Goal: Task Accomplishment & Management: Manage account settings

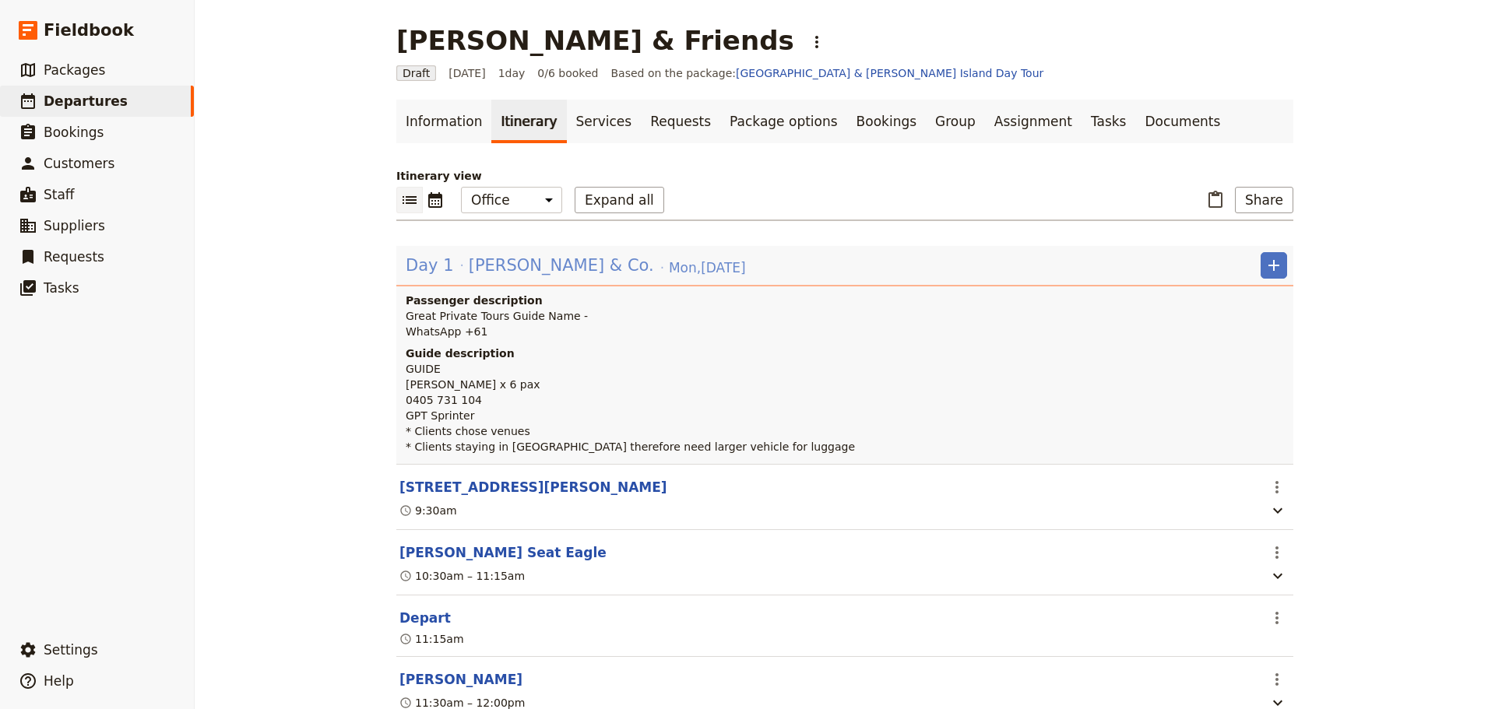
click at [492, 268] on span "Jen Gibby & Co." at bounding box center [561, 265] width 185 height 23
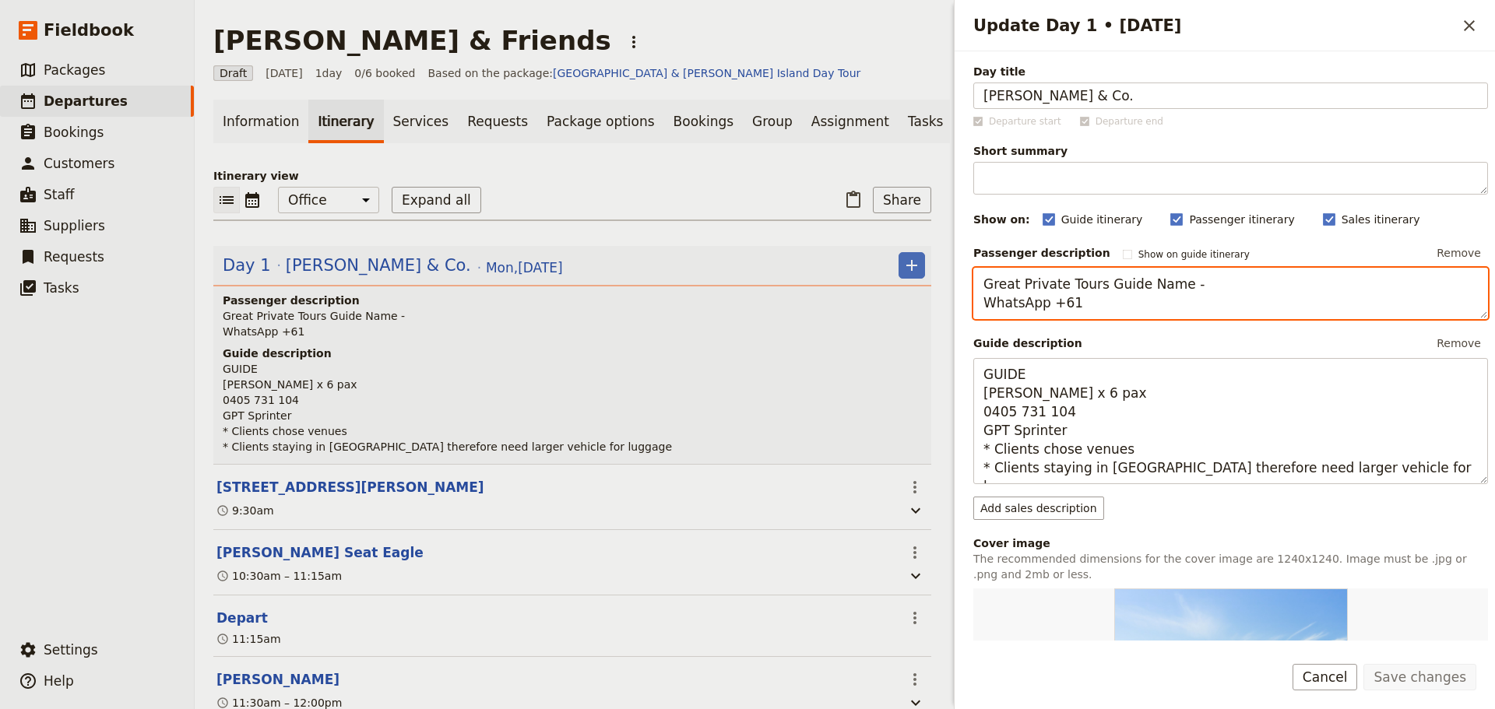
click at [1193, 288] on textarea "Great Private Tours Guide Name - WhatsApp +61" at bounding box center [1230, 293] width 515 height 51
drag, startPoint x: 1193, startPoint y: 288, endPoint x: 1134, endPoint y: 289, distance: 59.2
click at [1134, 289] on textarea "Great Private Tours Guide Name - WhatsApp +61" at bounding box center [1230, 293] width 515 height 51
click at [1155, 290] on textarea "Great Private Tours Guide - Steven Andrew & Steve Blenheim Steve A - WhatsApp +…" at bounding box center [1230, 293] width 515 height 51
click at [1145, 308] on textarea "Great Private Tours Guide - Steven Andrew & Steve Blenheim Steve A - WhatsApp +…" at bounding box center [1230, 293] width 515 height 51
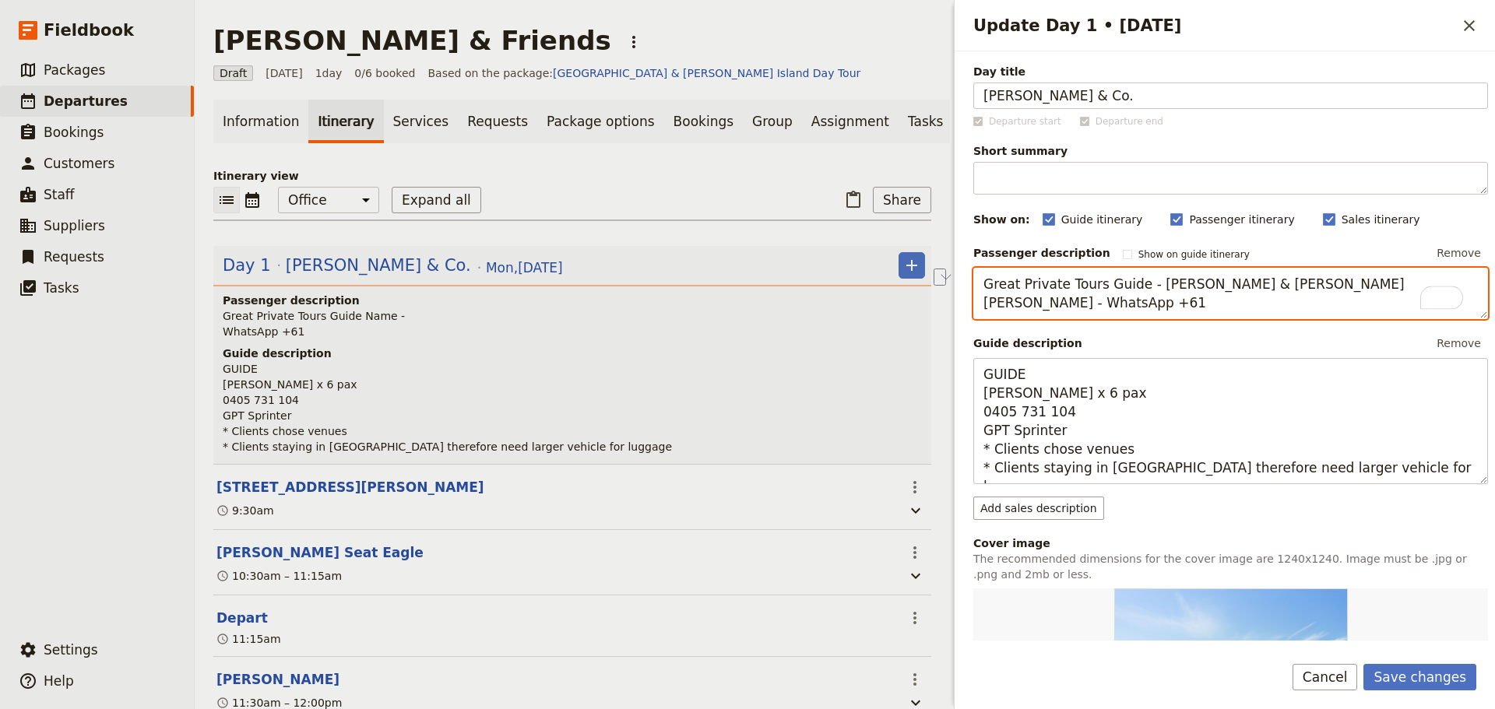
drag, startPoint x: 1116, startPoint y: 302, endPoint x: 1042, endPoint y: 301, distance: 74.7
click at [1042, 301] on textarea "Great Private Tours Guide - Steven Andrew & Steve Blenheim Steve A - WhatsApp +…" at bounding box center [1230, 293] width 515 height 51
type textarea "Great Private Tours Guide - Steven Andrew & Steve Blenheim Steve A - 0430 279 4…"
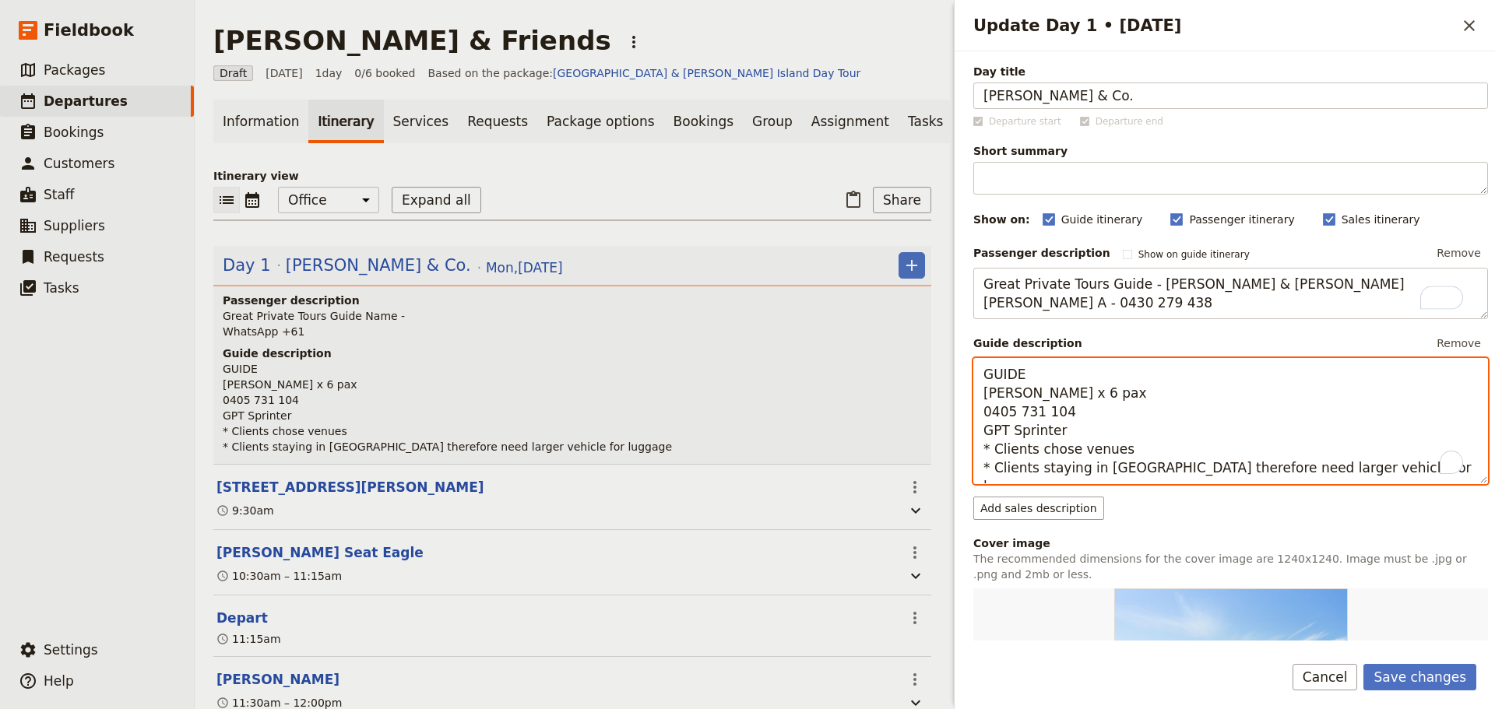
drag, startPoint x: 979, startPoint y: 375, endPoint x: 953, endPoint y: 375, distance: 26.5
click at [953, 375] on div "Update Day 1 • 25 Aug ​ Day title Jen Gibby & Co. Departure start Departure end…" at bounding box center [1222, 354] width 545 height 709
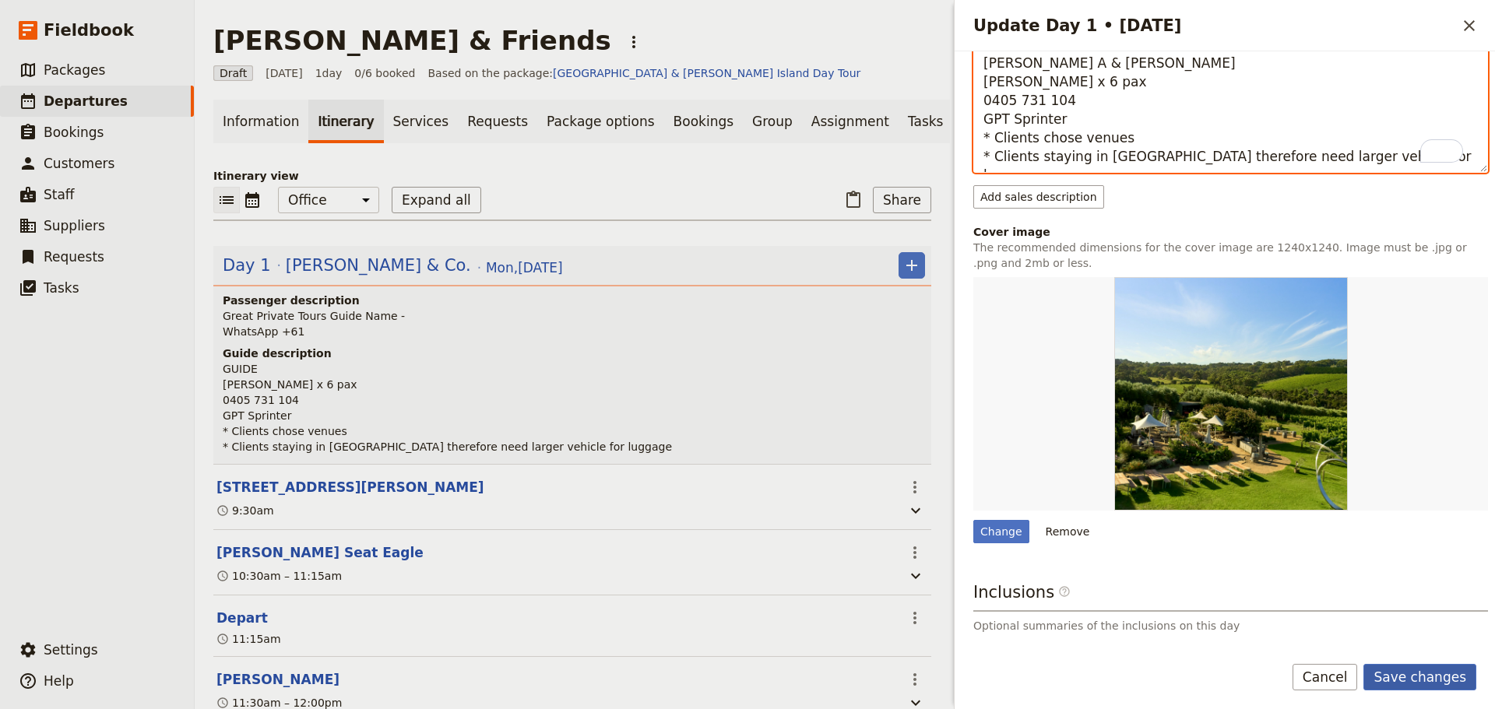
type textarea "Steve A & Steve B Jen Gibby x 6 pax 0405 731 104 GPT Sprinter * Clients chose v…"
click at [1424, 670] on button "Save changes" at bounding box center [1419, 677] width 113 height 26
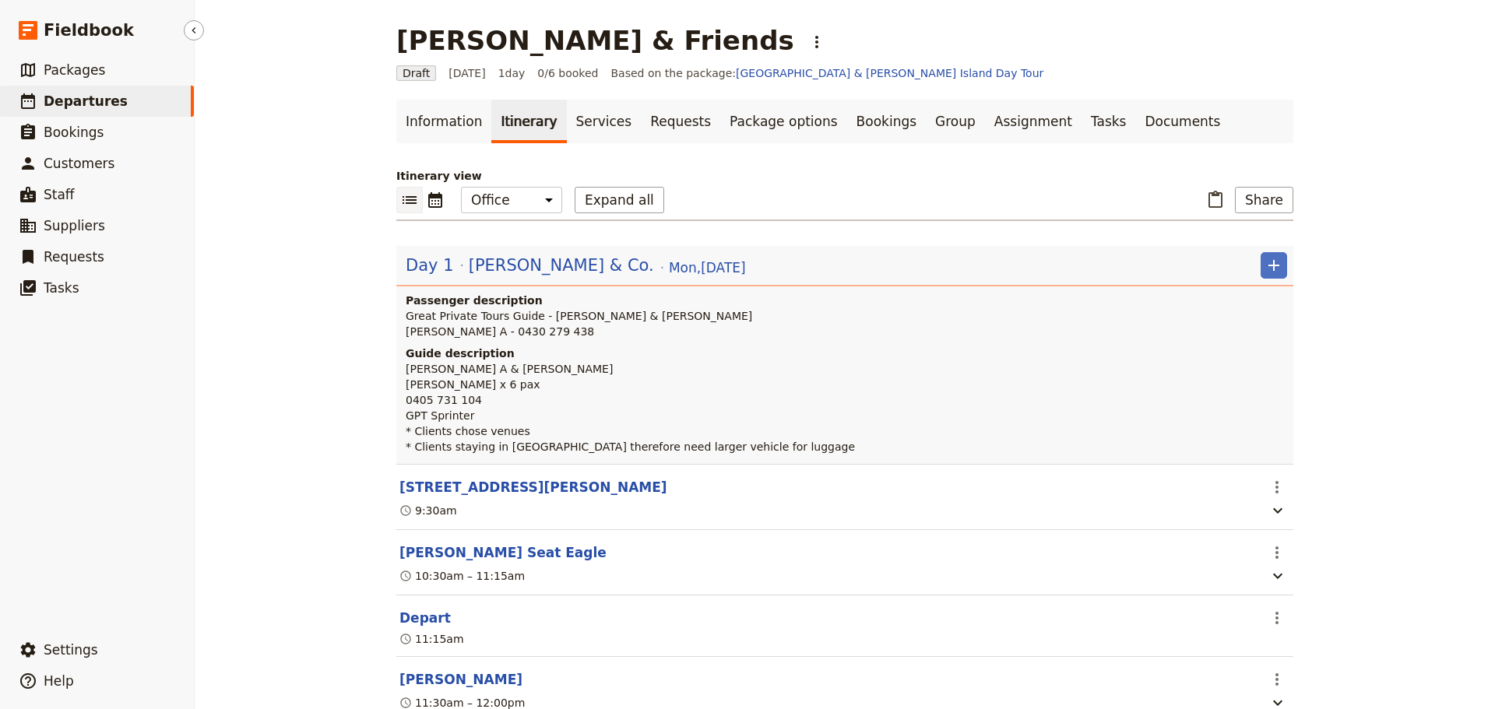
click at [80, 91] on link "​ Departures" at bounding box center [97, 101] width 194 height 31
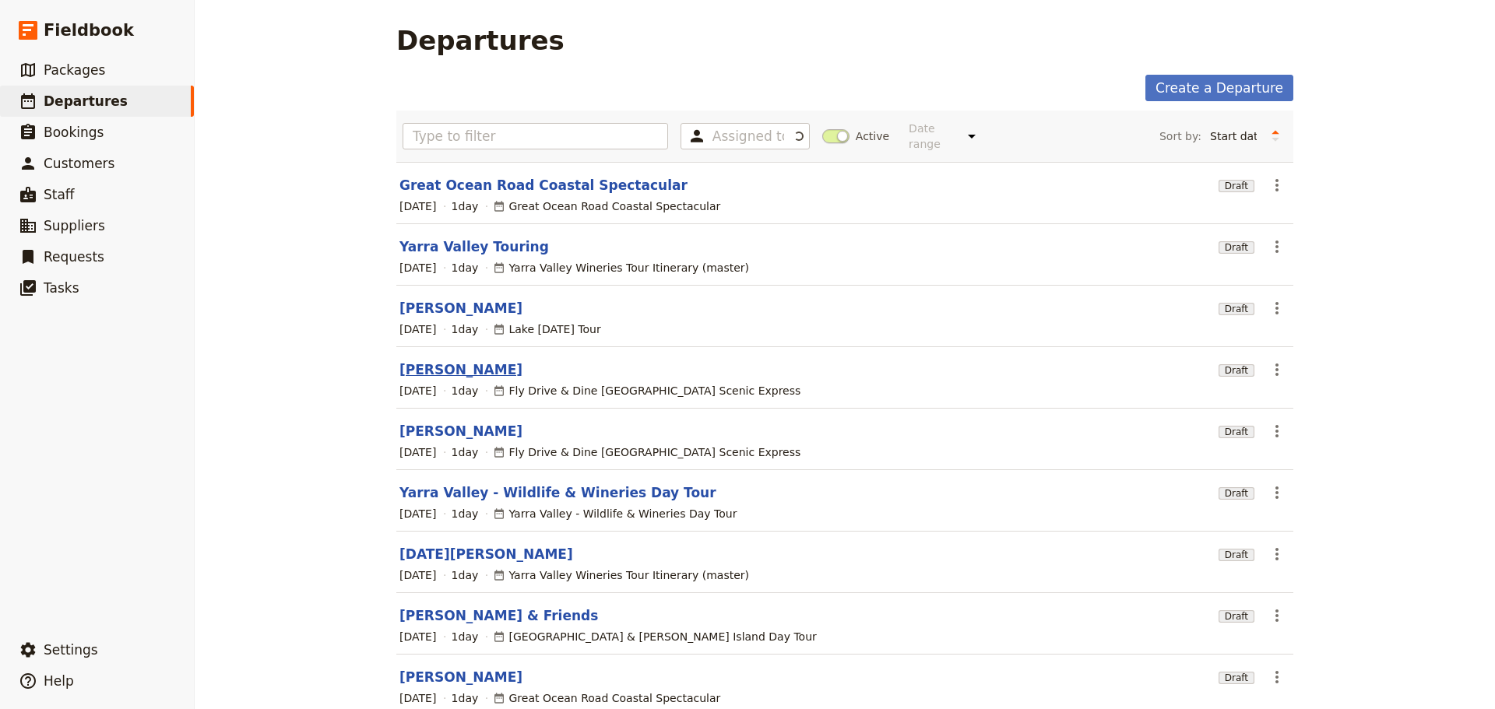
click at [421, 360] on link "[PERSON_NAME]" at bounding box center [460, 369] width 123 height 19
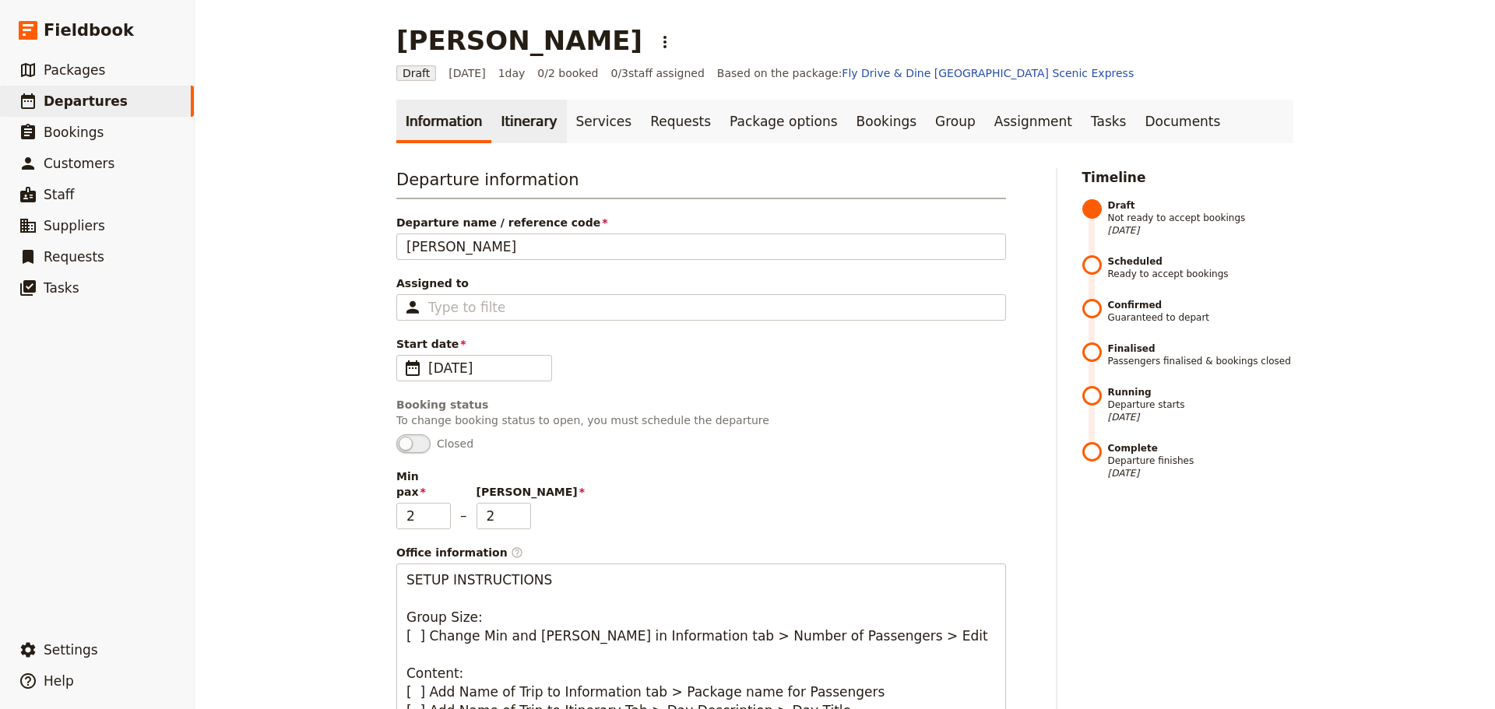
click at [504, 127] on link "Itinerary" at bounding box center [528, 122] width 75 height 44
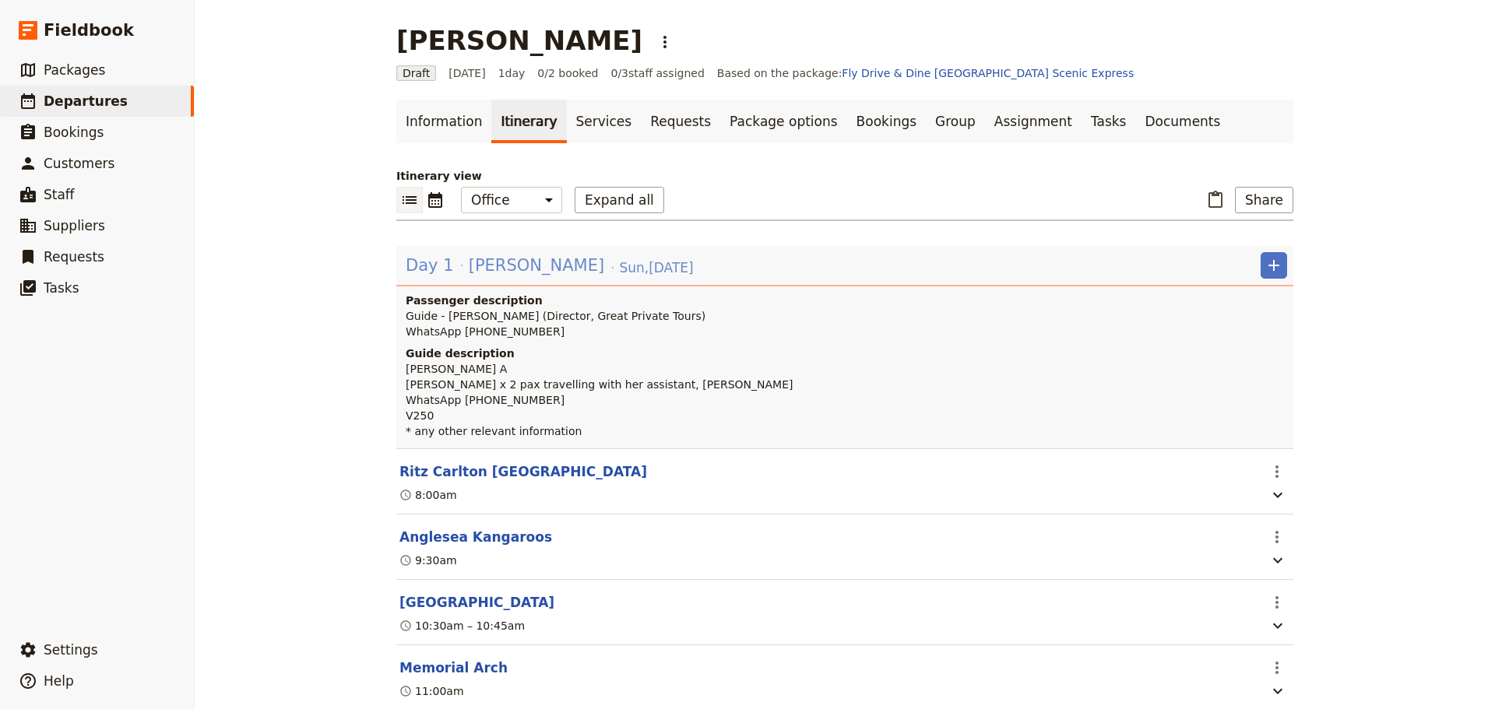
click at [480, 269] on span "[PERSON_NAME]" at bounding box center [536, 265] width 135 height 23
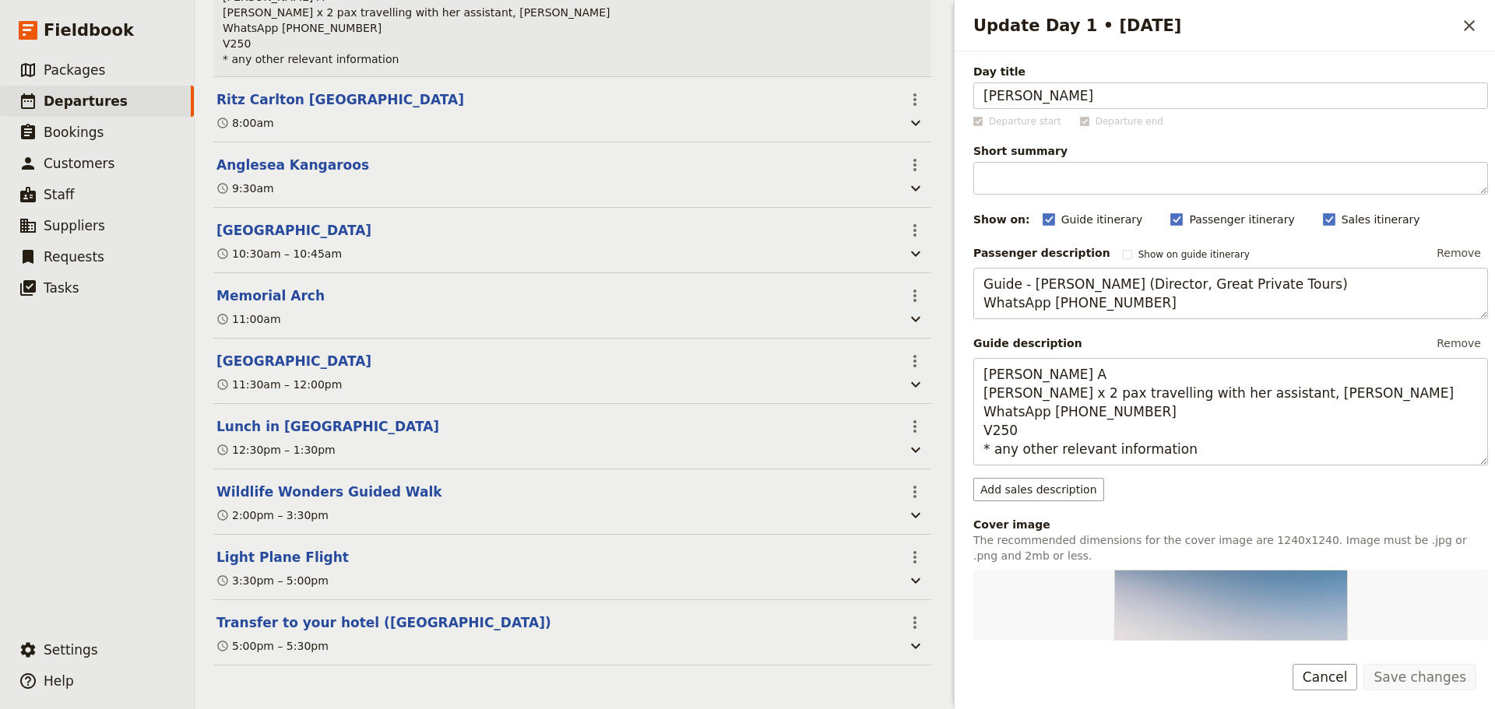
scroll to position [392, 0]
click at [367, 624] on button "Transfer to your hotel ([GEOGRAPHIC_DATA])" at bounding box center [383, 622] width 335 height 19
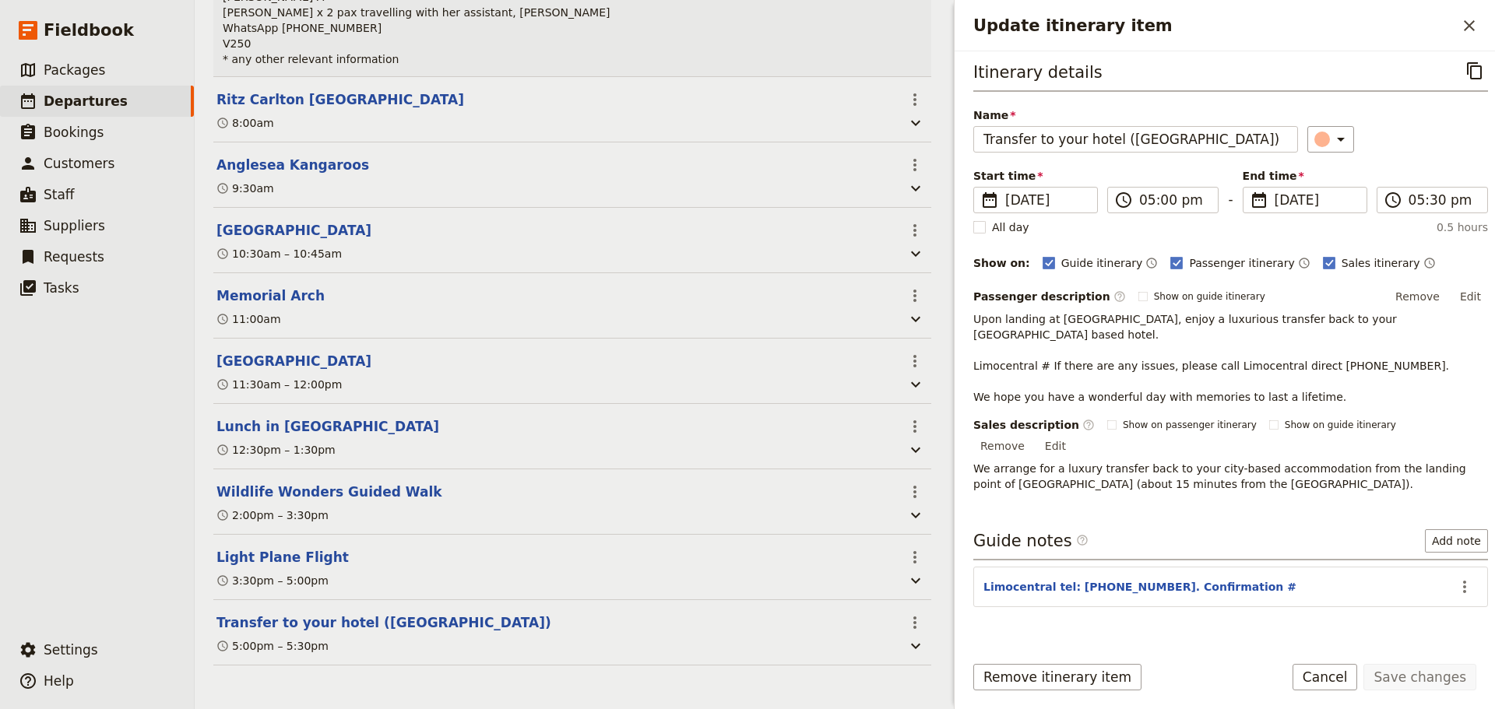
scroll to position [8, 0]
click at [1455, 576] on icon "Actions" at bounding box center [1464, 585] width 19 height 19
click at [1424, 584] on span "Edit note" at bounding box center [1407, 586] width 49 height 16
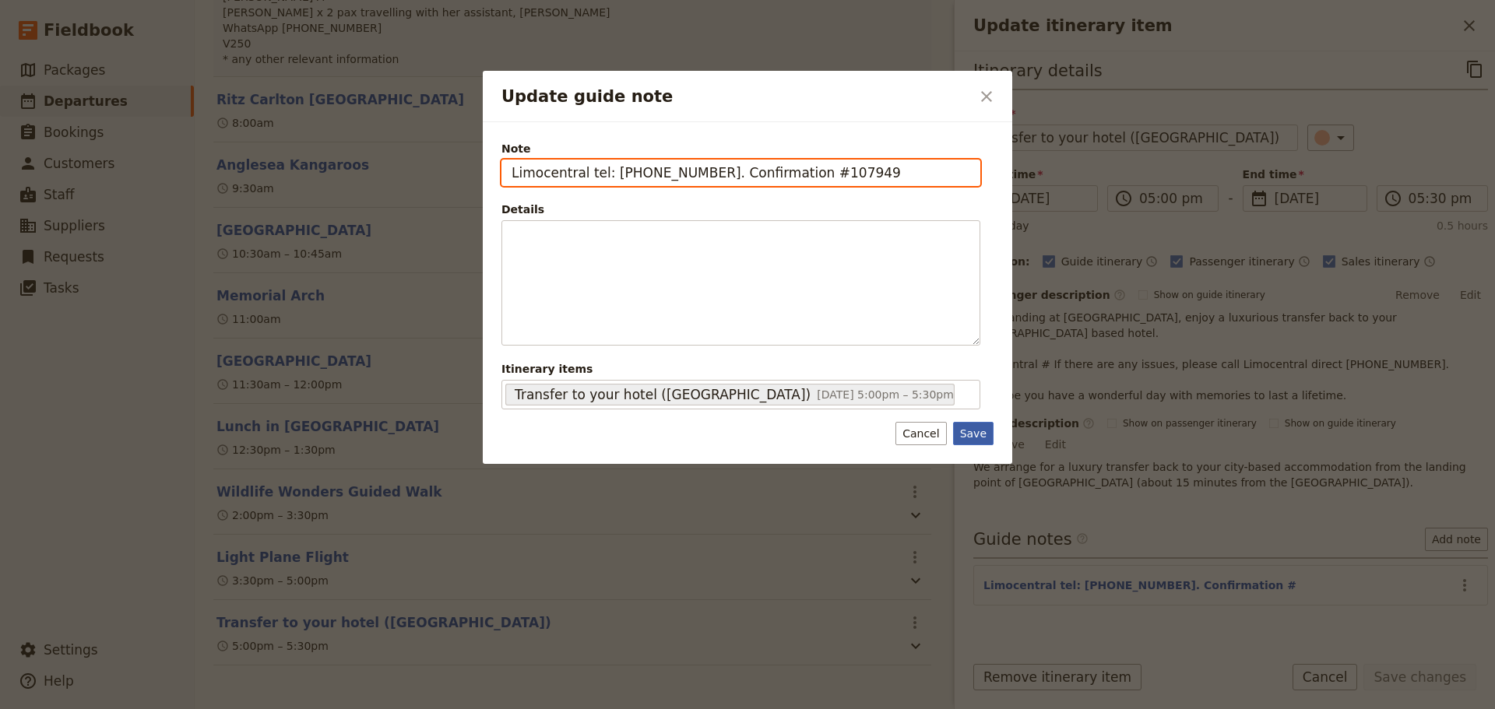
type input "Limocentral tel: 0416 020 222. Confirmation #107949"
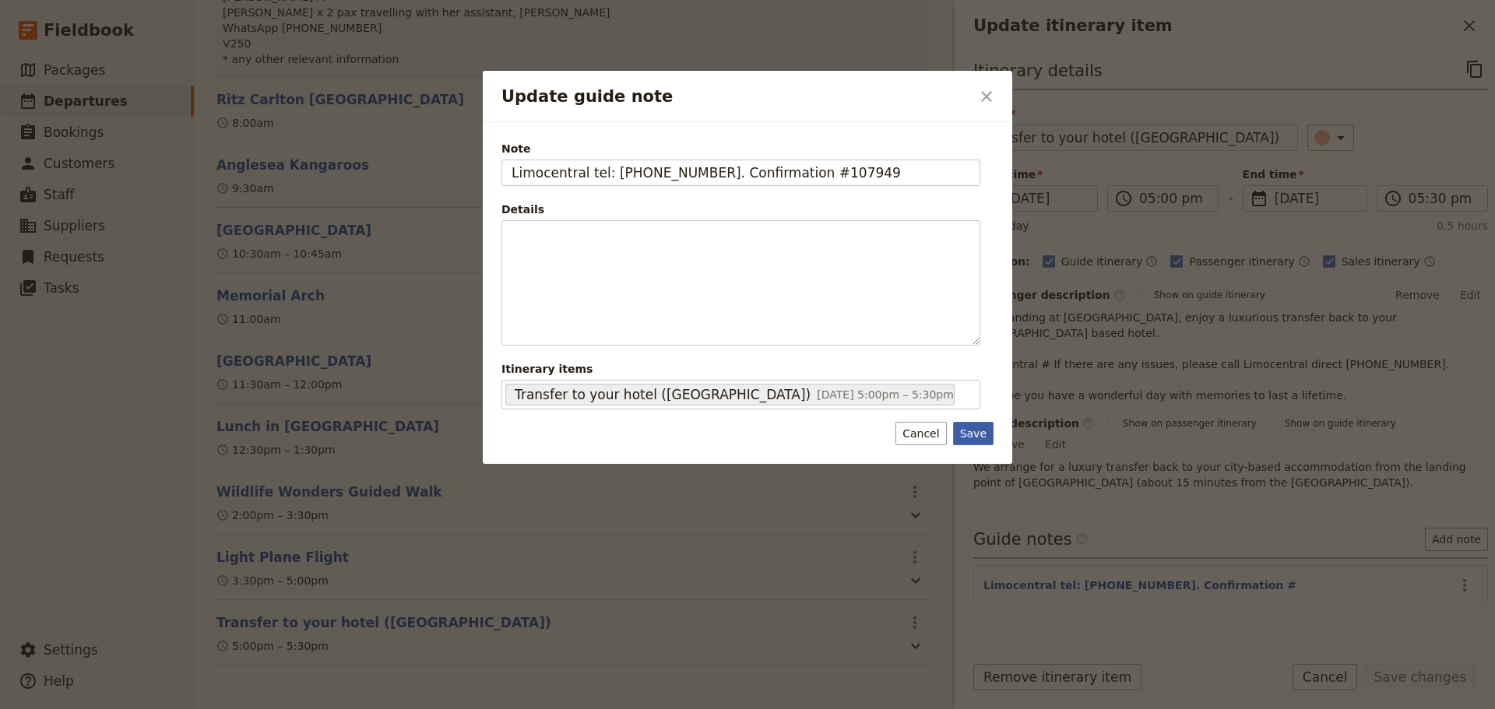
click at [974, 432] on button "Save" at bounding box center [973, 433] width 40 height 23
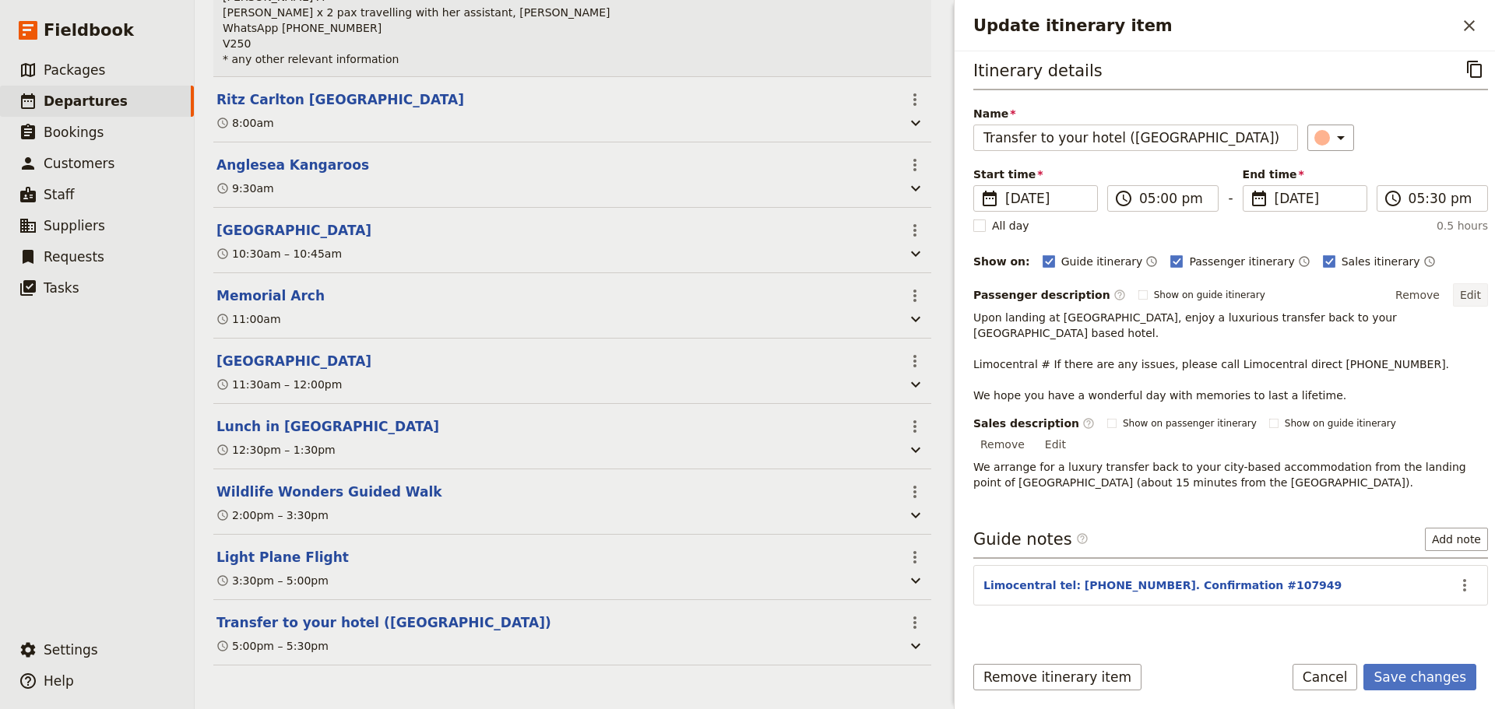
click at [1462, 295] on button "Edit" at bounding box center [1470, 294] width 35 height 23
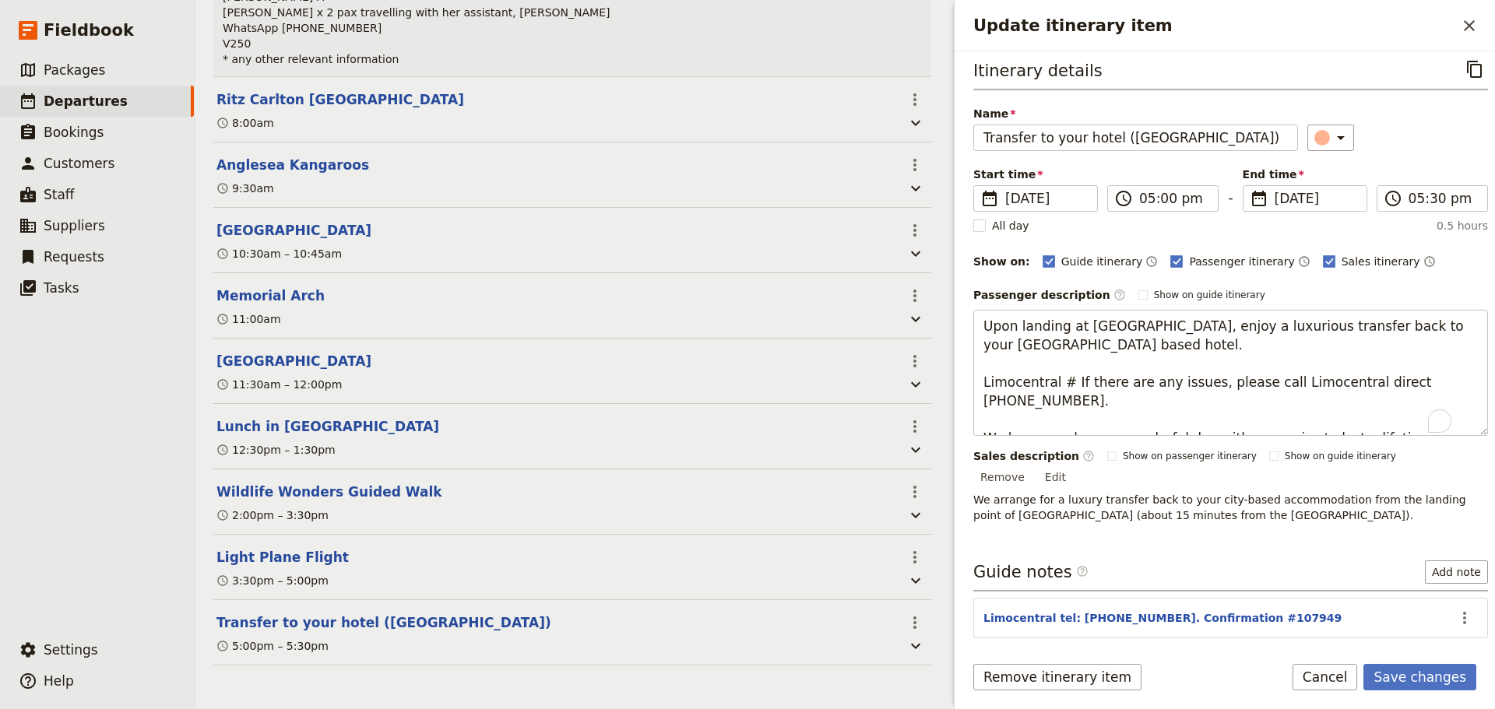
scroll to position [0, 0]
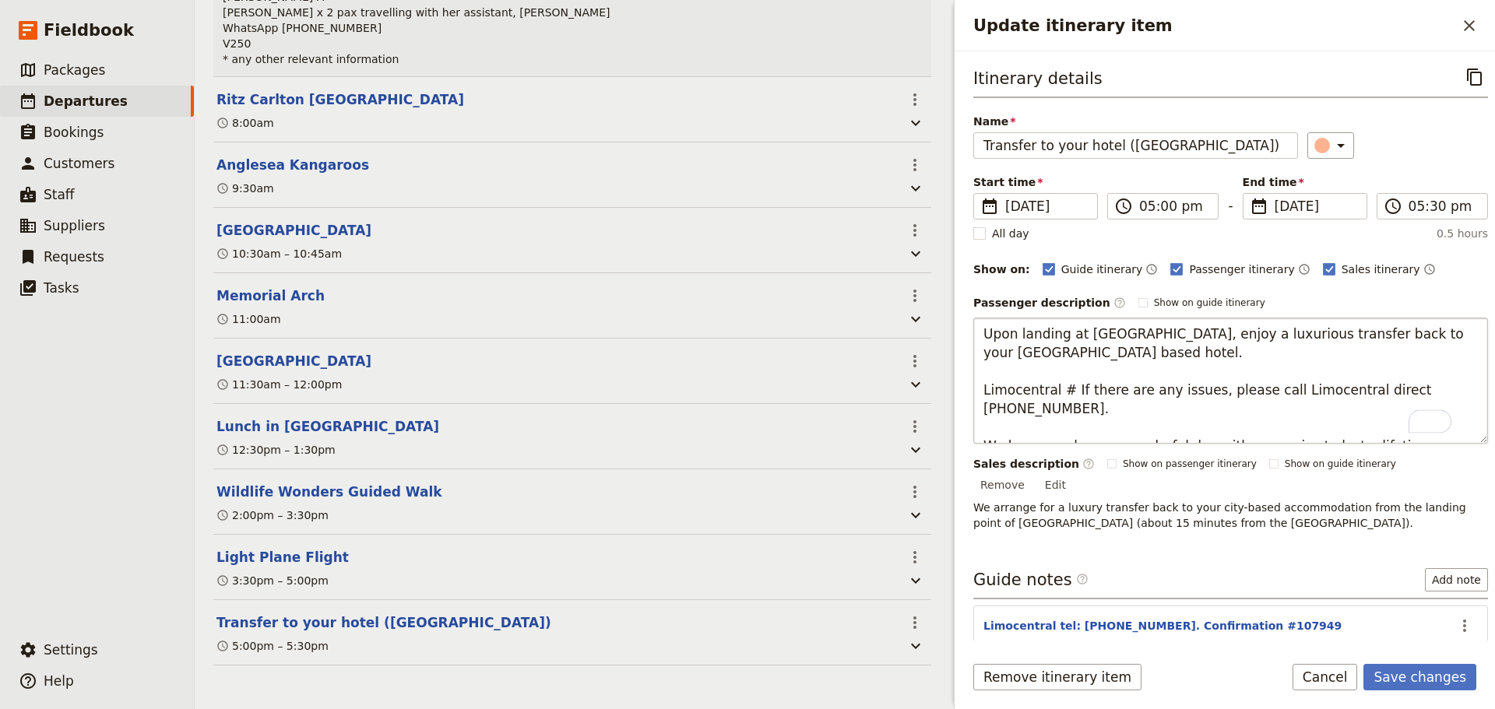
click at [1151, 358] on textarea "Upon landing at Essendon Airport, enjoy a luxurious transfer back to your Melbo…" at bounding box center [1230, 381] width 515 height 126
click at [1063, 388] on textarea "Upon landing at Essendon Airport, enjoy a luxurious transfer back to your Melbo…" at bounding box center [1230, 381] width 515 height 126
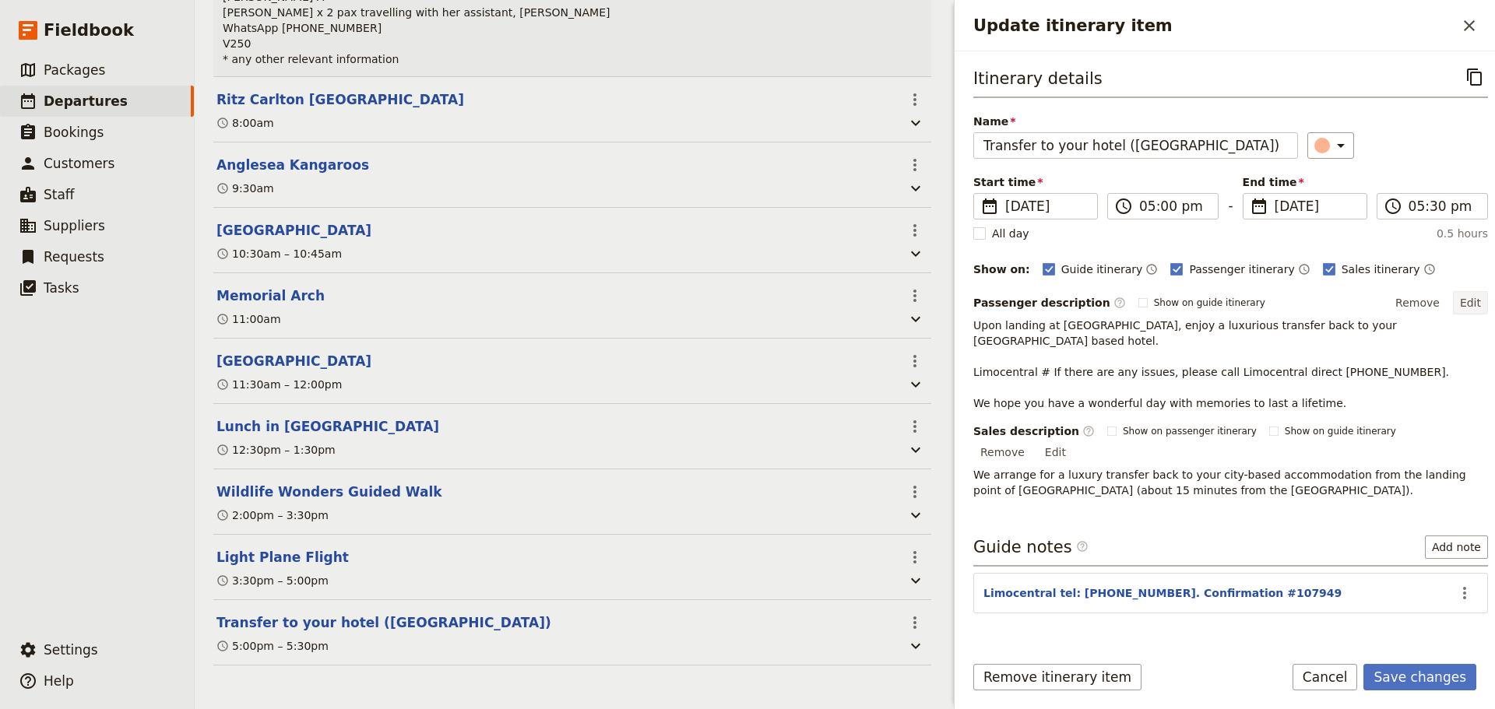
click at [1467, 297] on button "Edit" at bounding box center [1470, 302] width 35 height 23
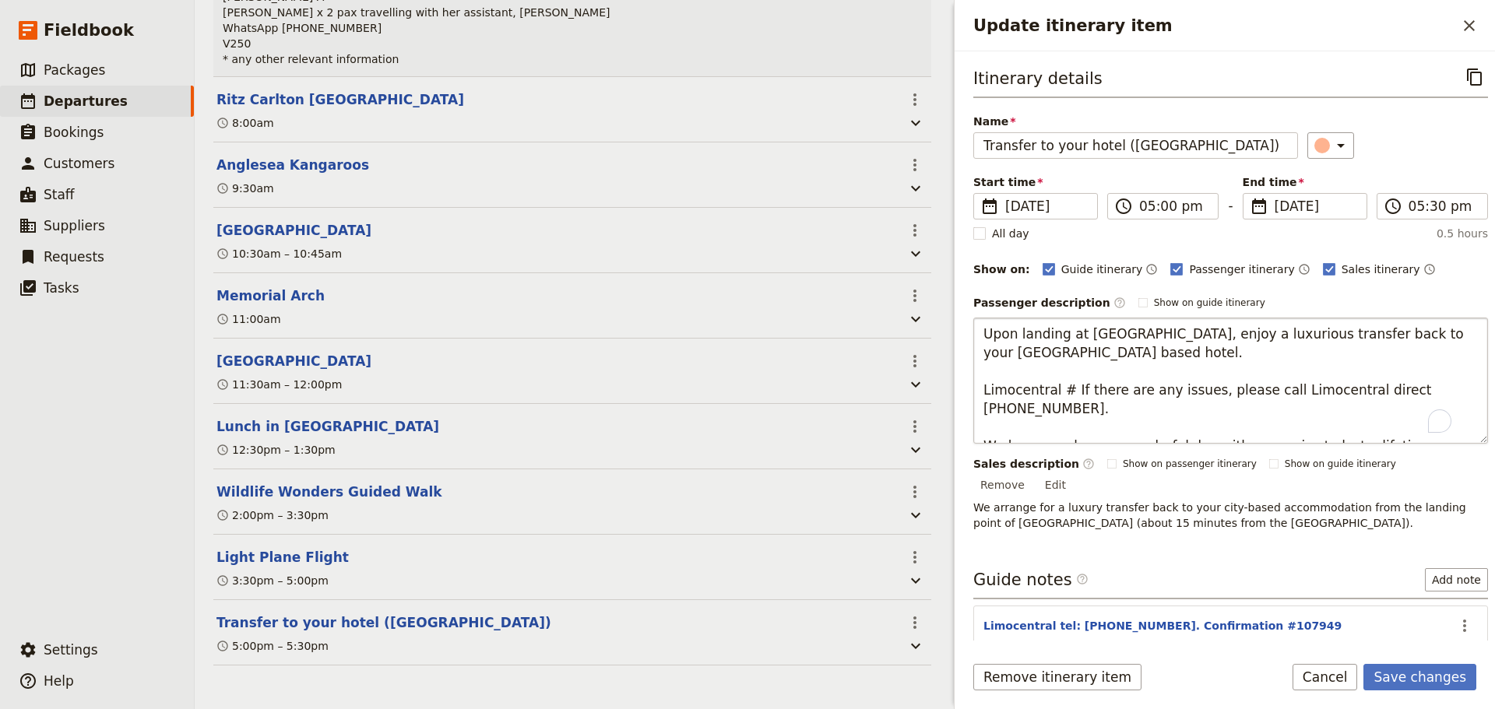
click at [1059, 394] on textarea "Upon landing at Essendon Airport, enjoy a luxurious transfer back to your Melbo…" at bounding box center [1230, 381] width 515 height 126
click at [1061, 394] on textarea "Upon landing at Essendon Airport, enjoy a luxurious transfer back to your Melbo…" at bounding box center [1230, 381] width 515 height 126
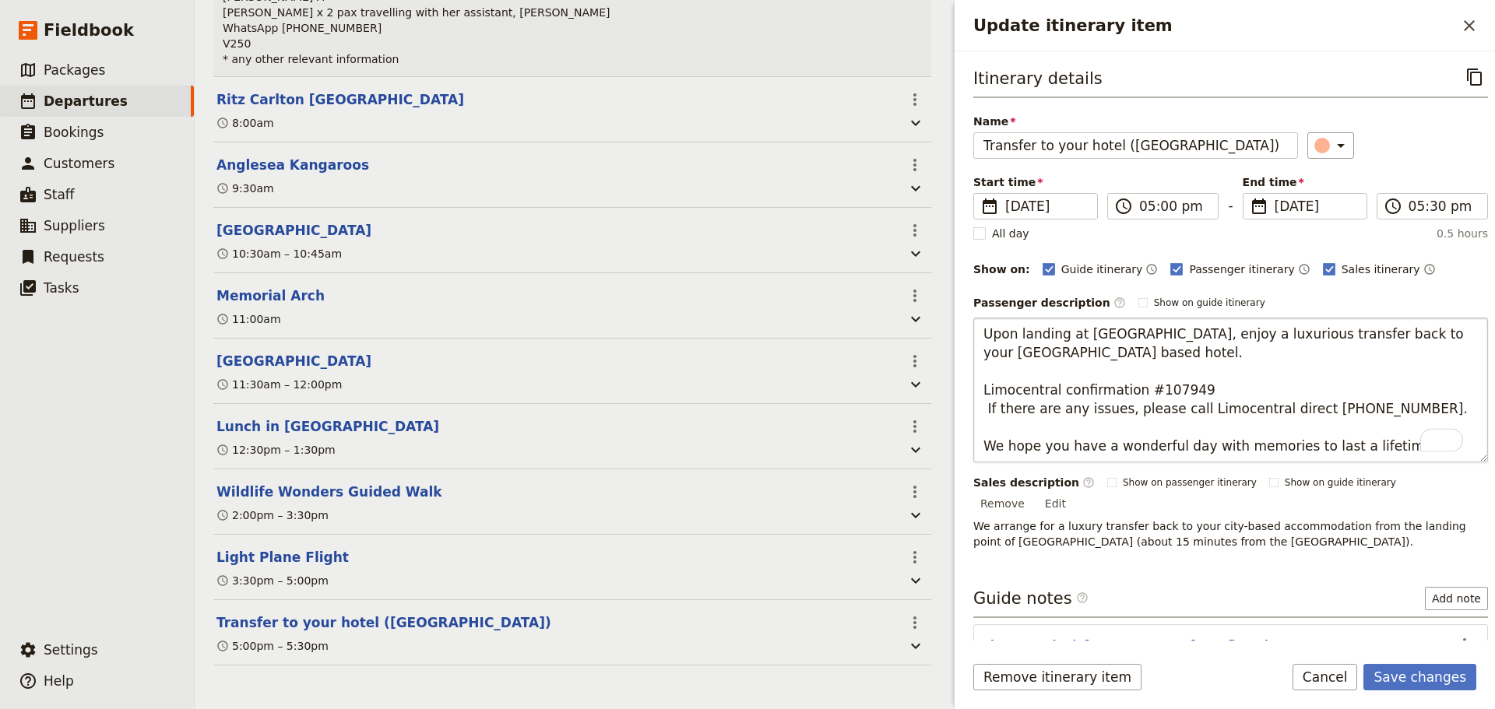
click at [1246, 385] on textarea "Upon landing at Essendon Airport, enjoy a luxurious transfer back to your Melbo…" at bounding box center [1230, 390] width 515 height 145
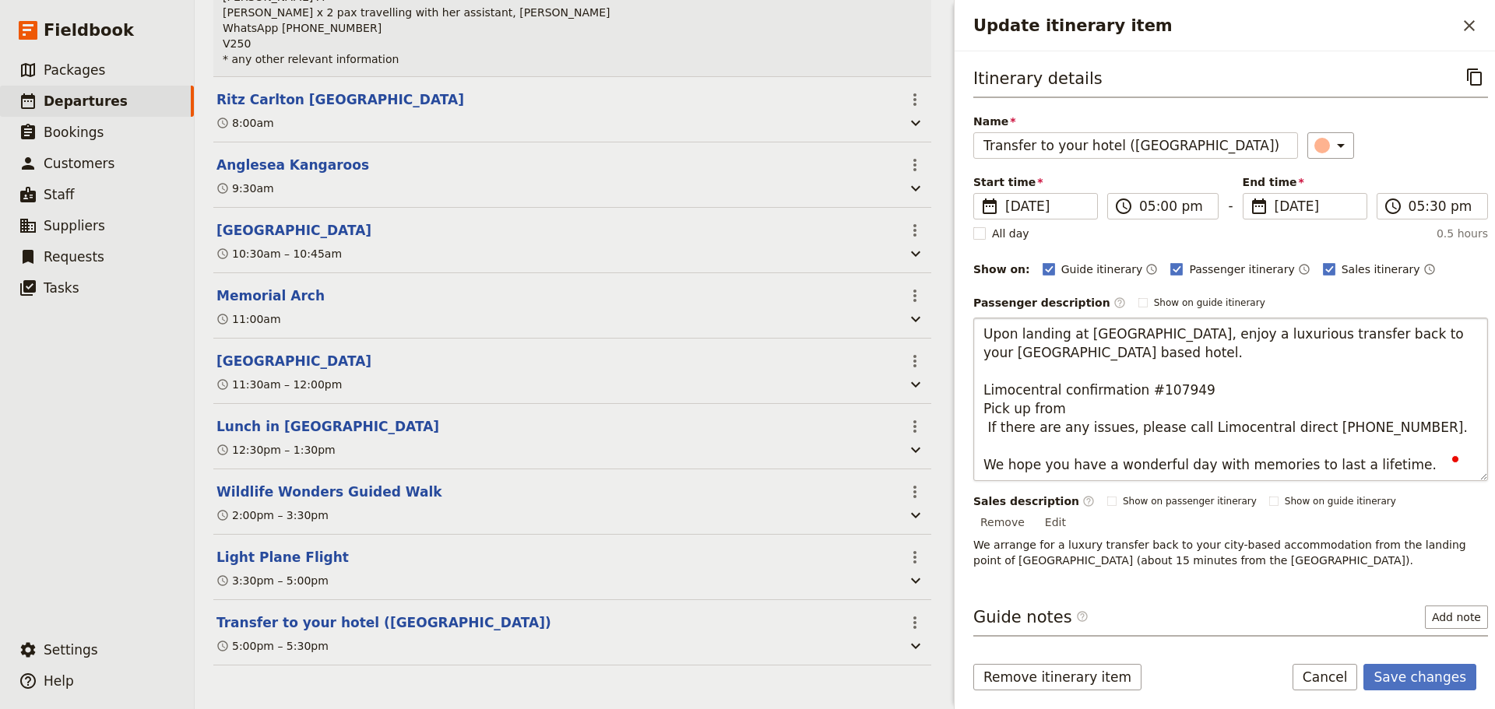
type textarea "Upon landing at Essendon Airport, enjoy a luxurious transfer back to your Melbo…"
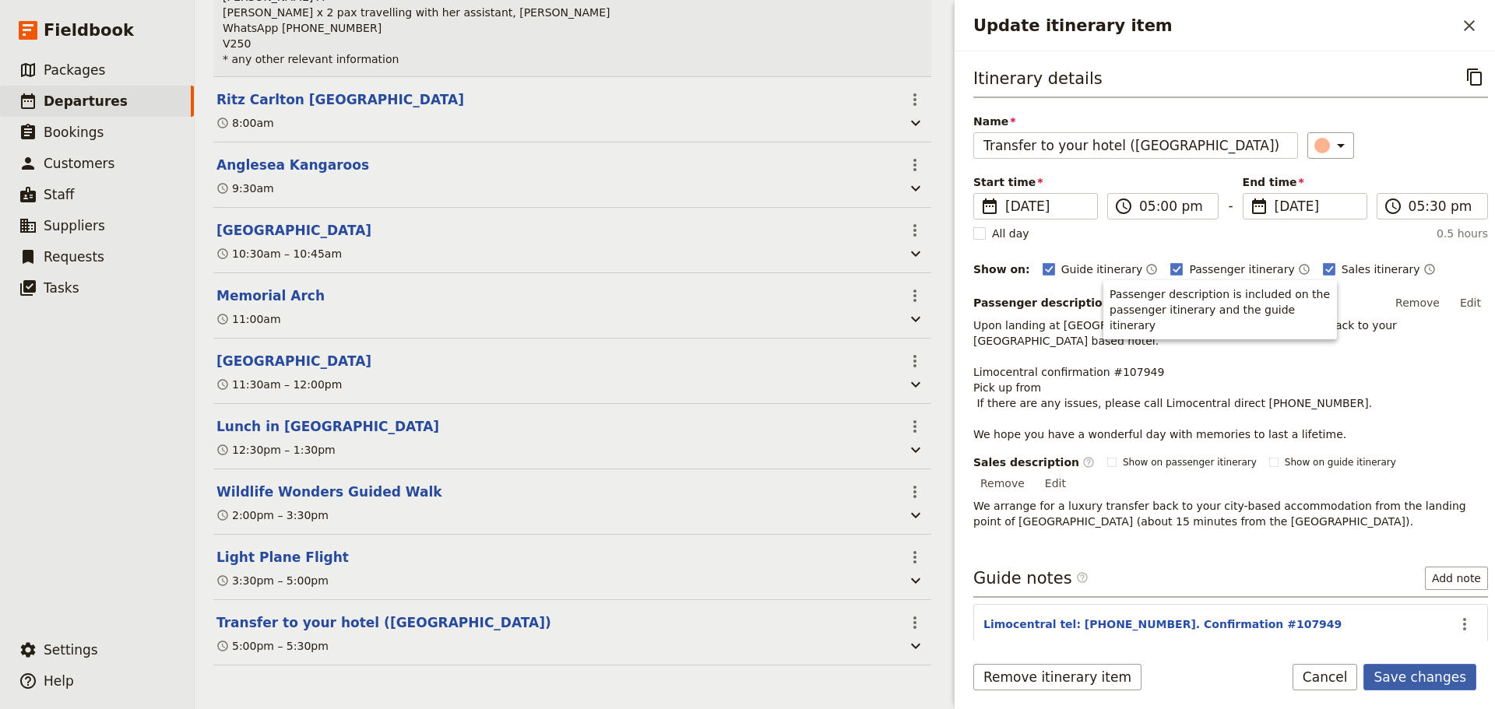
click at [1429, 682] on button "Save changes" at bounding box center [1419, 677] width 113 height 26
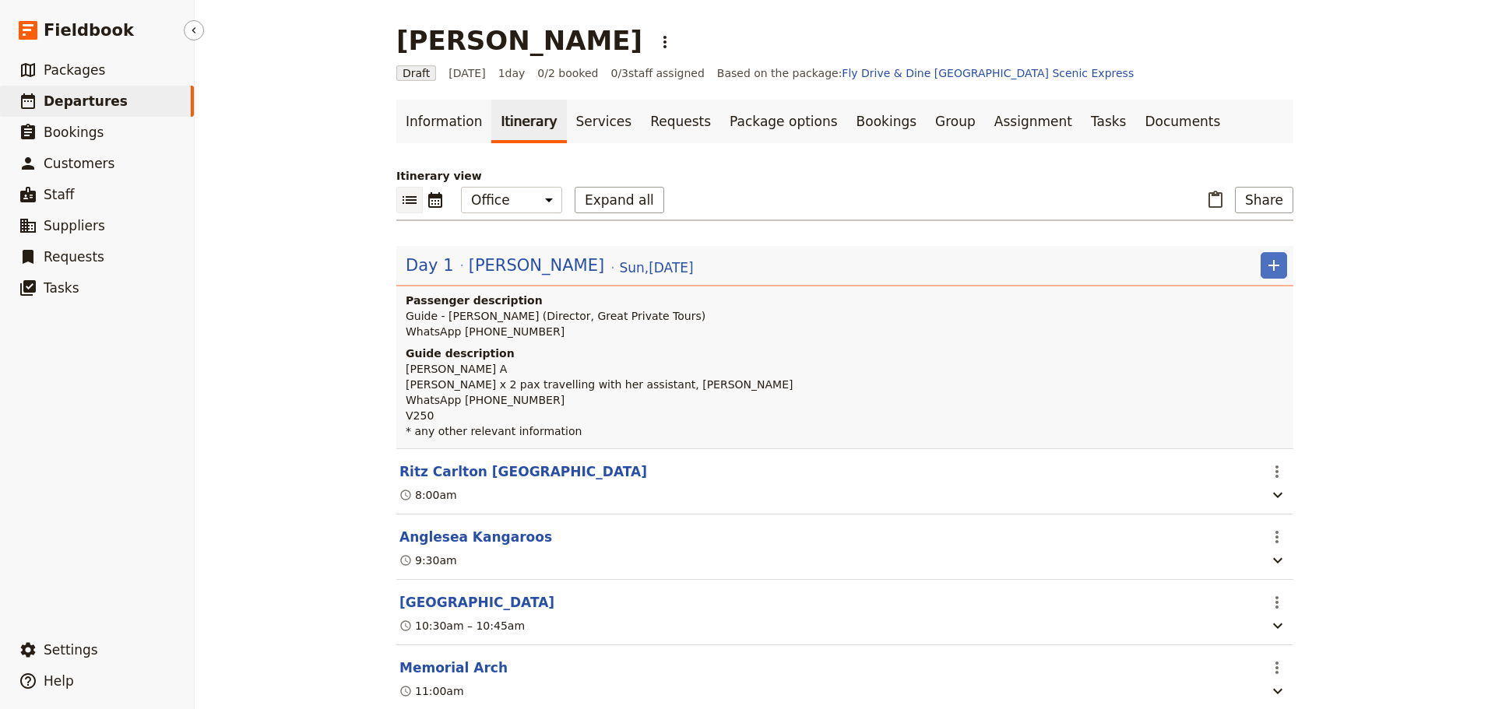
click at [87, 105] on span "Departures" at bounding box center [86, 101] width 84 height 16
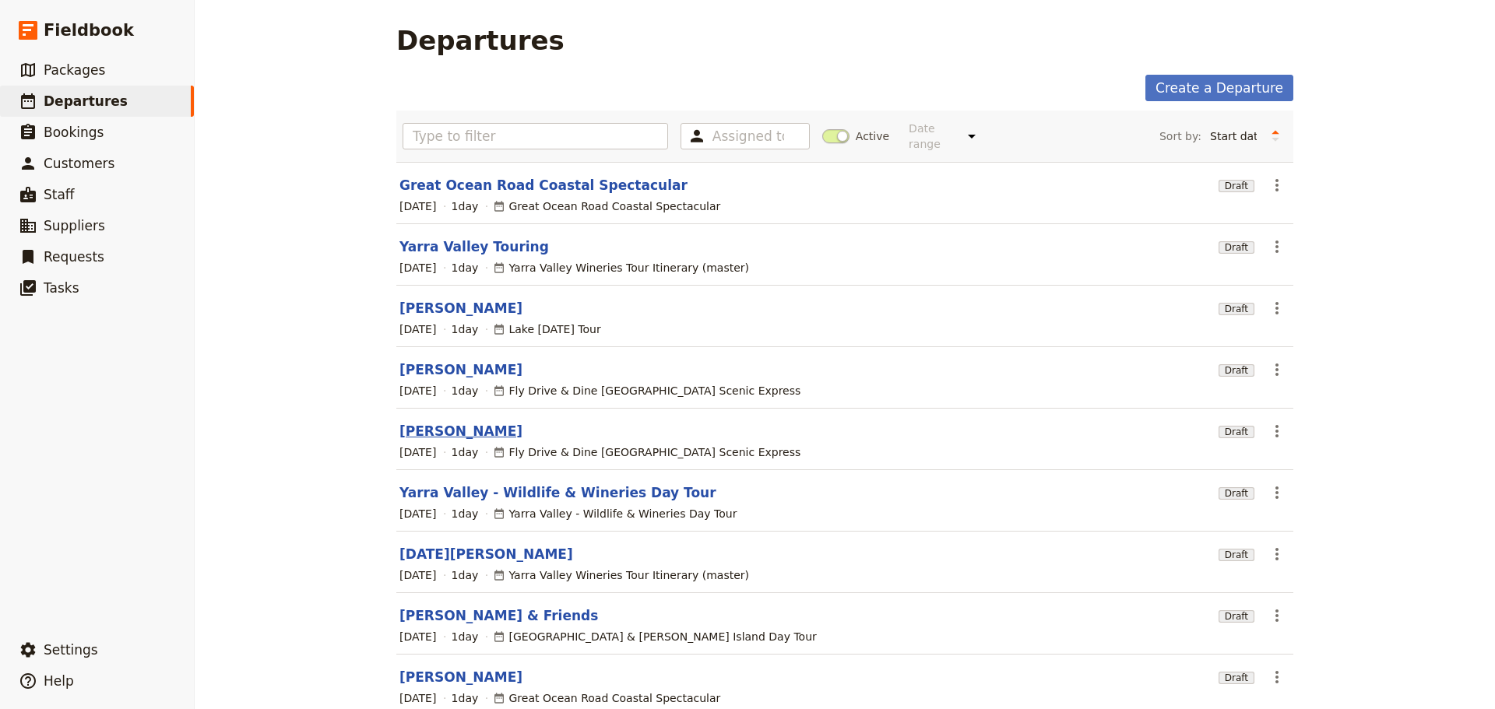
click at [438, 422] on link "[PERSON_NAME]" at bounding box center [460, 431] width 123 height 19
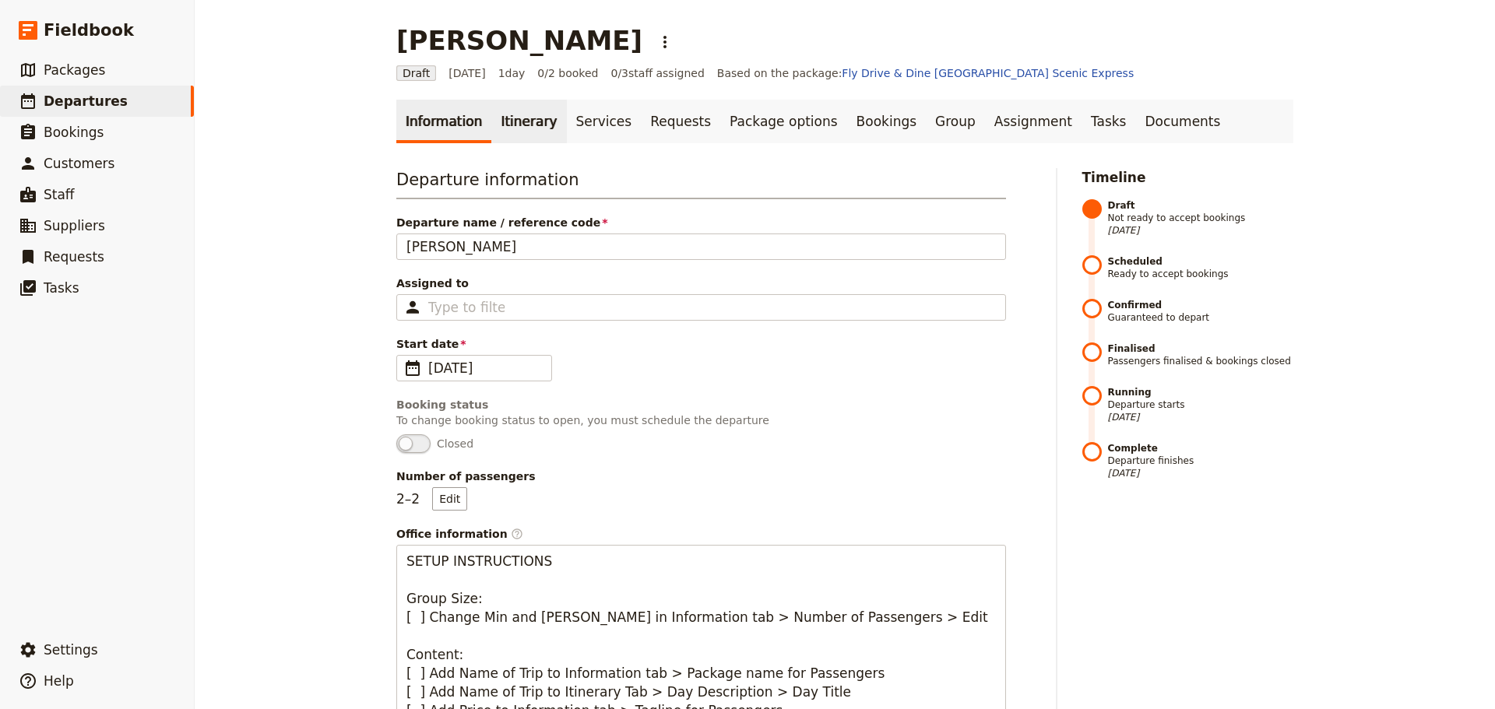
click at [491, 121] on link "Itinerary" at bounding box center [528, 122] width 75 height 44
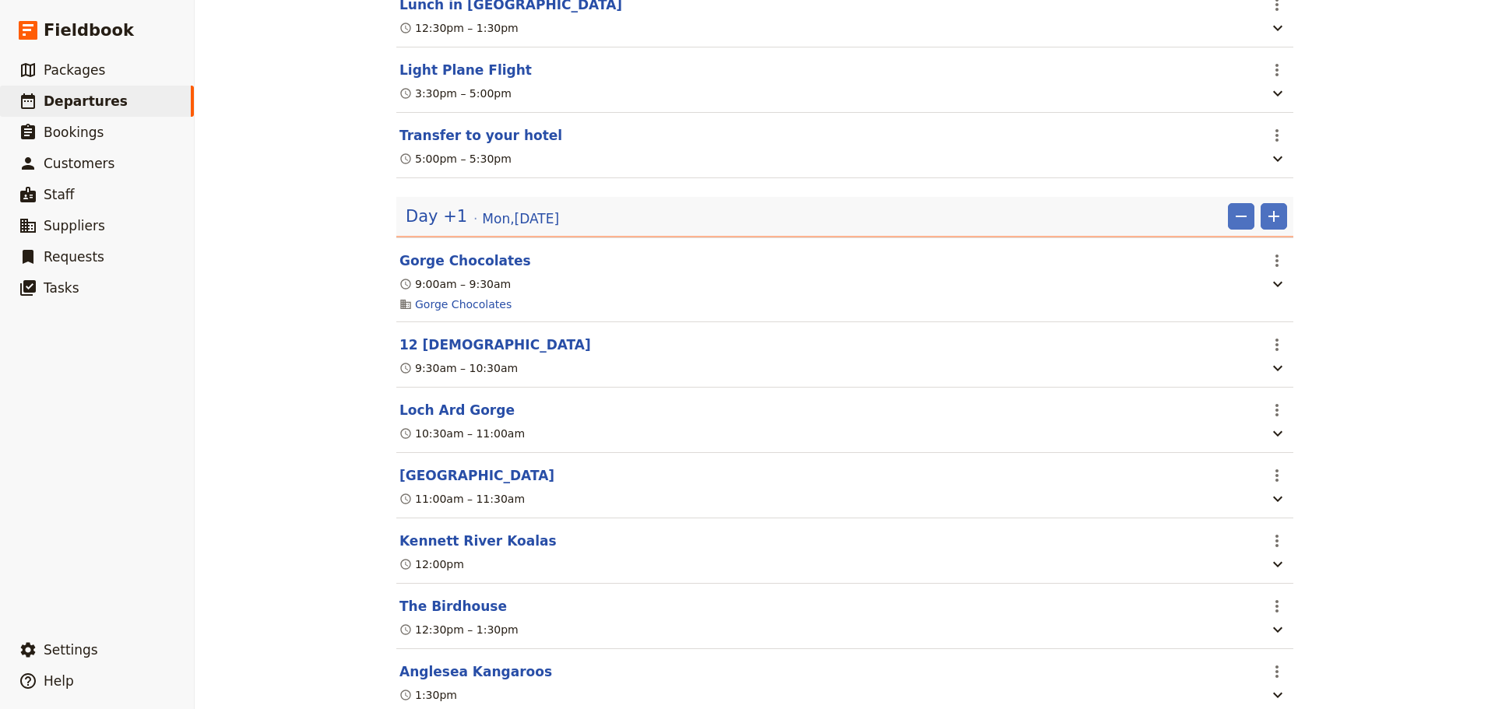
scroll to position [311, 0]
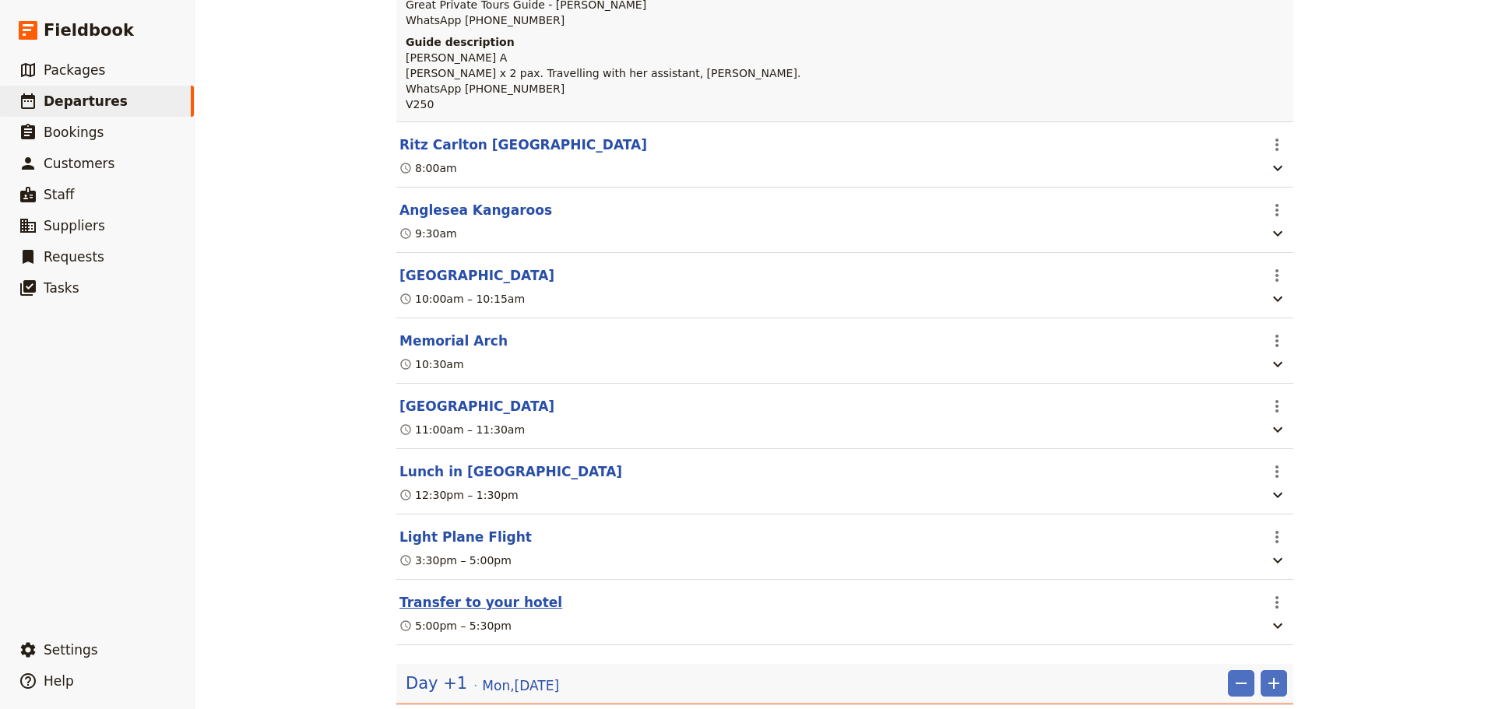
click at [438, 612] on button "Transfer to your hotel" at bounding box center [480, 602] width 163 height 19
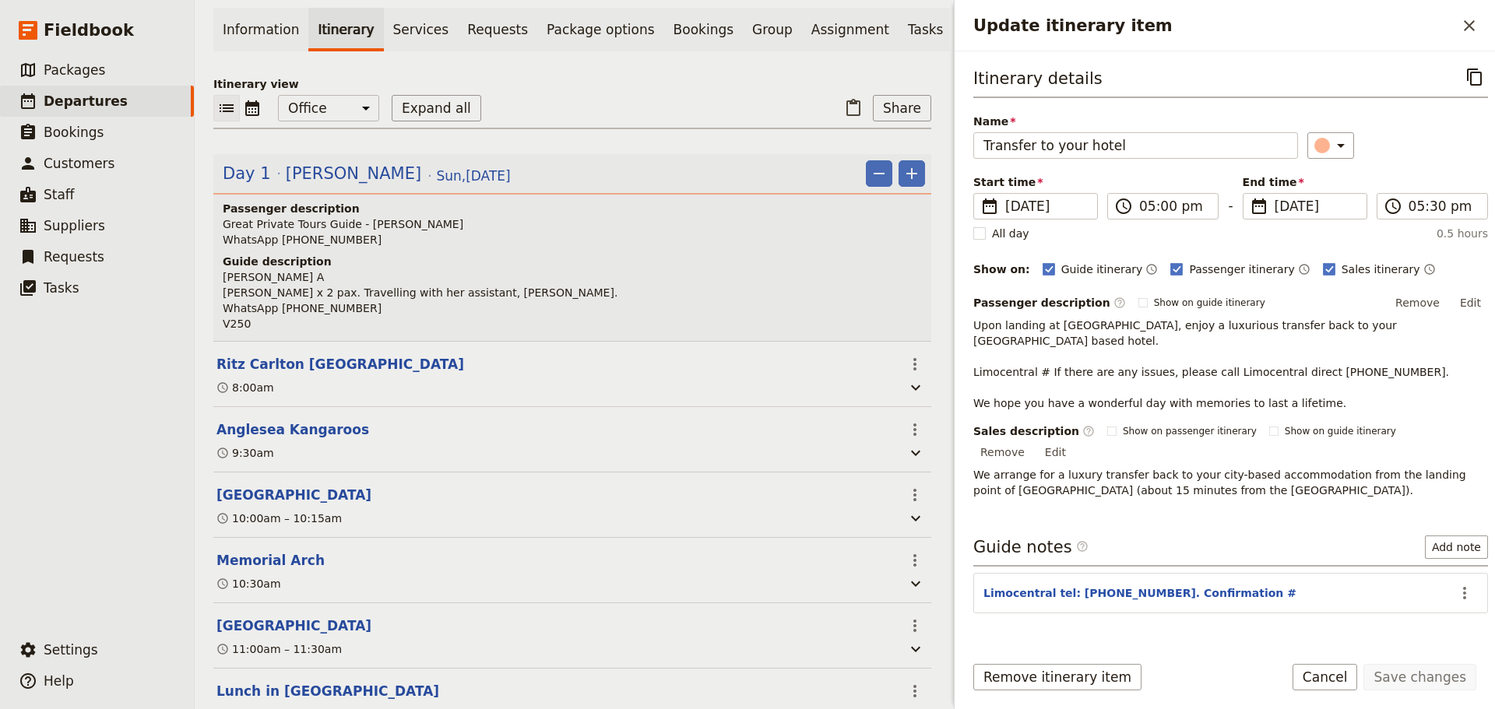
scroll to position [86, 0]
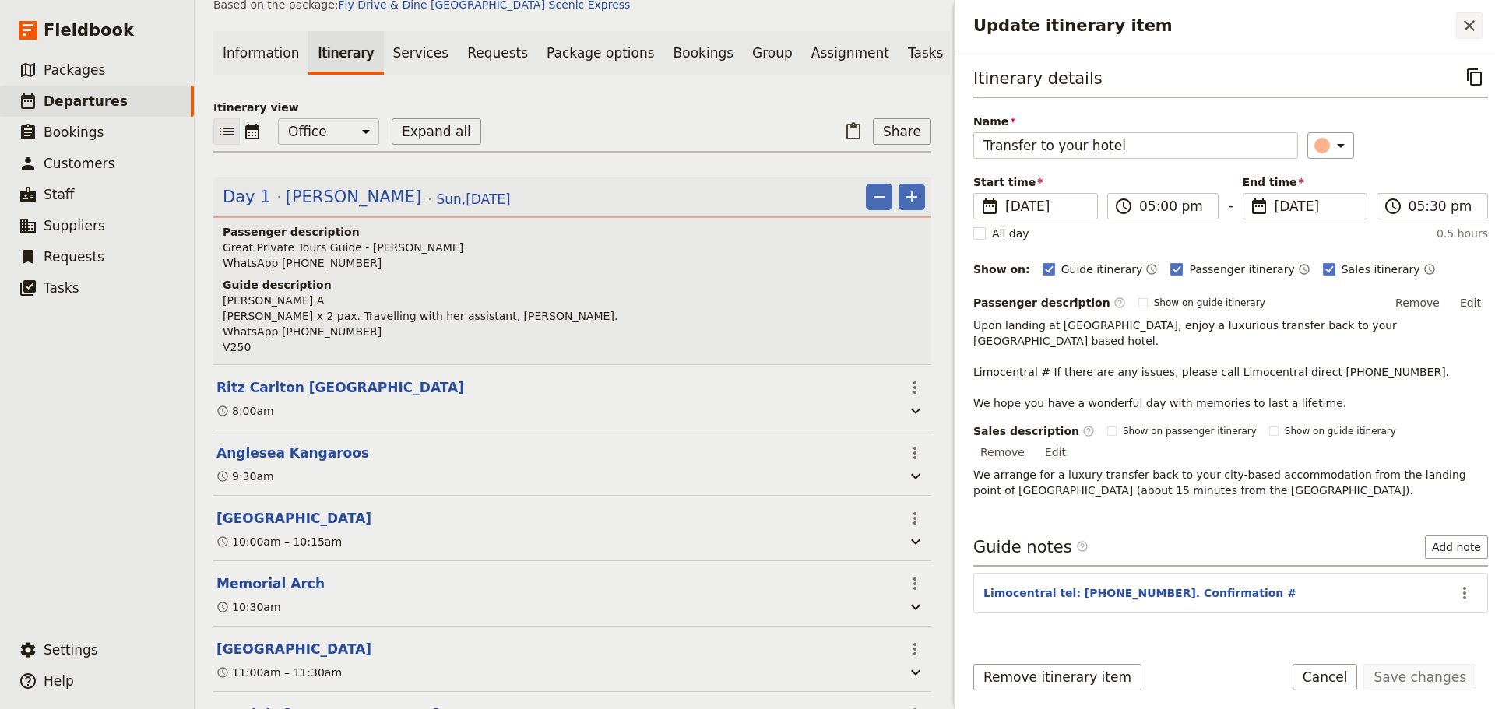
click at [1476, 21] on icon "Close drawer" at bounding box center [1469, 25] width 19 height 19
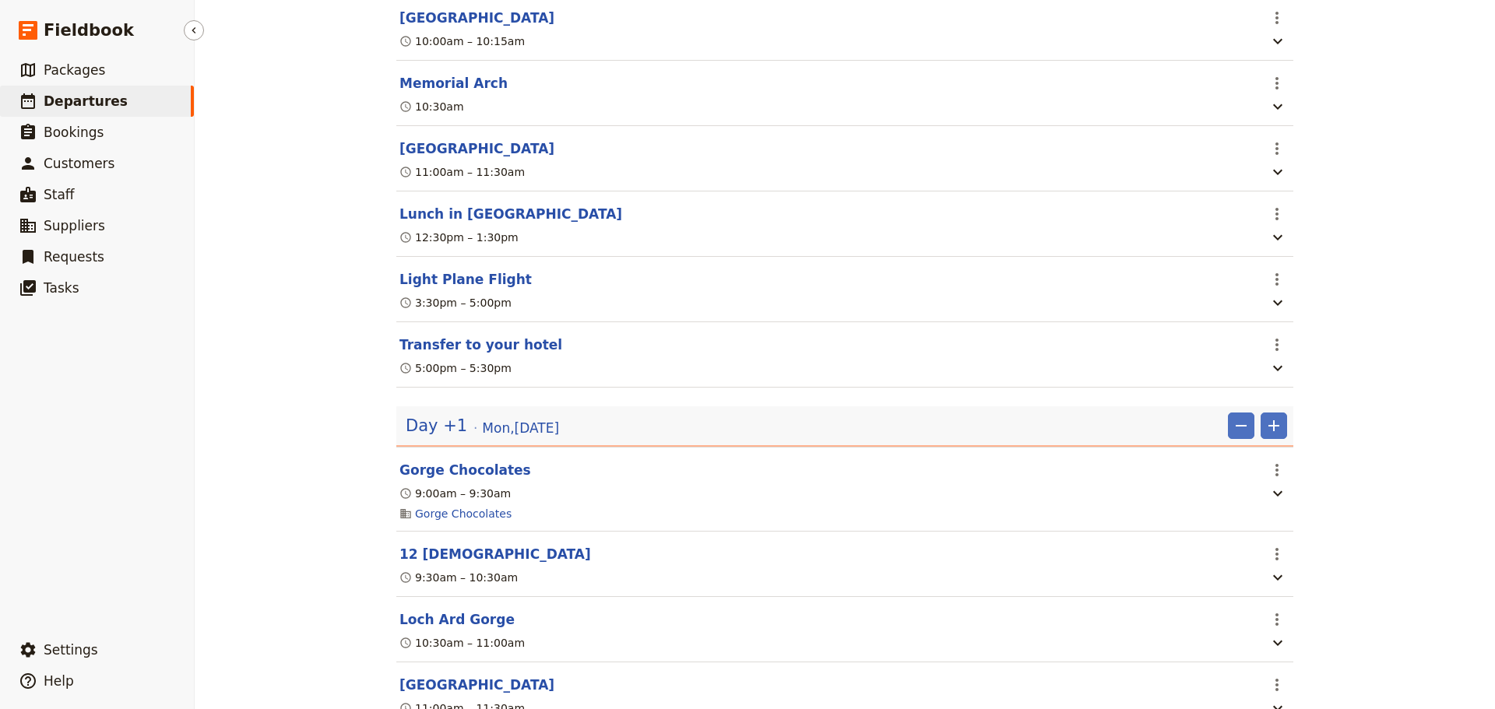
click at [90, 102] on span "Departures" at bounding box center [86, 101] width 84 height 16
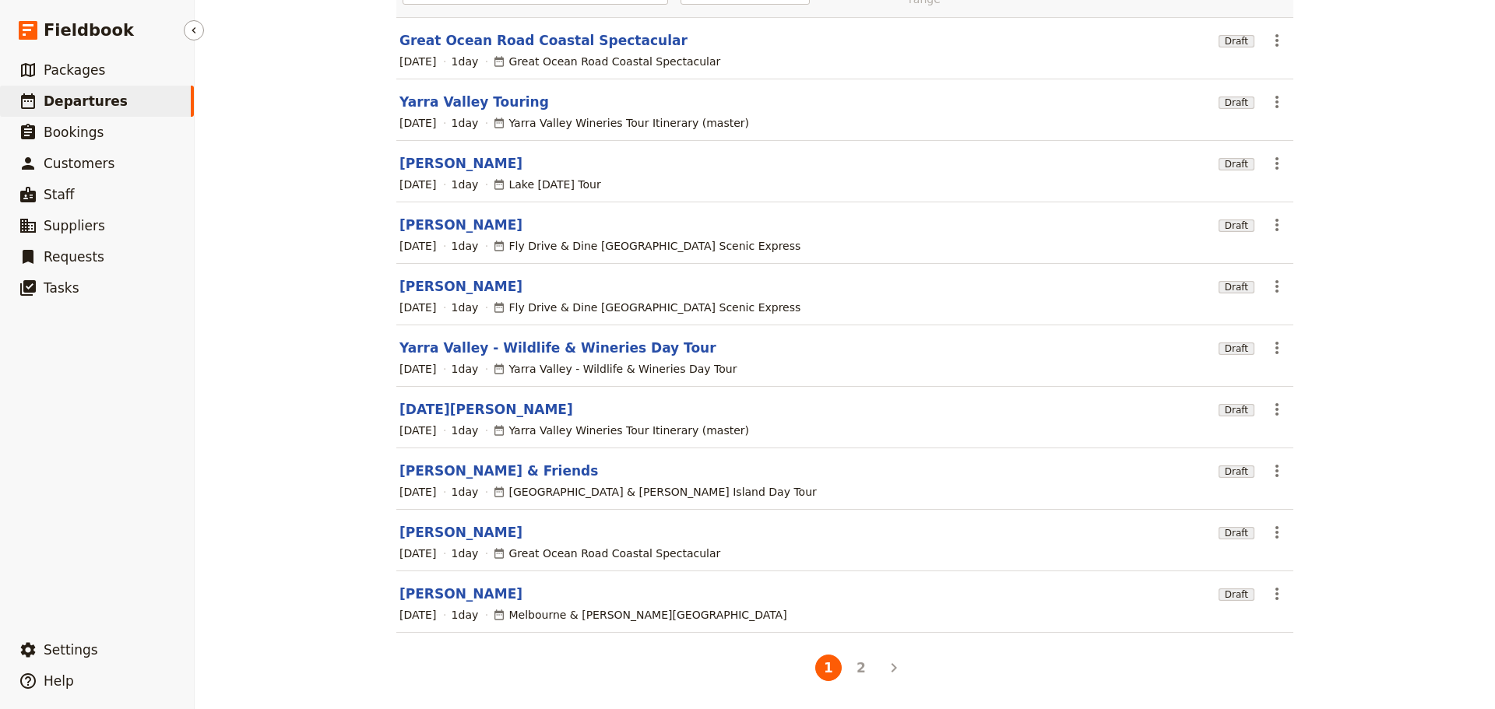
scroll to position [132, 0]
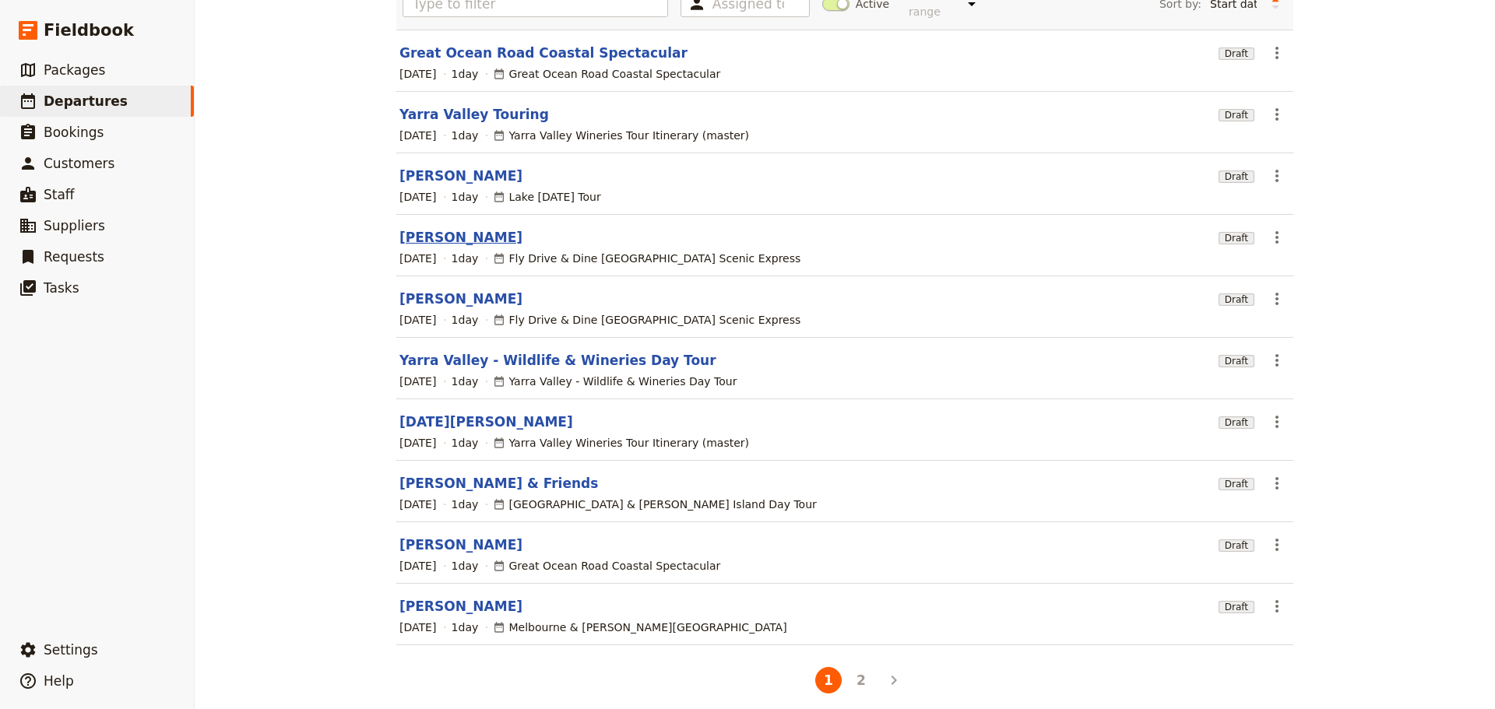
click at [414, 228] on link "[PERSON_NAME]" at bounding box center [460, 237] width 123 height 19
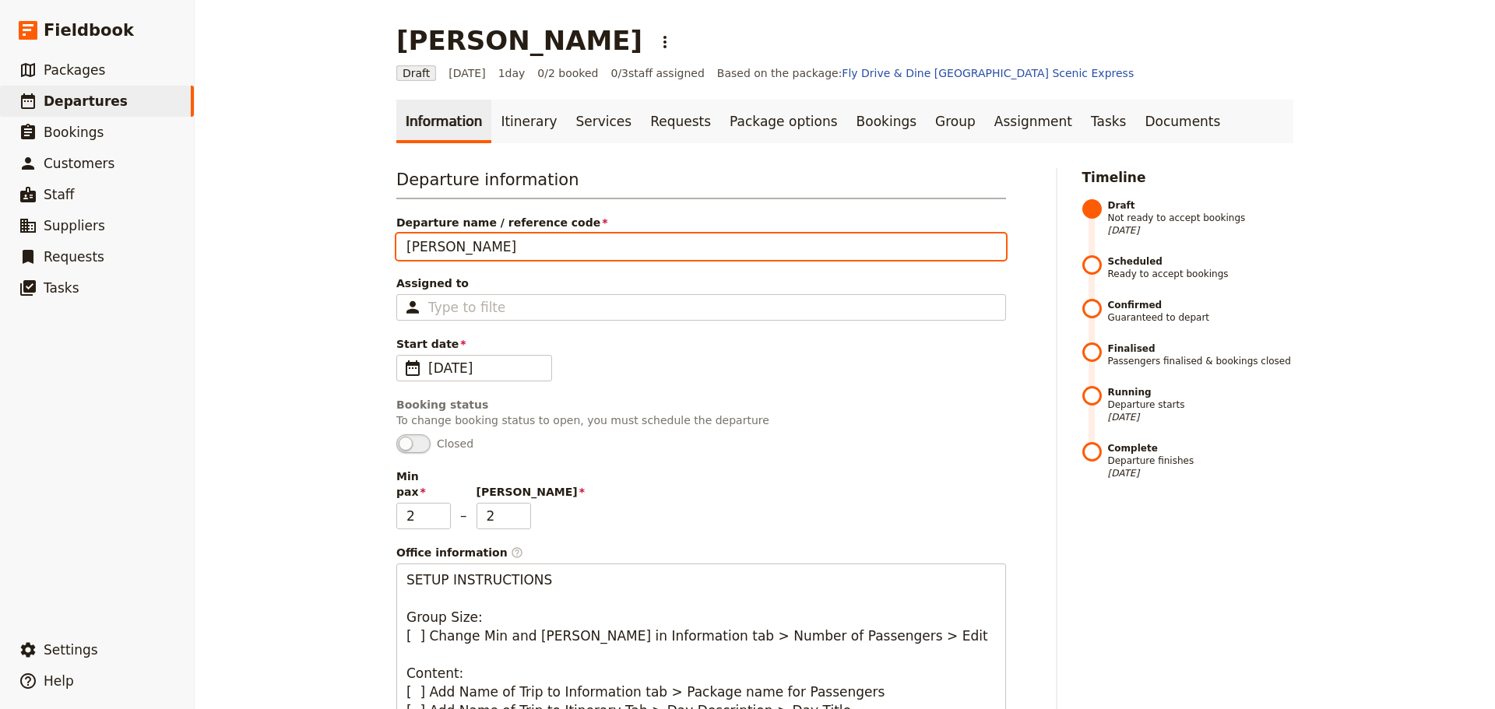
click at [487, 251] on input "[PERSON_NAME]" at bounding box center [701, 247] width 610 height 26
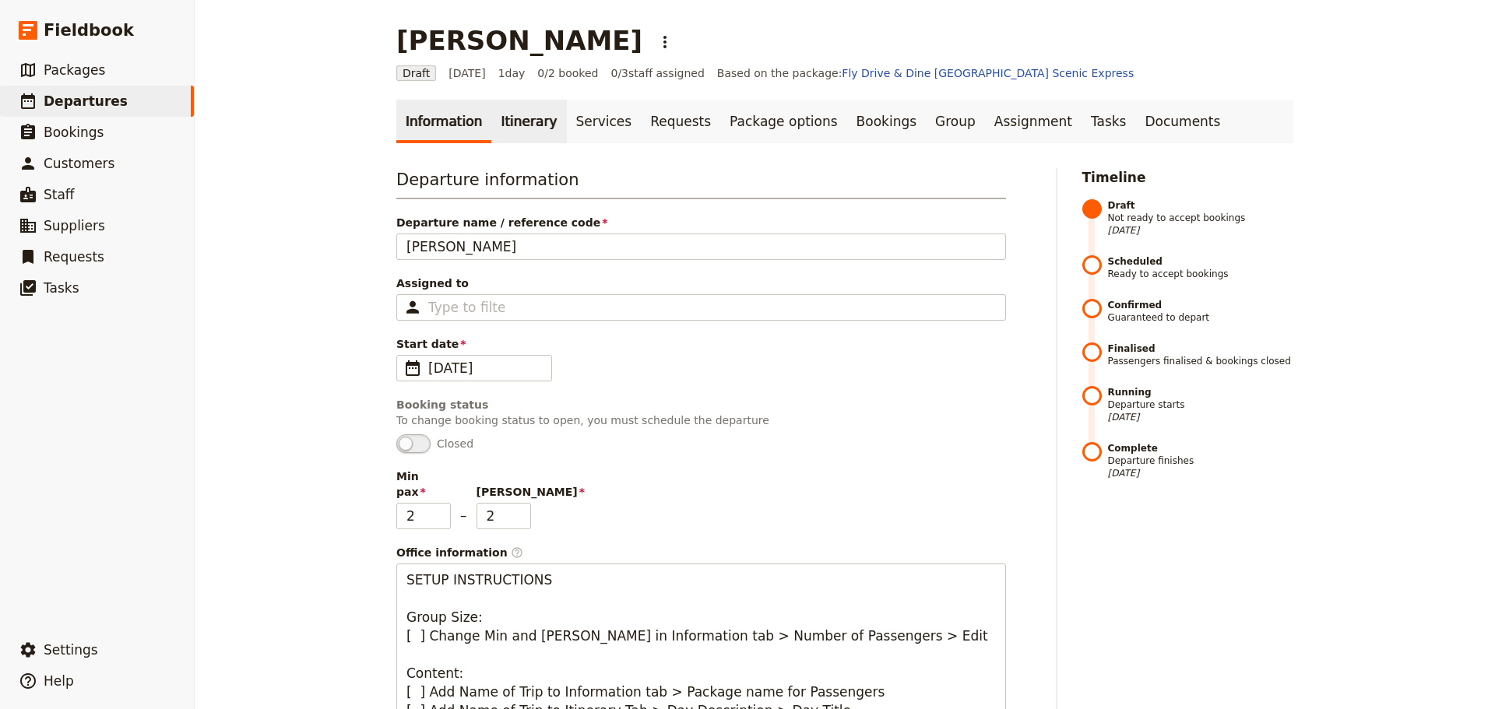
click at [516, 115] on link "Itinerary" at bounding box center [528, 122] width 75 height 44
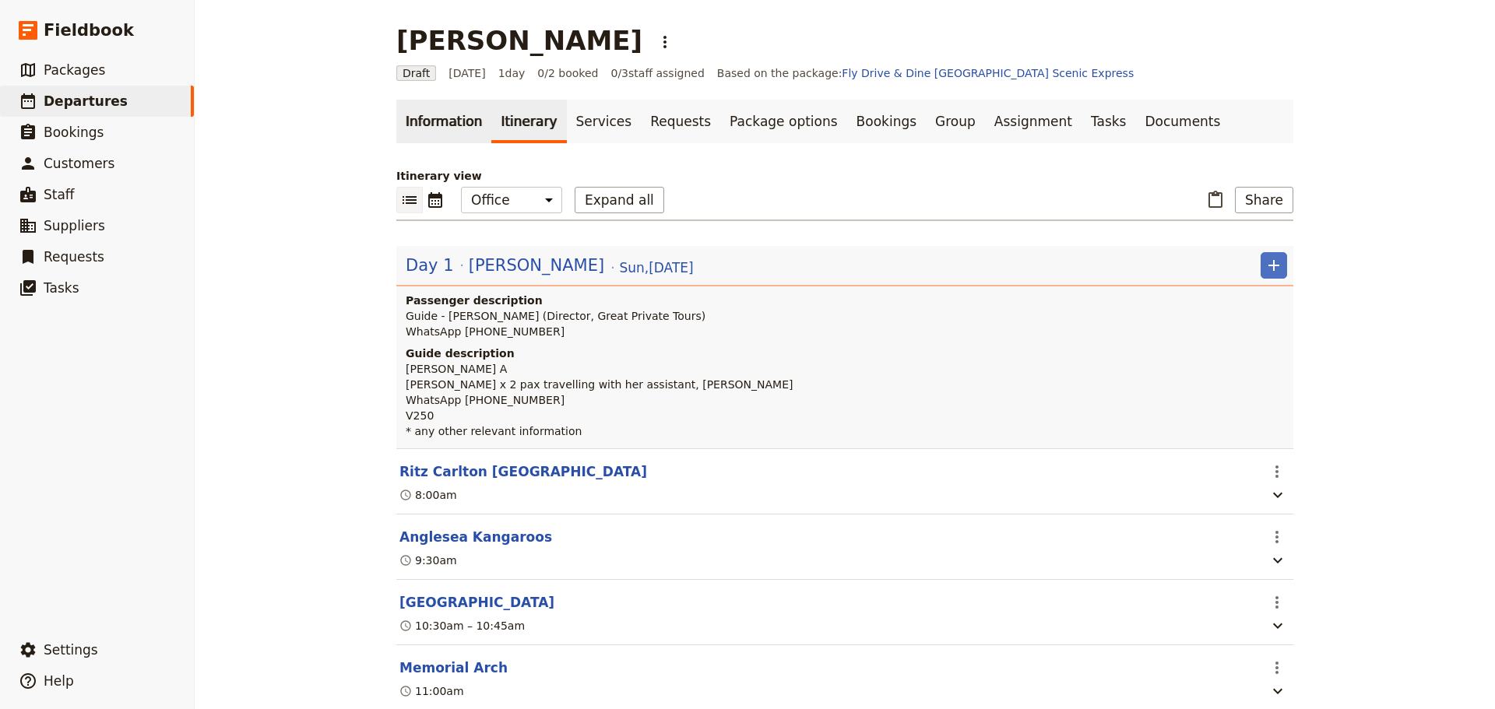
click at [413, 123] on link "Information" at bounding box center [443, 122] width 95 height 44
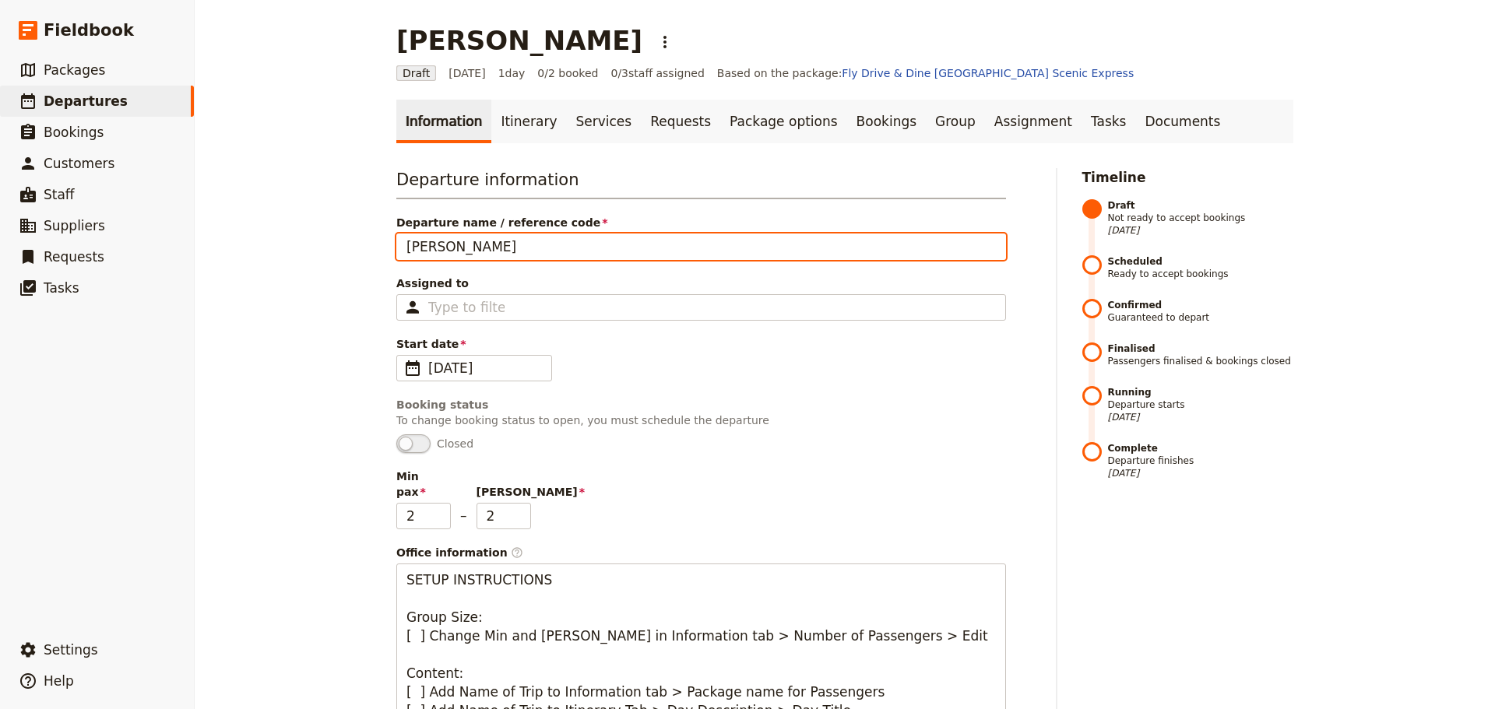
click at [515, 241] on input "[PERSON_NAME]" at bounding box center [701, 247] width 610 height 26
type input "Patricia Stone1"
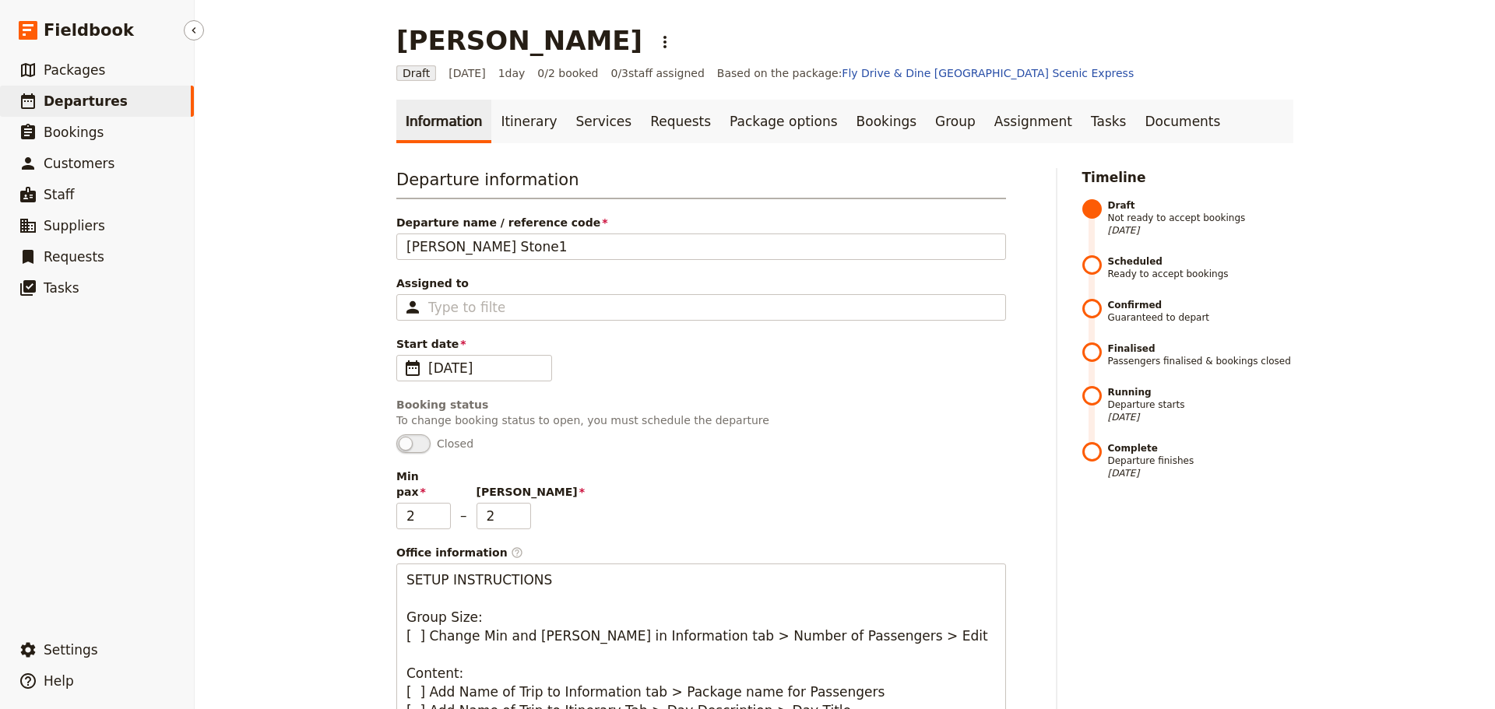
click at [65, 95] on span "Departures" at bounding box center [86, 101] width 84 height 16
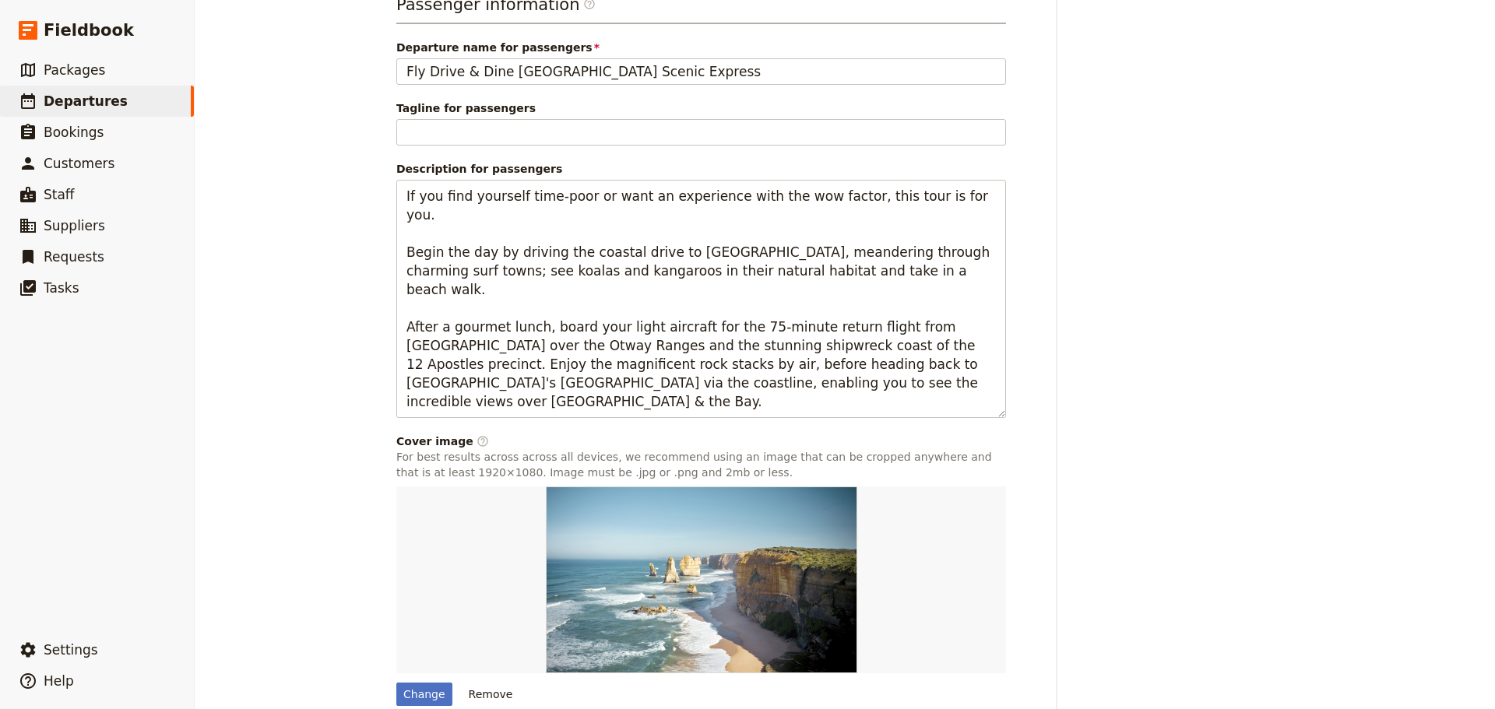
scroll to position [1128, 0]
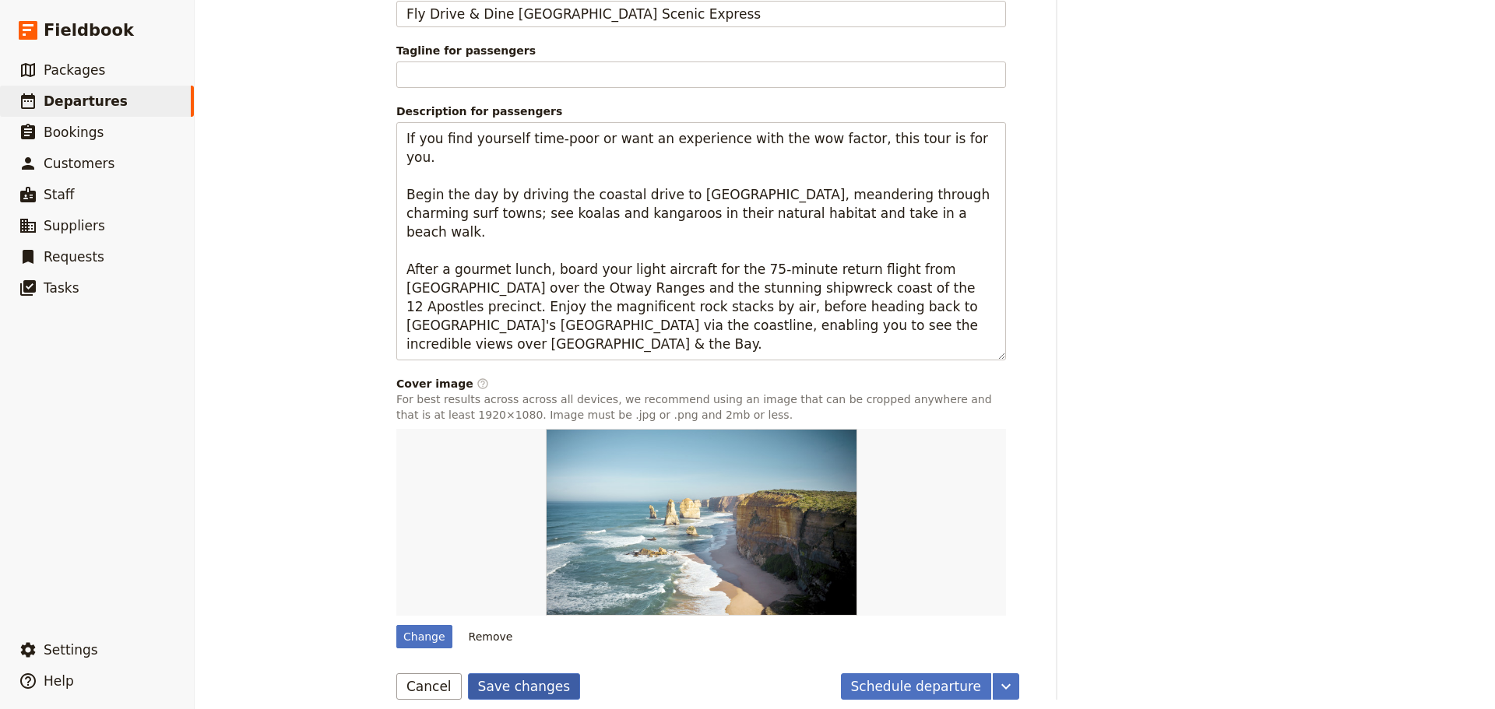
click at [484, 681] on button "Save changes" at bounding box center [524, 686] width 113 height 26
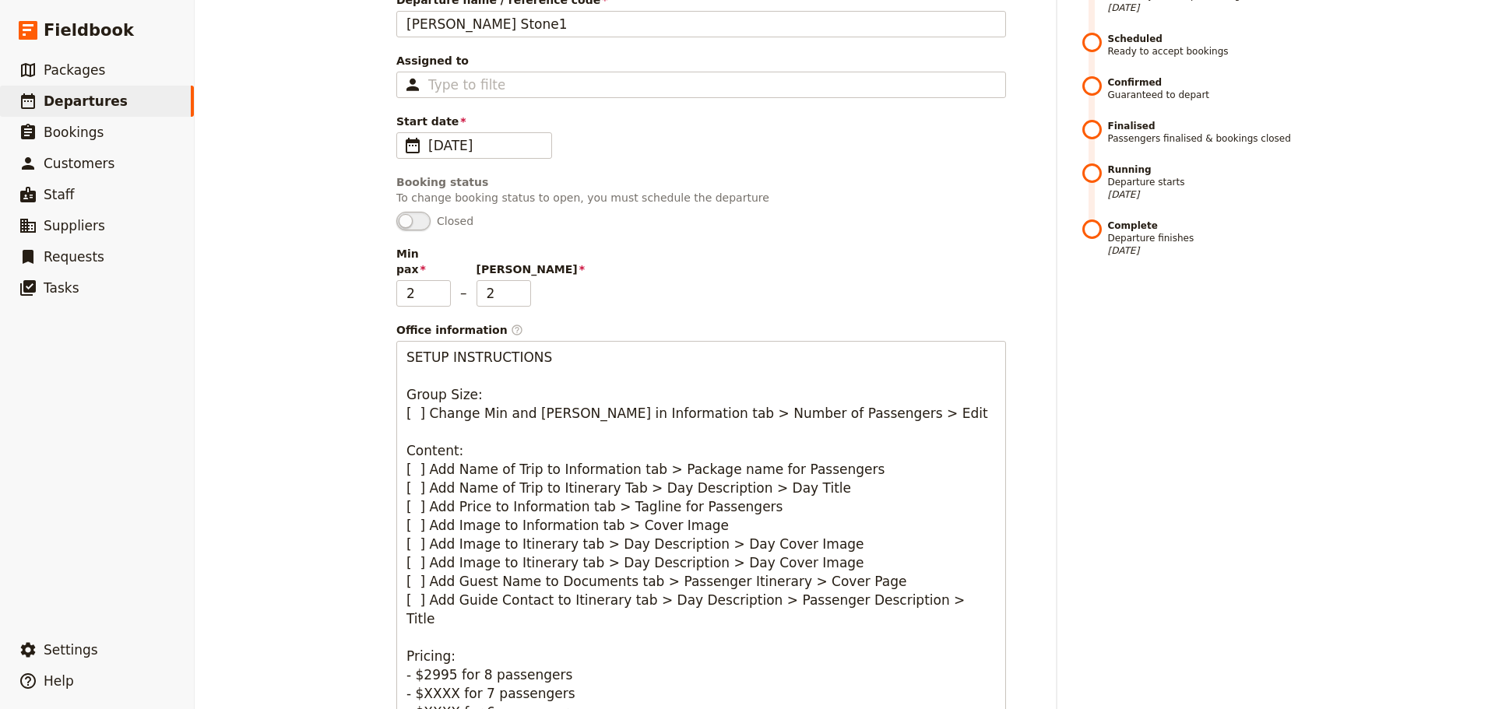
scroll to position [0, 0]
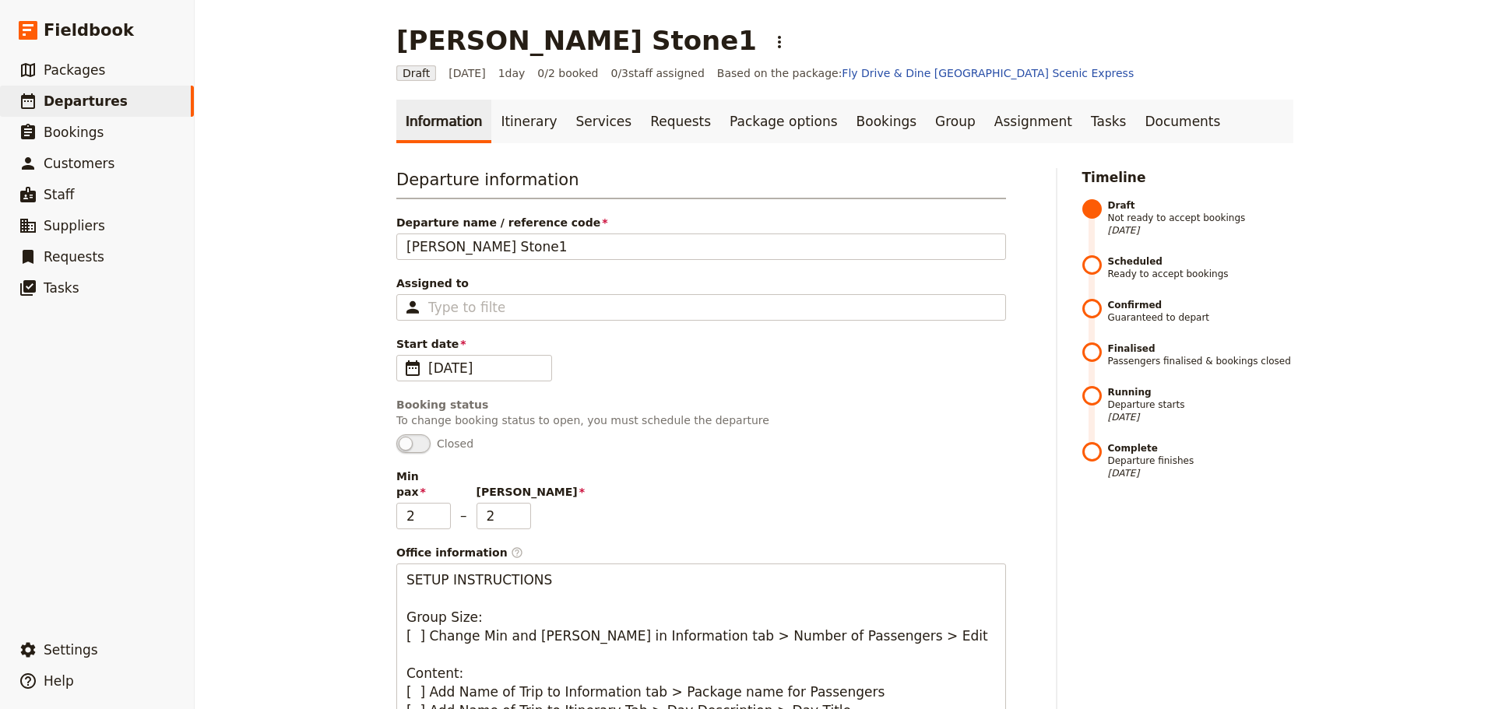
click at [469, 112] on link "Information" at bounding box center [443, 122] width 95 height 44
click at [502, 110] on link "Itinerary" at bounding box center [528, 122] width 75 height 44
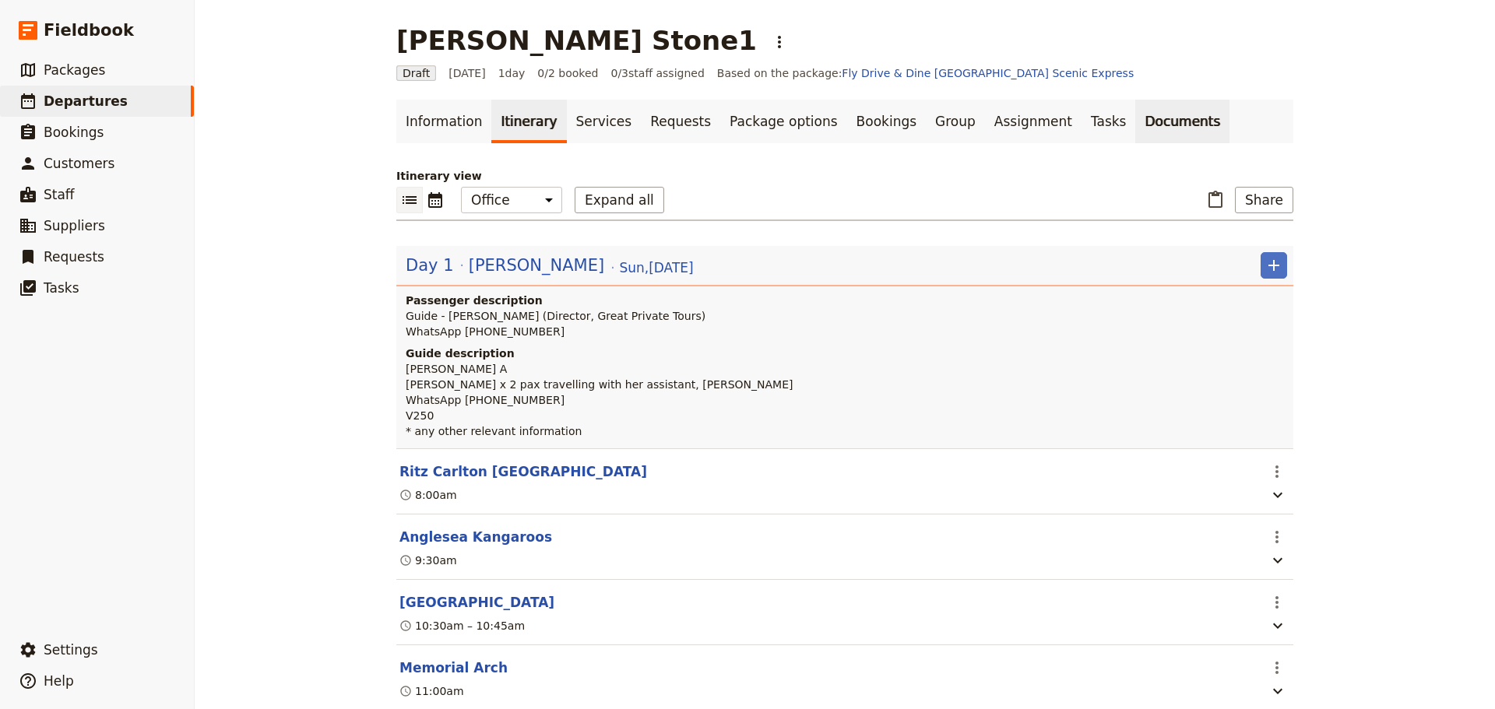
click at [1135, 118] on link "Documents" at bounding box center [1182, 122] width 94 height 44
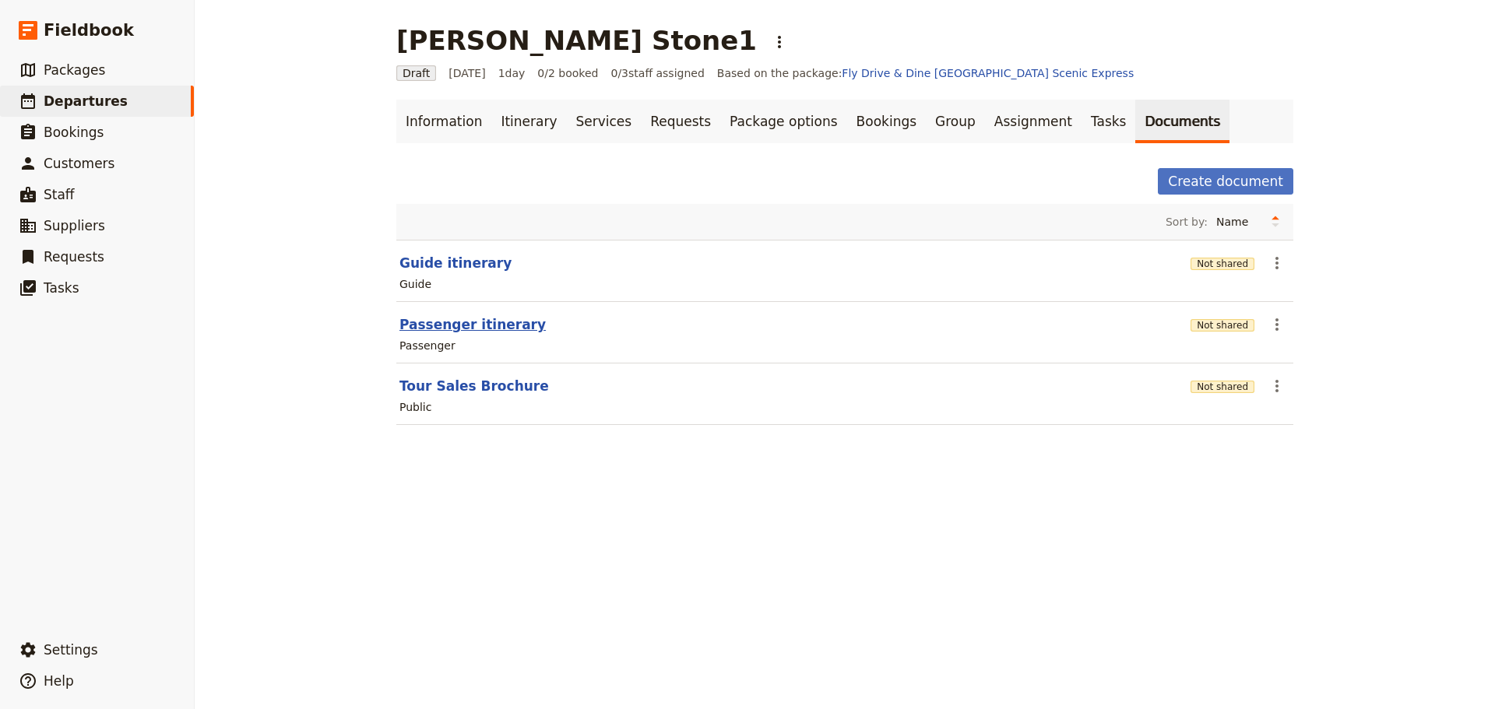
click at [467, 330] on button "Passenger itinerary" at bounding box center [472, 324] width 146 height 19
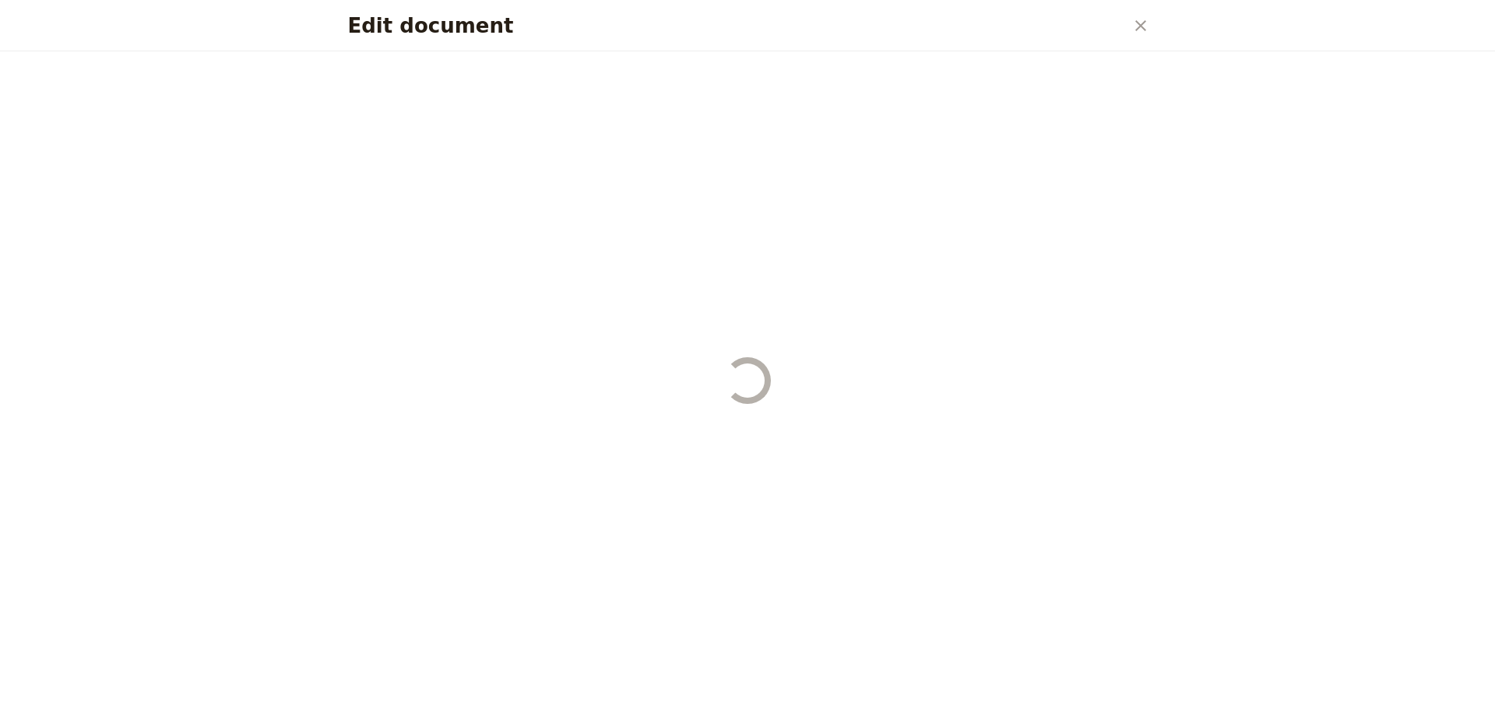
select select "PASSENGER"
select select "DEFAULT"
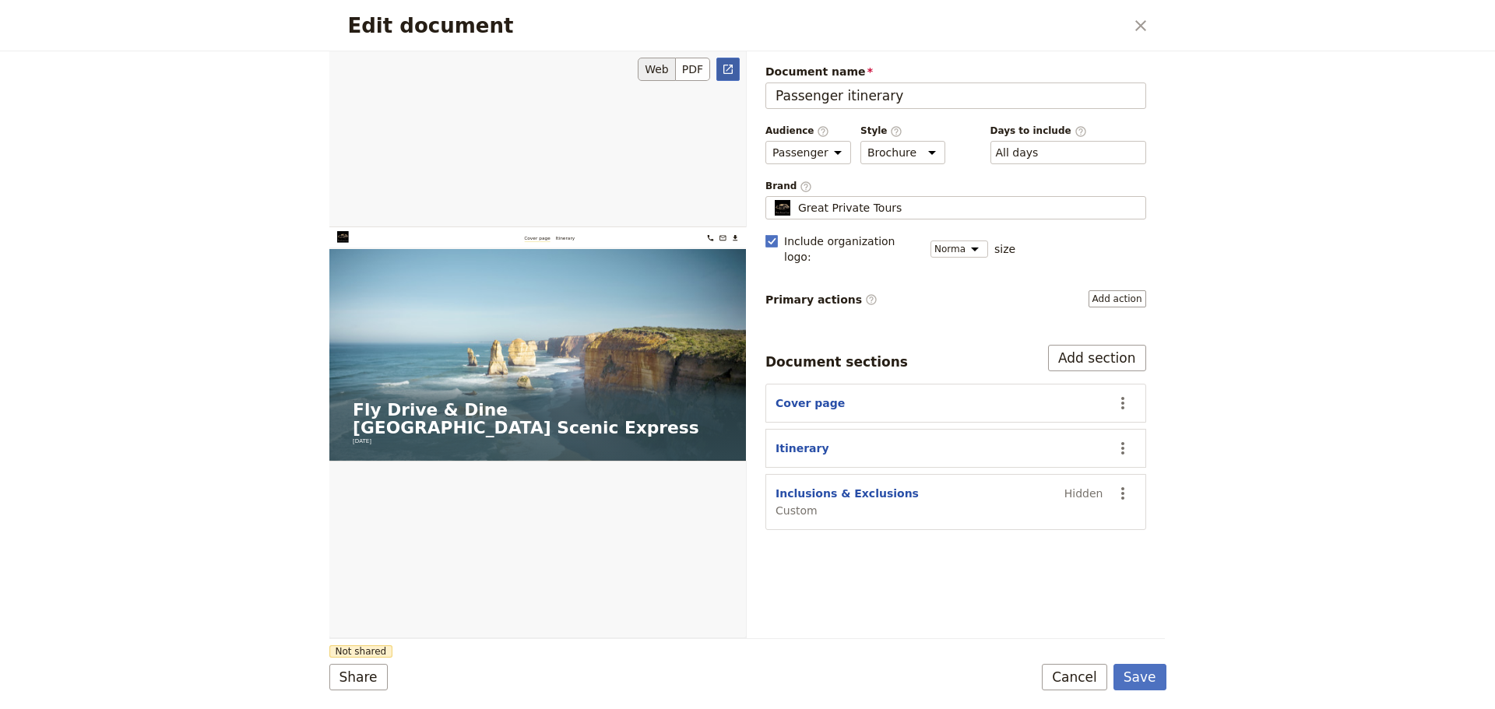
click at [733, 68] on icon "Open full preview" at bounding box center [727, 69] width 9 height 9
click at [1097, 675] on button "Cancel" at bounding box center [1074, 677] width 65 height 26
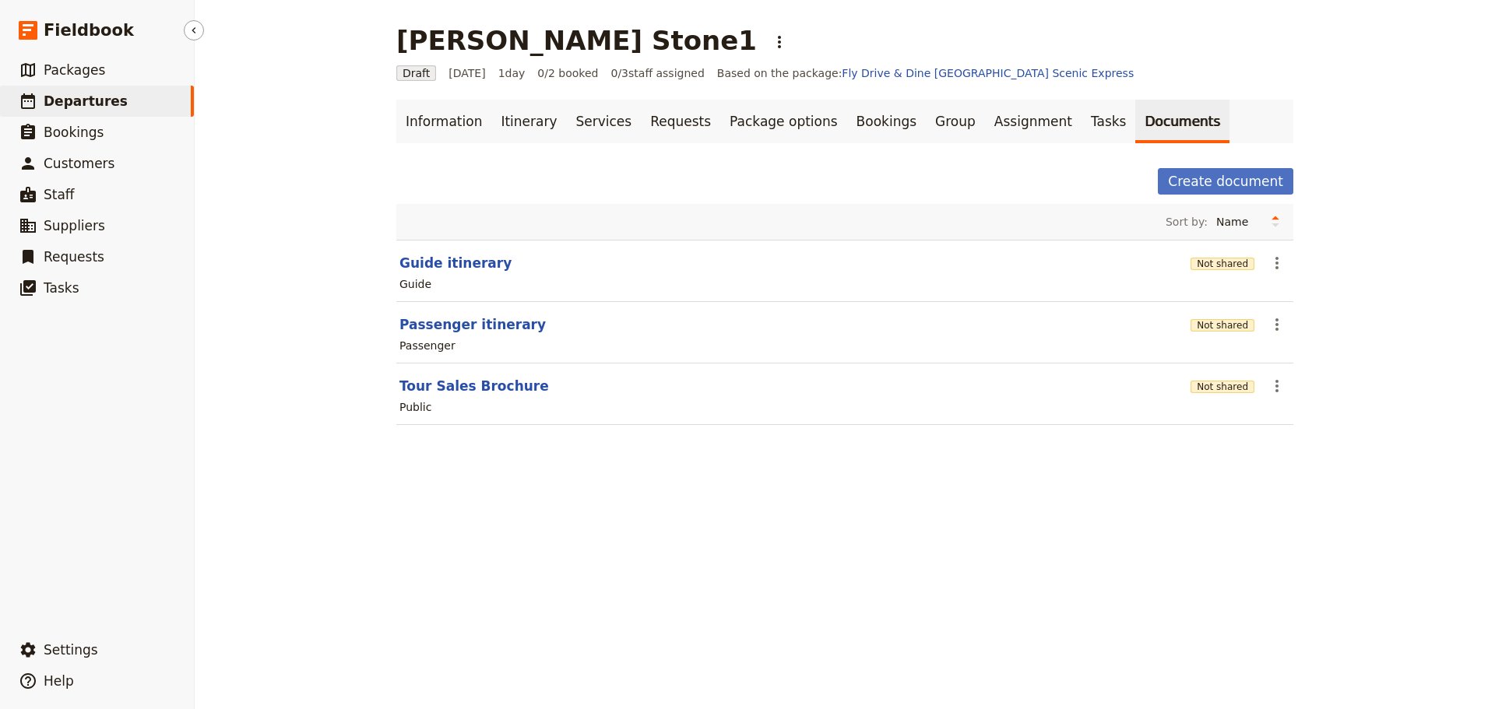
click at [83, 97] on span "Departures" at bounding box center [86, 101] width 84 height 16
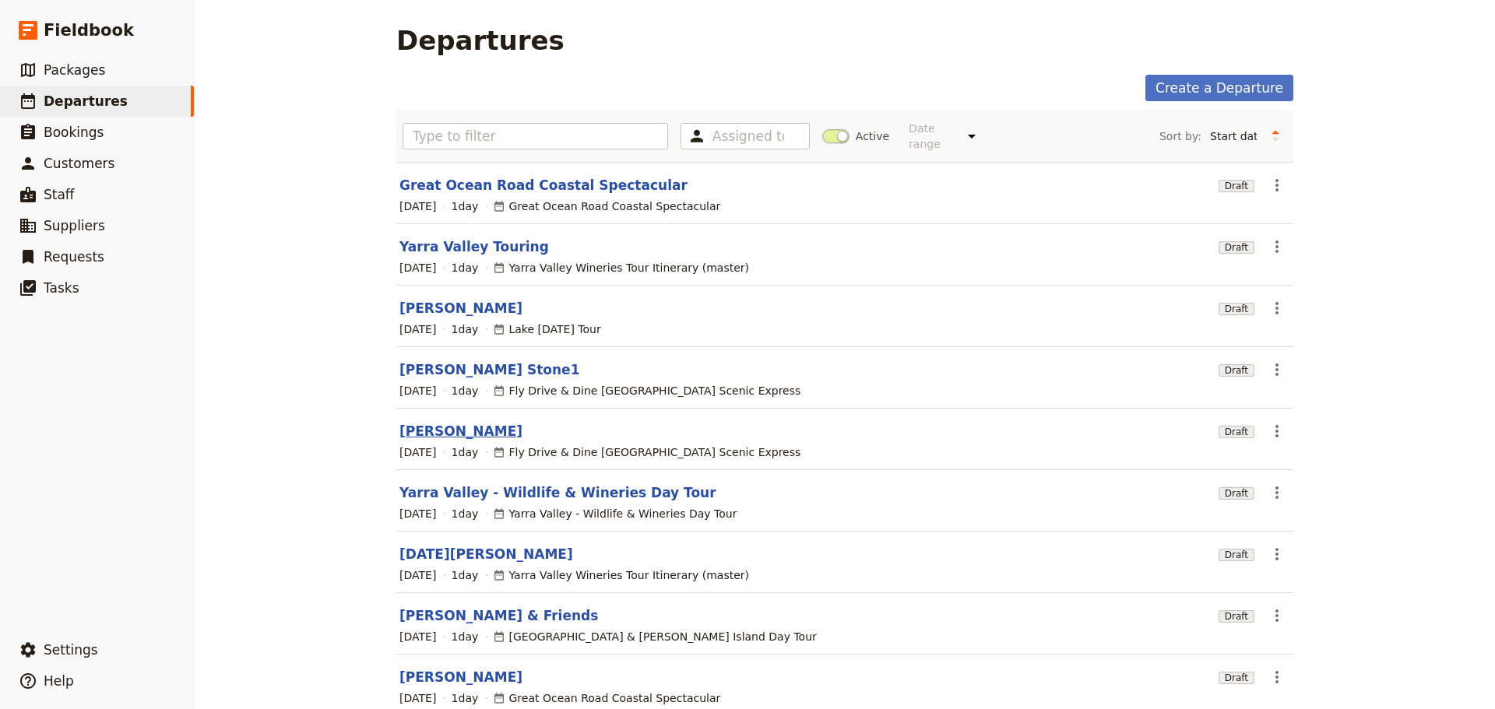
click at [440, 422] on link "[PERSON_NAME]" at bounding box center [460, 431] width 123 height 19
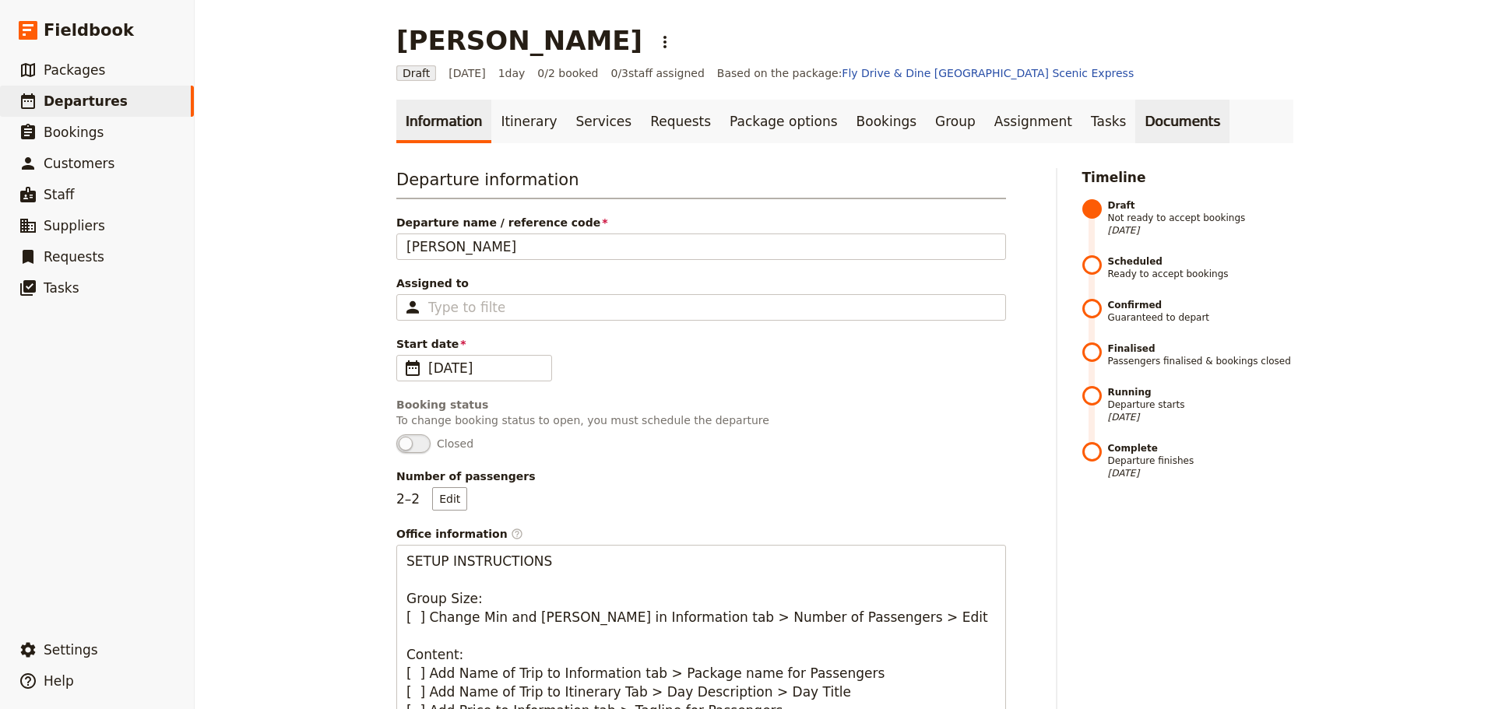
click at [1135, 118] on link "Documents" at bounding box center [1182, 122] width 94 height 44
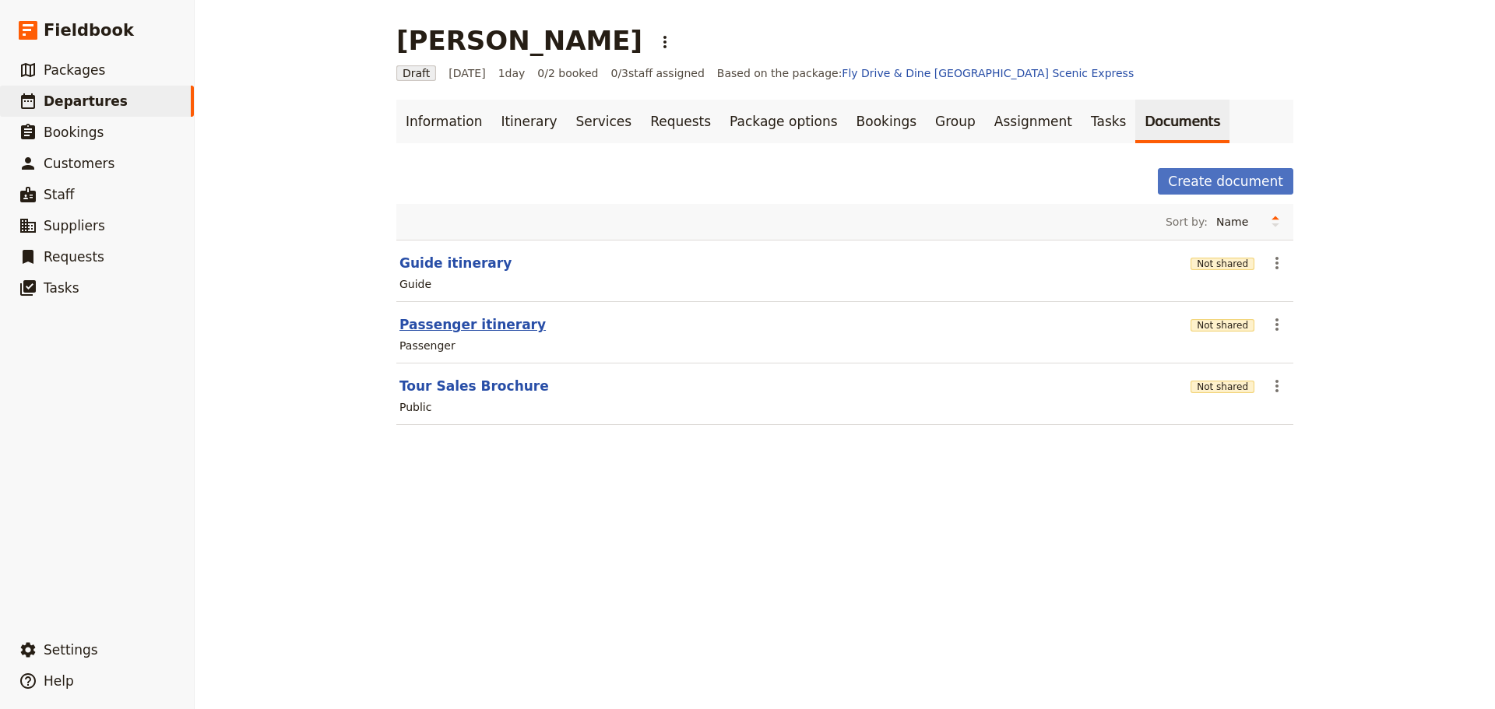
click at [439, 322] on button "Passenger itinerary" at bounding box center [472, 324] width 146 height 19
select select "PASSENGER"
select select "DEFAULT"
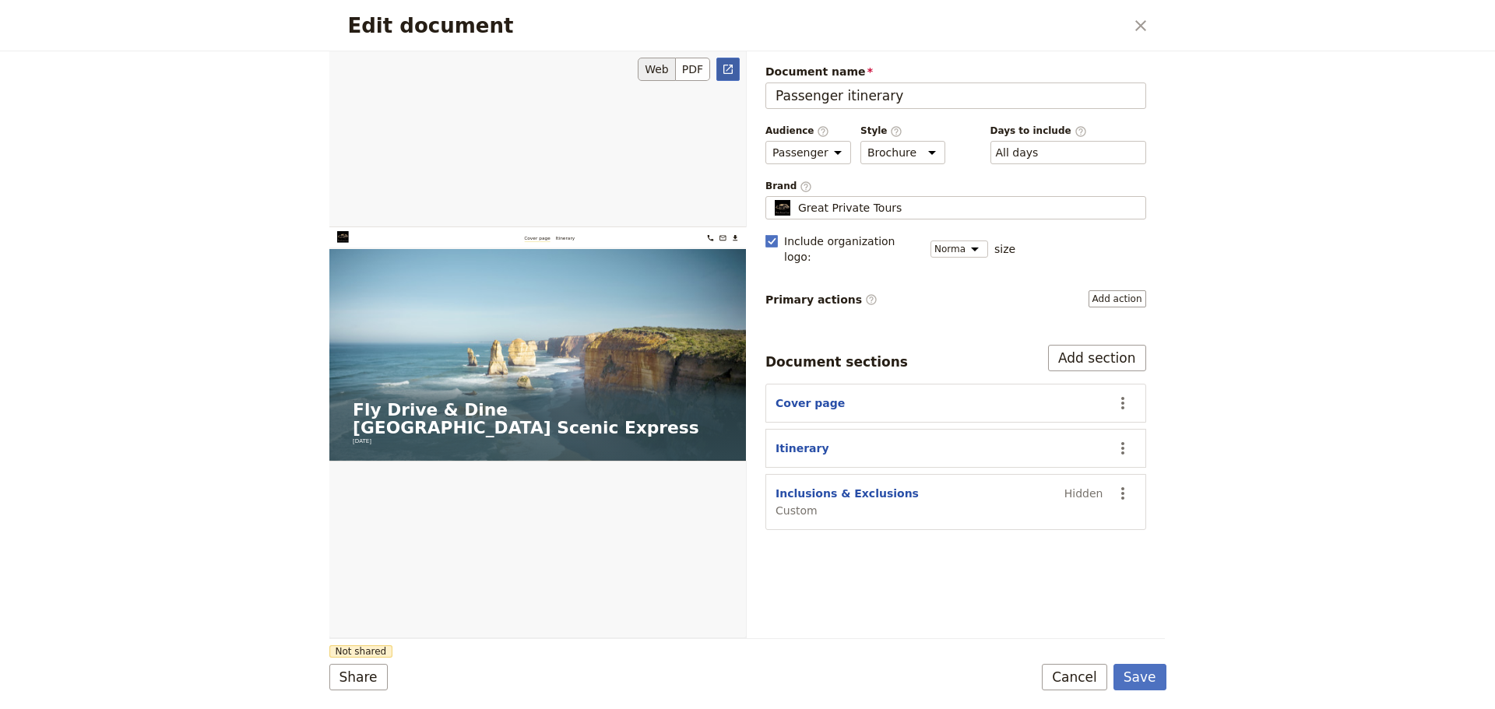
click at [729, 72] on icon "Open full preview" at bounding box center [728, 69] width 12 height 12
click at [1066, 670] on button "Cancel" at bounding box center [1074, 677] width 65 height 26
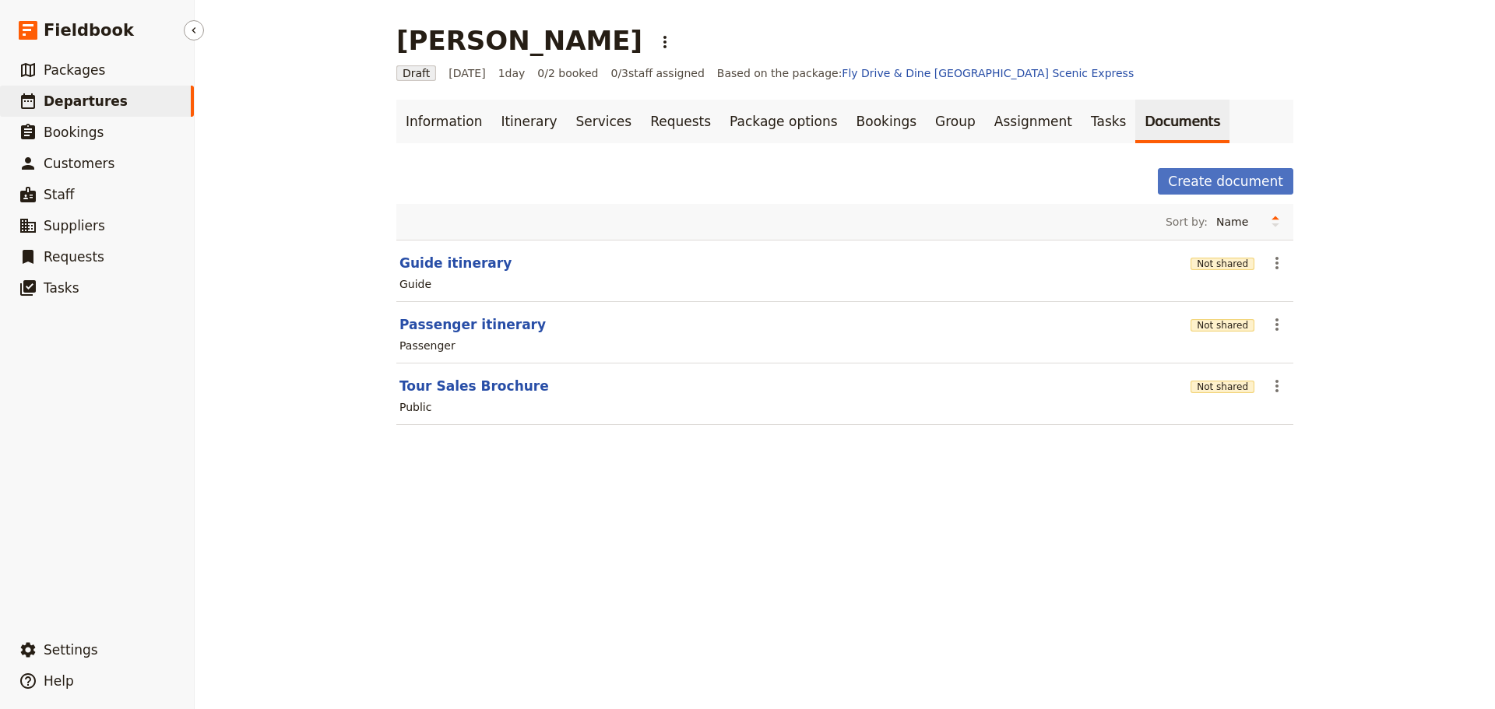
click at [44, 97] on span "Departures" at bounding box center [86, 101] width 84 height 16
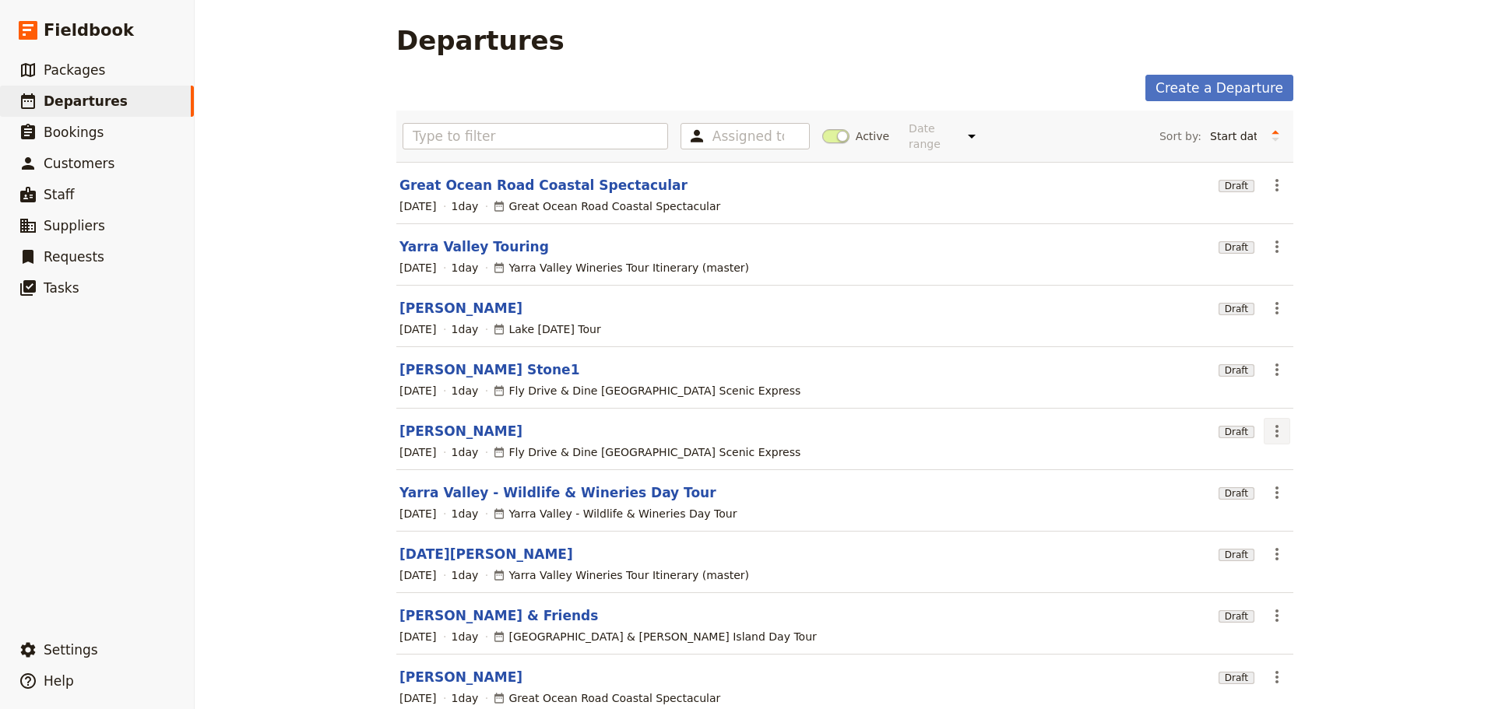
click at [1273, 422] on icon "Actions" at bounding box center [1276, 431] width 19 height 19
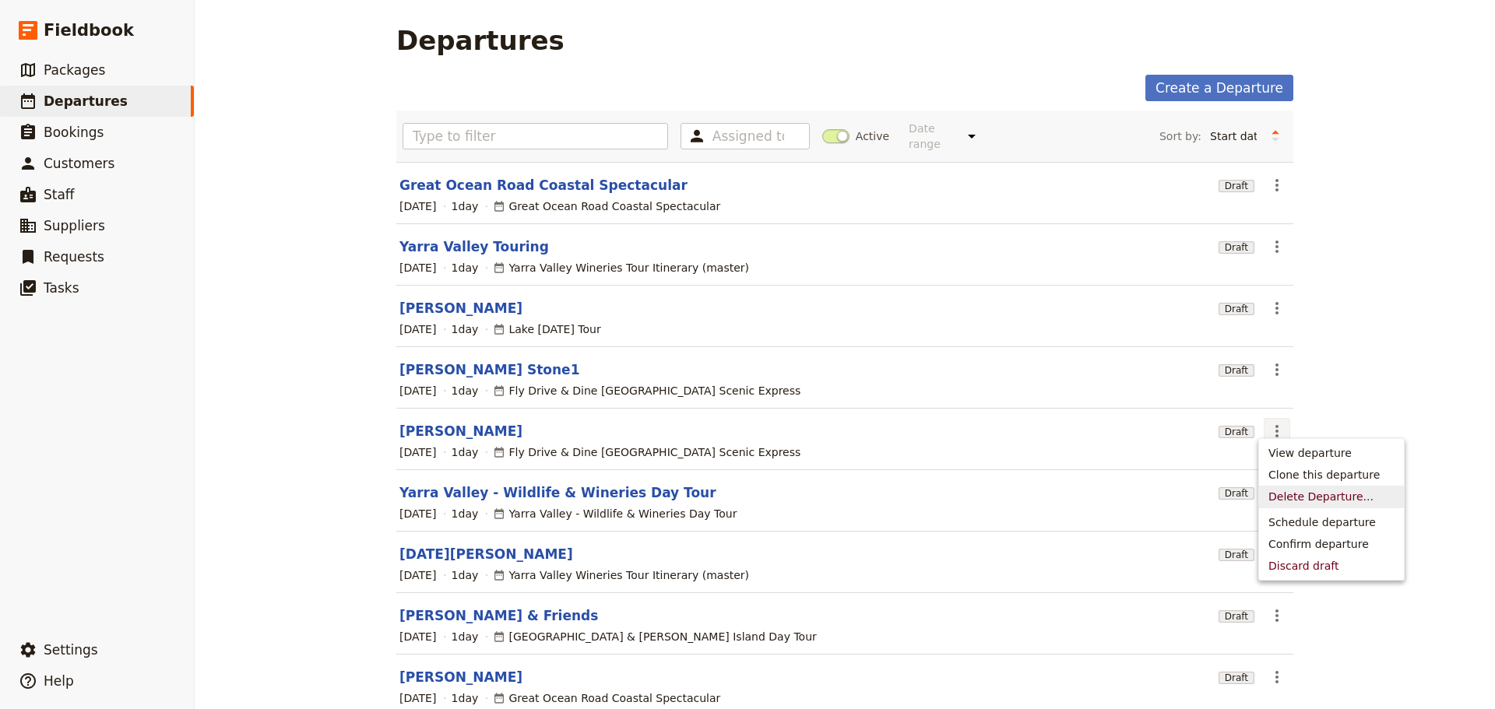
click at [1296, 495] on span "Delete Departure..." at bounding box center [1320, 497] width 105 height 16
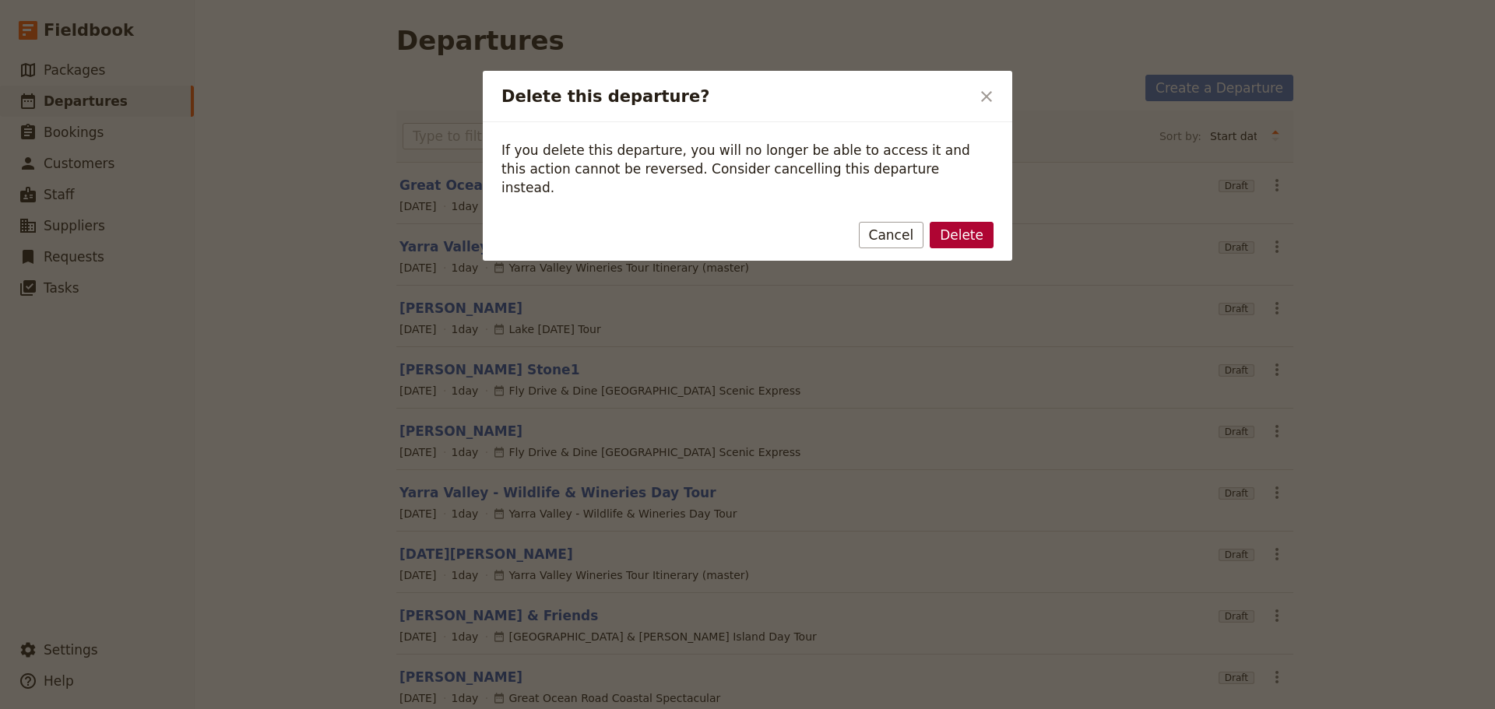
click at [946, 222] on button "Delete" at bounding box center [962, 235] width 64 height 26
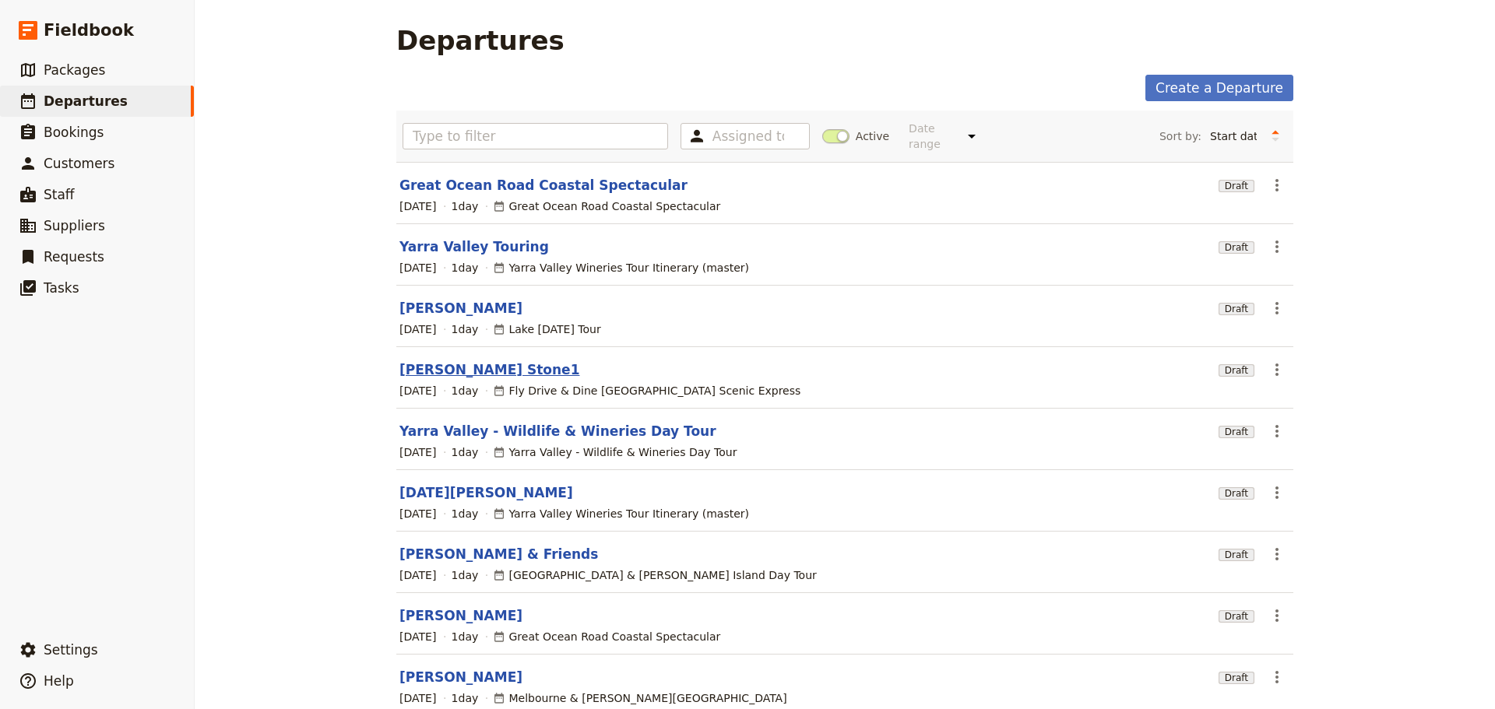
click at [431, 360] on link "Patricia Stone1" at bounding box center [489, 369] width 180 height 19
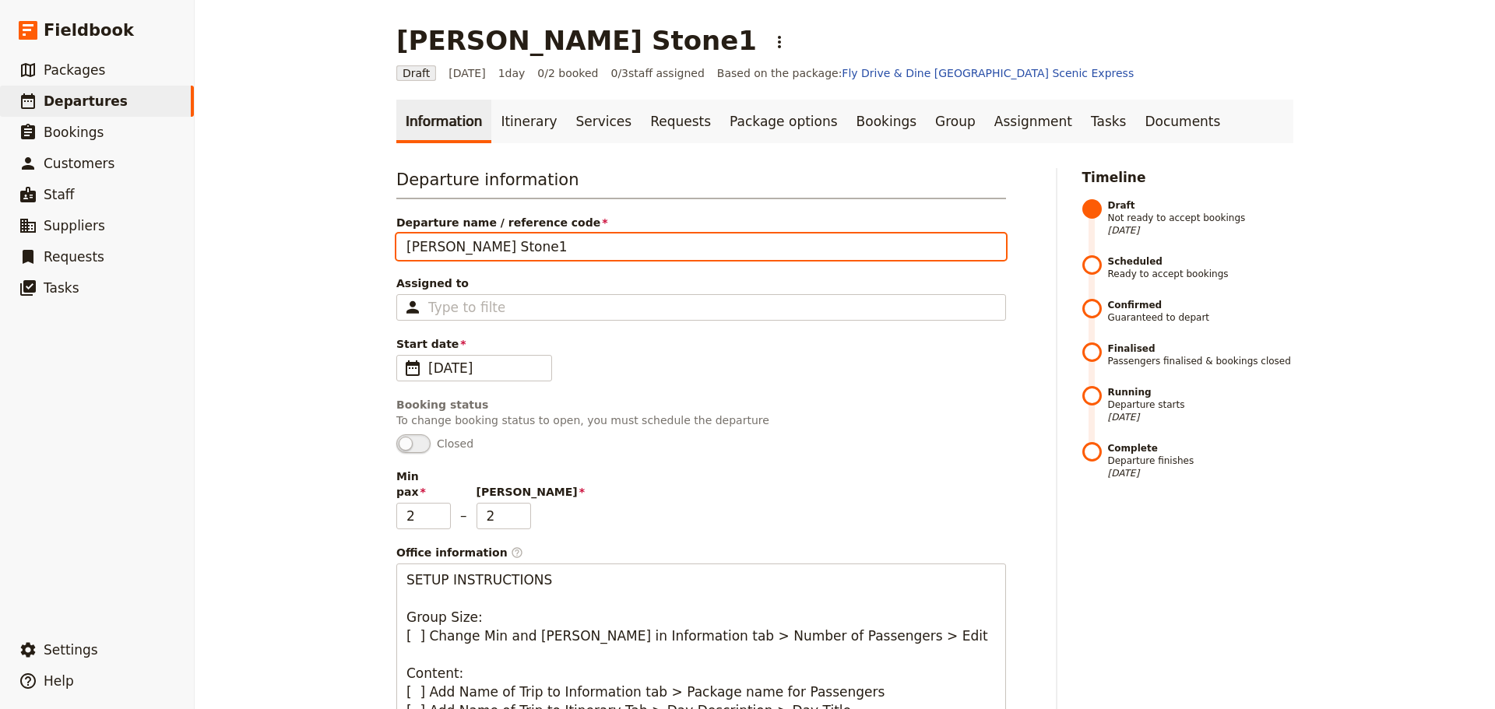
click at [492, 250] on input "Patricia Stone1" at bounding box center [701, 247] width 610 height 26
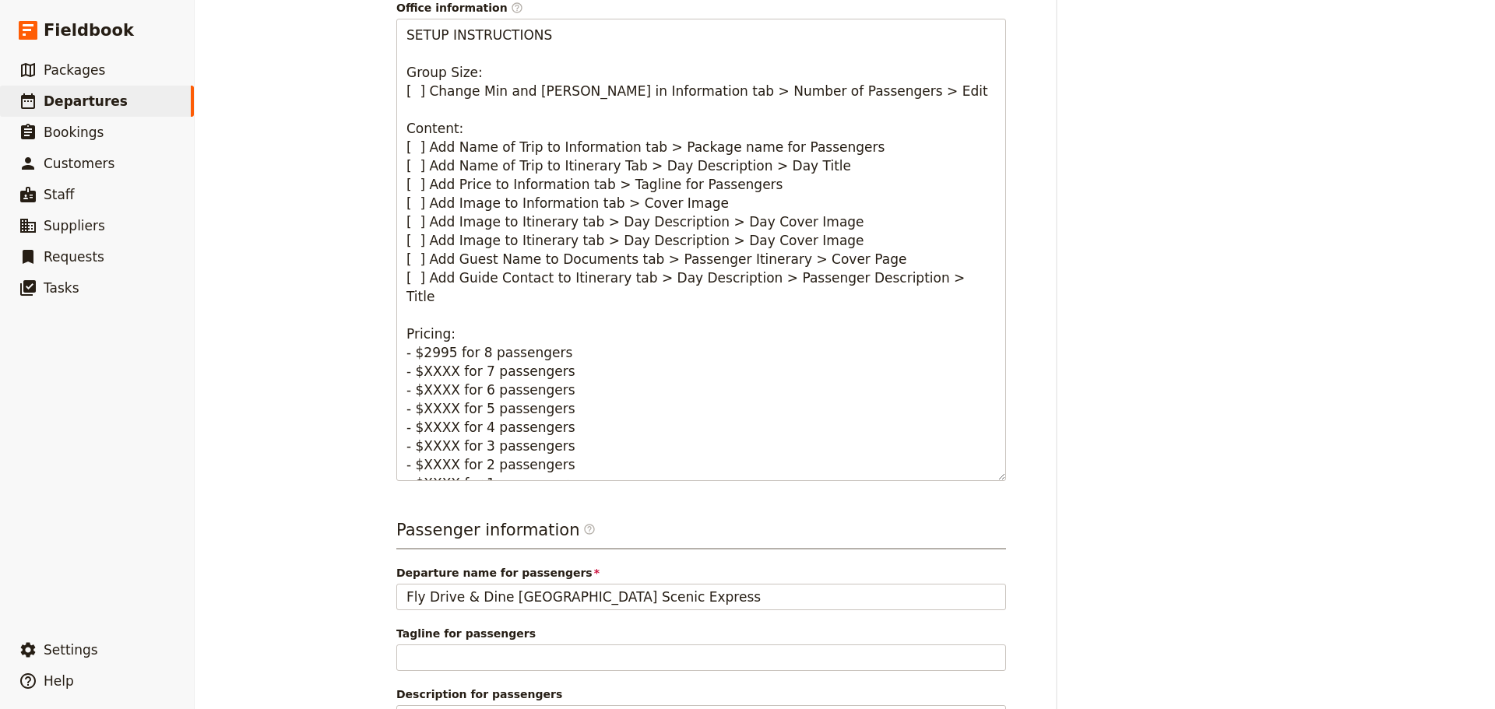
scroll to position [1128, 0]
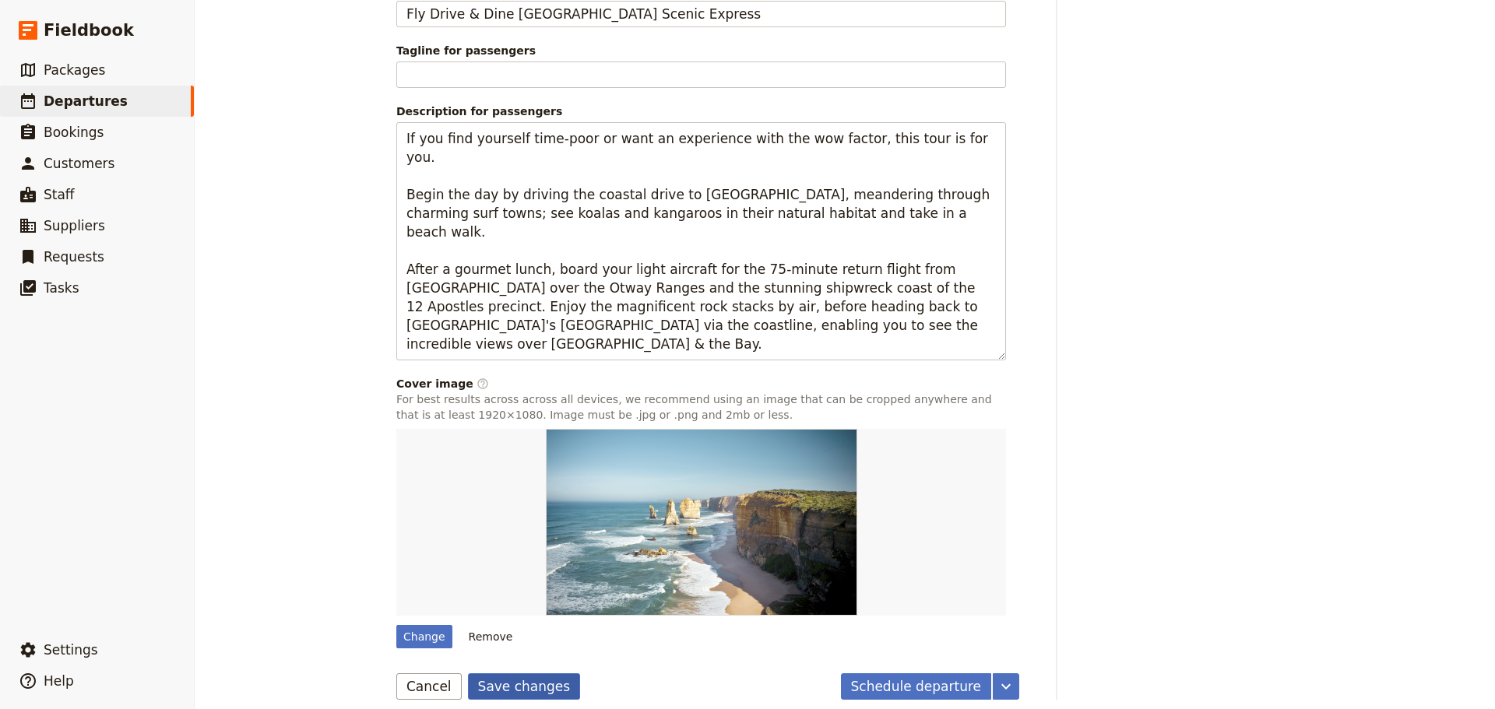
type input "[PERSON_NAME]"
click at [494, 673] on button "Save changes" at bounding box center [524, 686] width 113 height 26
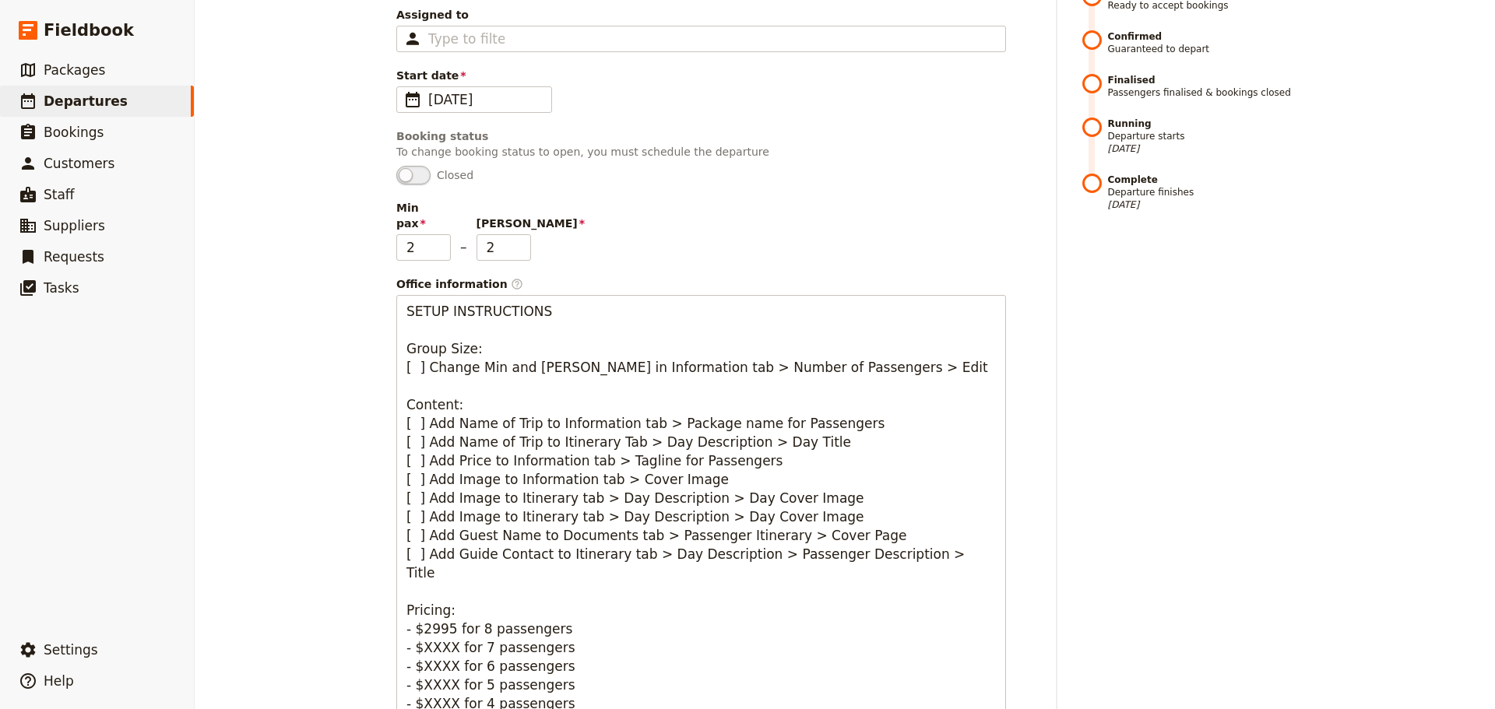
scroll to position [38, 0]
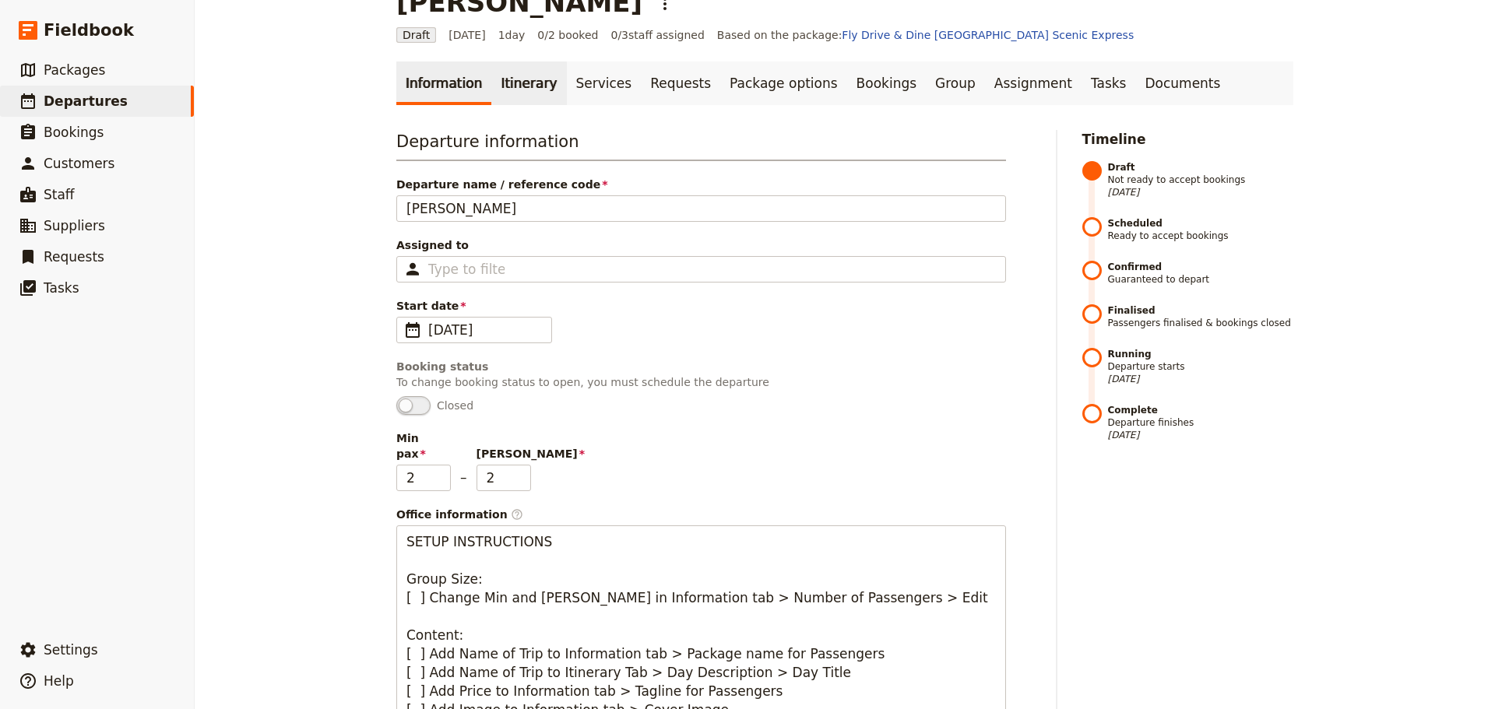
click at [491, 79] on link "Itinerary" at bounding box center [528, 84] width 75 height 44
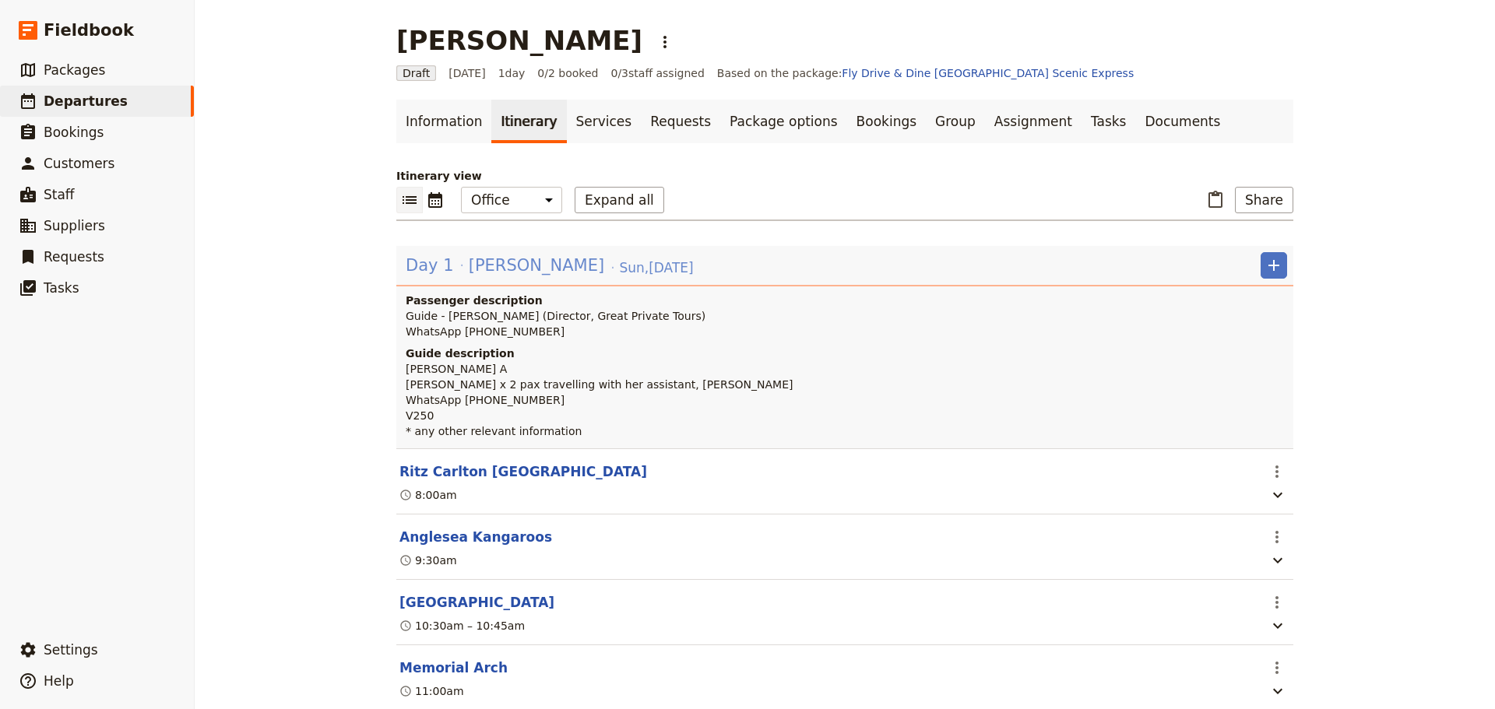
click at [480, 258] on span "[PERSON_NAME]" at bounding box center [536, 265] width 135 height 23
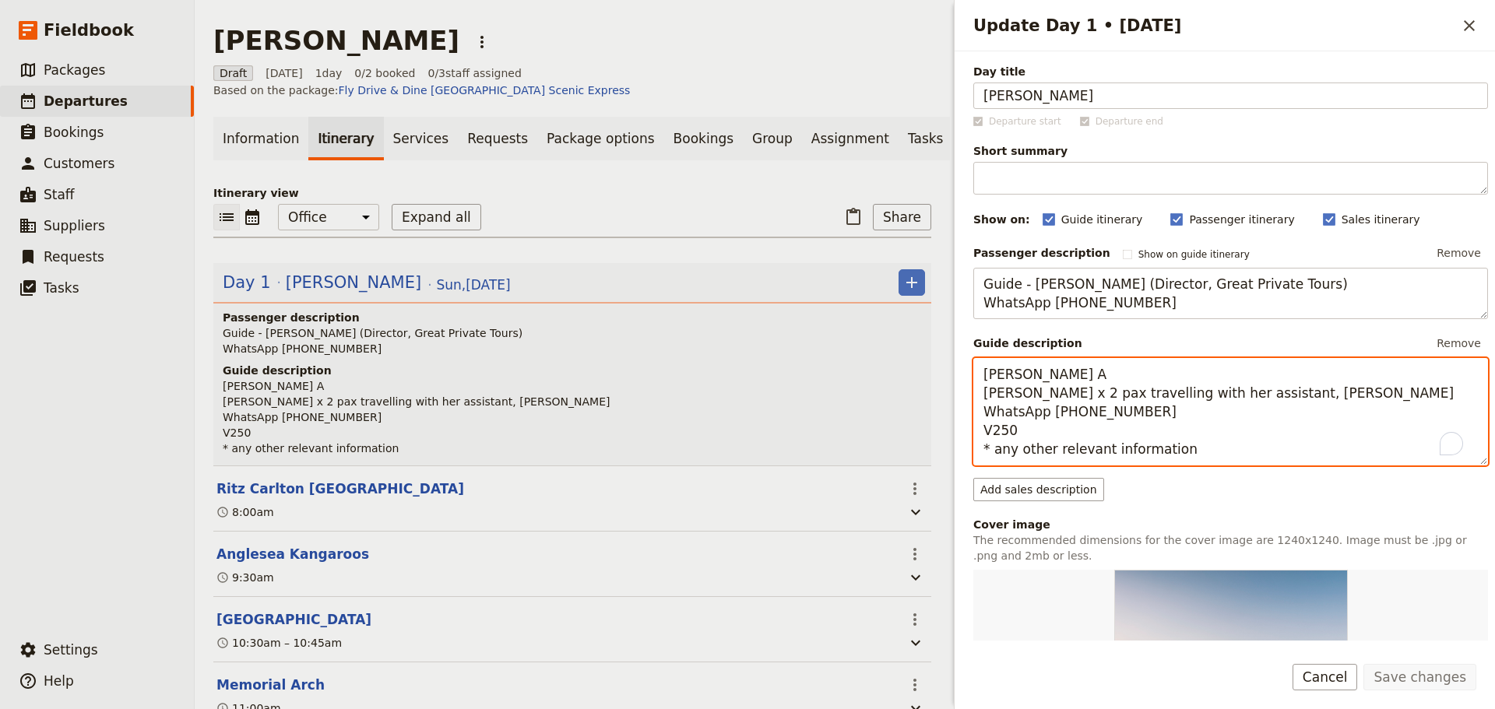
drag, startPoint x: 1109, startPoint y: 395, endPoint x: 1065, endPoint y: 394, distance: 43.6
click at [1065, 394] on textarea "Steve A Patricia Stone x 2 pax travelling with her assistant, Julia Julia Binia…" at bounding box center [1230, 411] width 515 height 107
click at [1276, 392] on textarea "Steve A Patricia Stone travelling with her assistant, Julia Julia Biniasz Whats…" at bounding box center [1230, 411] width 515 height 107
click at [1302, 392] on textarea "Steve A Patricia Stone travelling with her assistant, Julia Biniasz WhatsApp +1…" at bounding box center [1230, 411] width 515 height 107
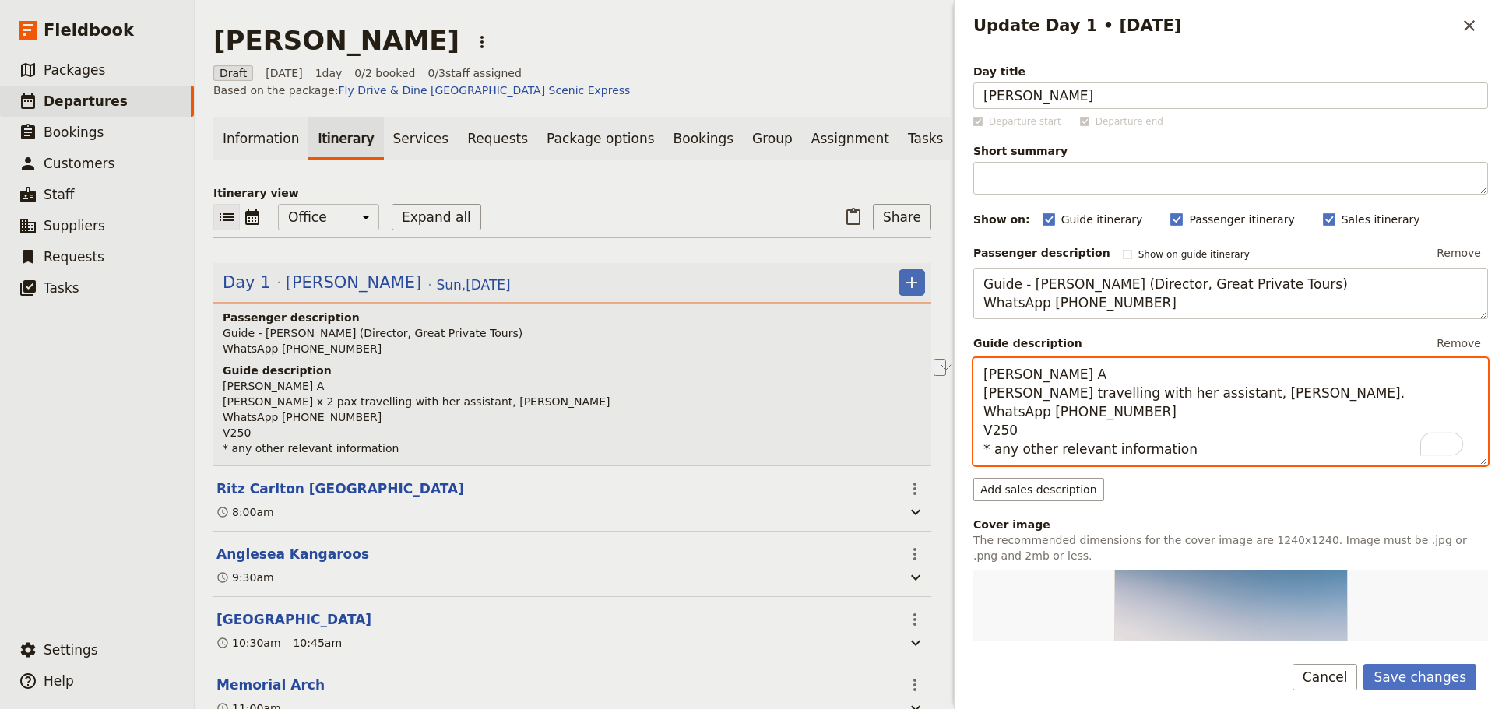
drag, startPoint x: 1191, startPoint y: 449, endPoint x: 933, endPoint y: 454, distance: 258.5
click at [933, 454] on div "Patricia Stone ​ Draft 24 Aug 2025 1 day 0/2 booked 0 / 3 staff assigned Based …" at bounding box center [845, 354] width 1300 height 709
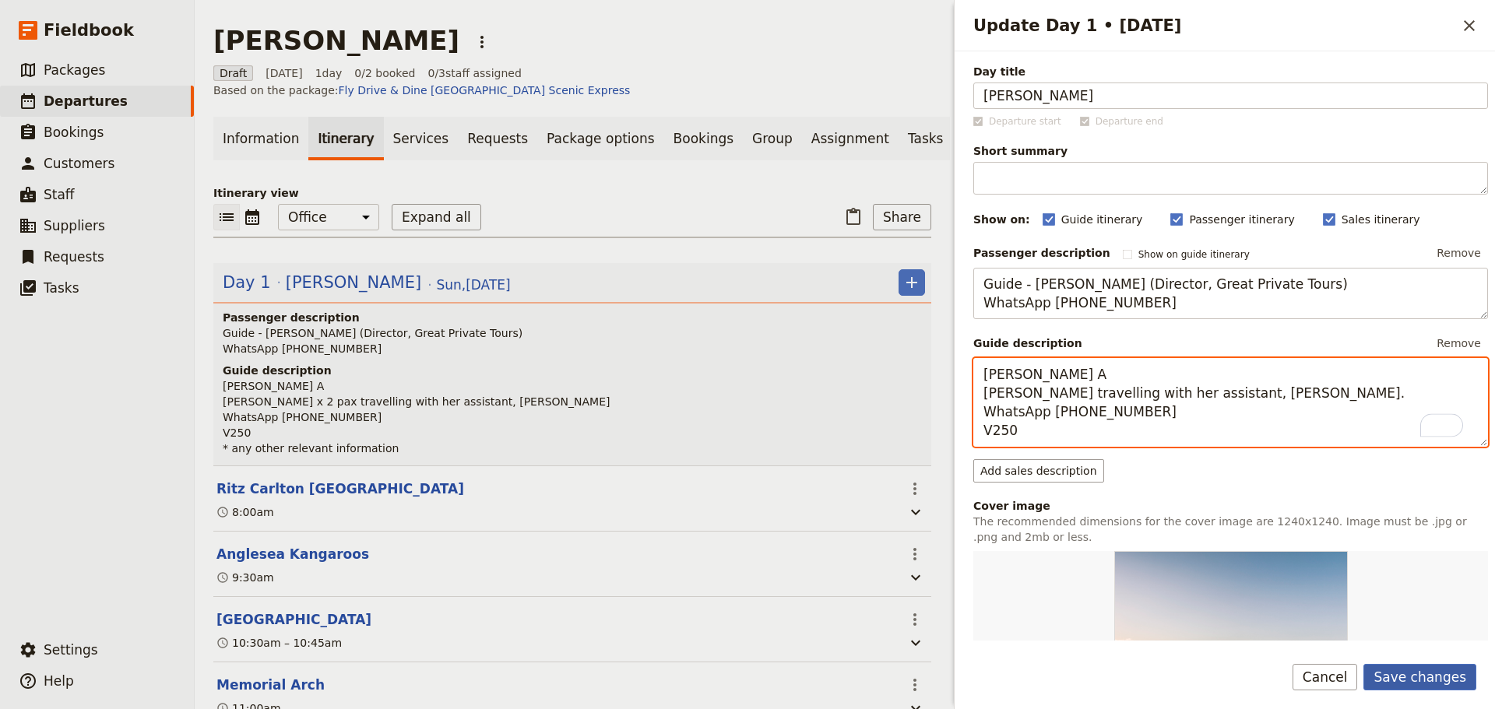
type textarea "[PERSON_NAME] A [PERSON_NAME] travelling with her assistant, [PERSON_NAME]. Wha…"
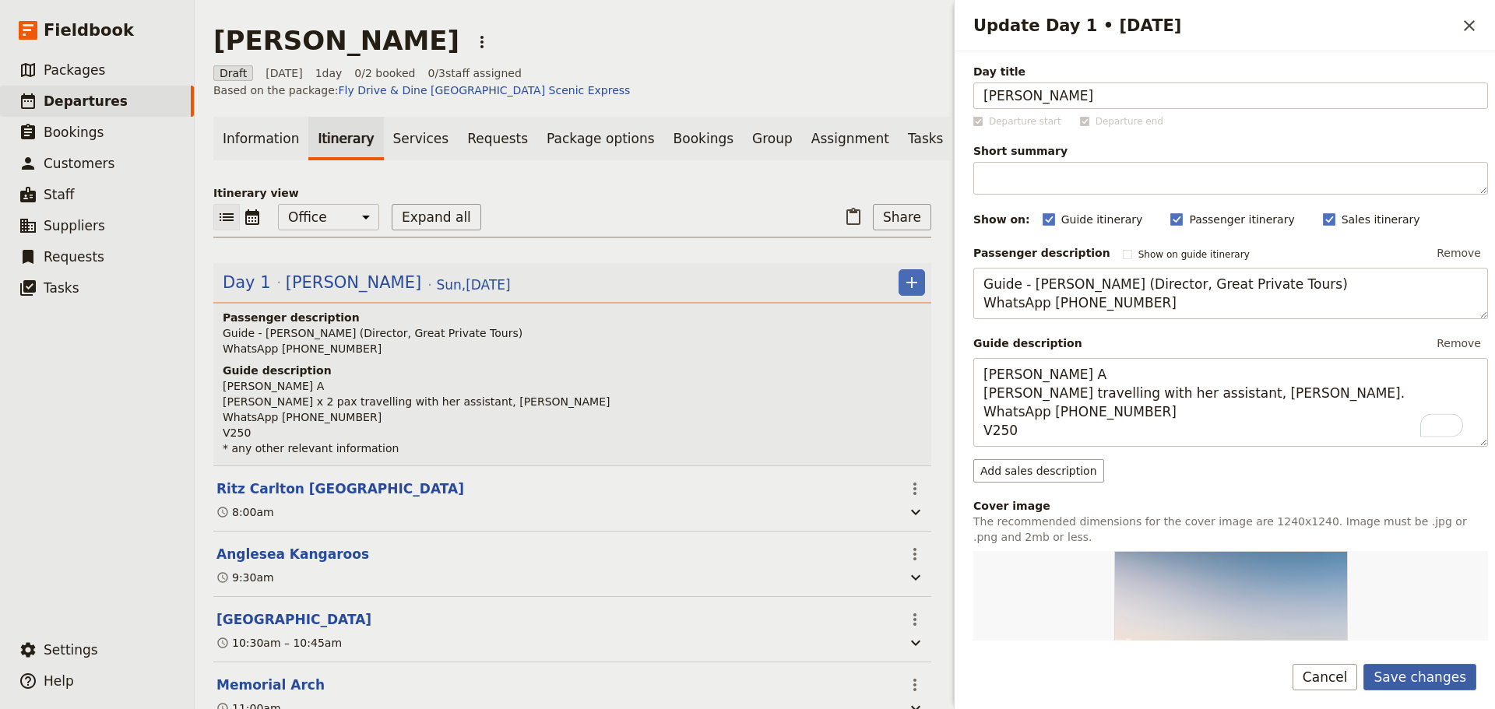
click at [1433, 670] on button "Save changes" at bounding box center [1419, 677] width 113 height 26
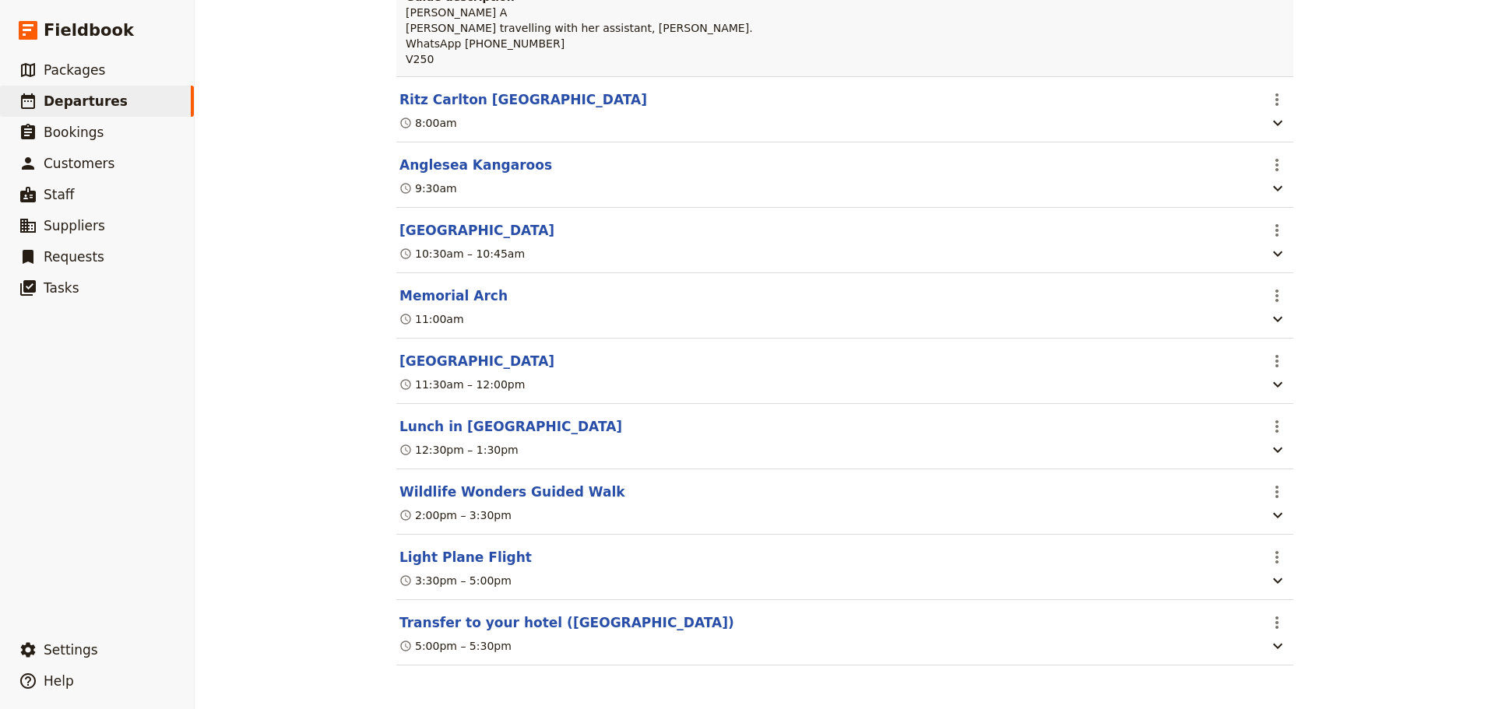
scroll to position [369, 0]
click at [452, 624] on button "Transfer to your hotel ([GEOGRAPHIC_DATA])" at bounding box center [566, 622] width 335 height 19
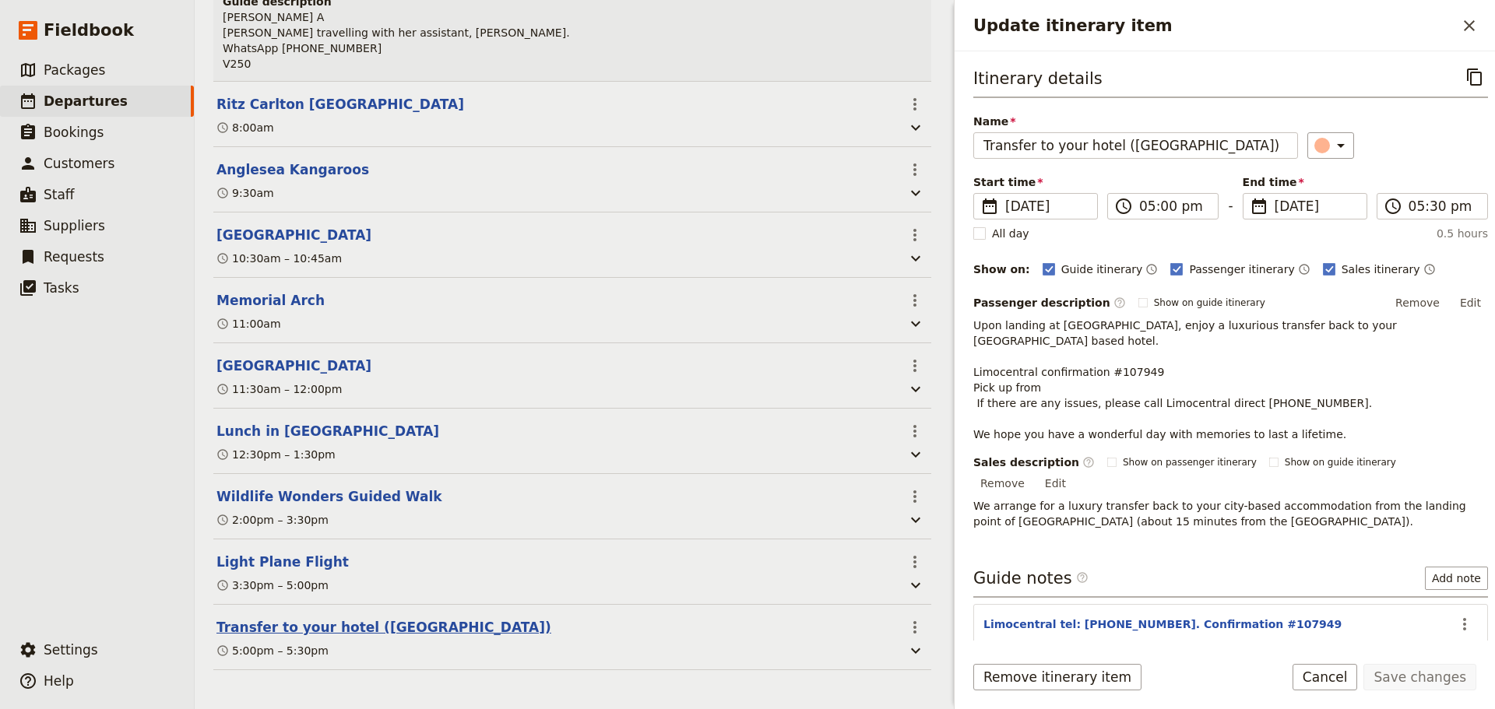
scroll to position [377, 0]
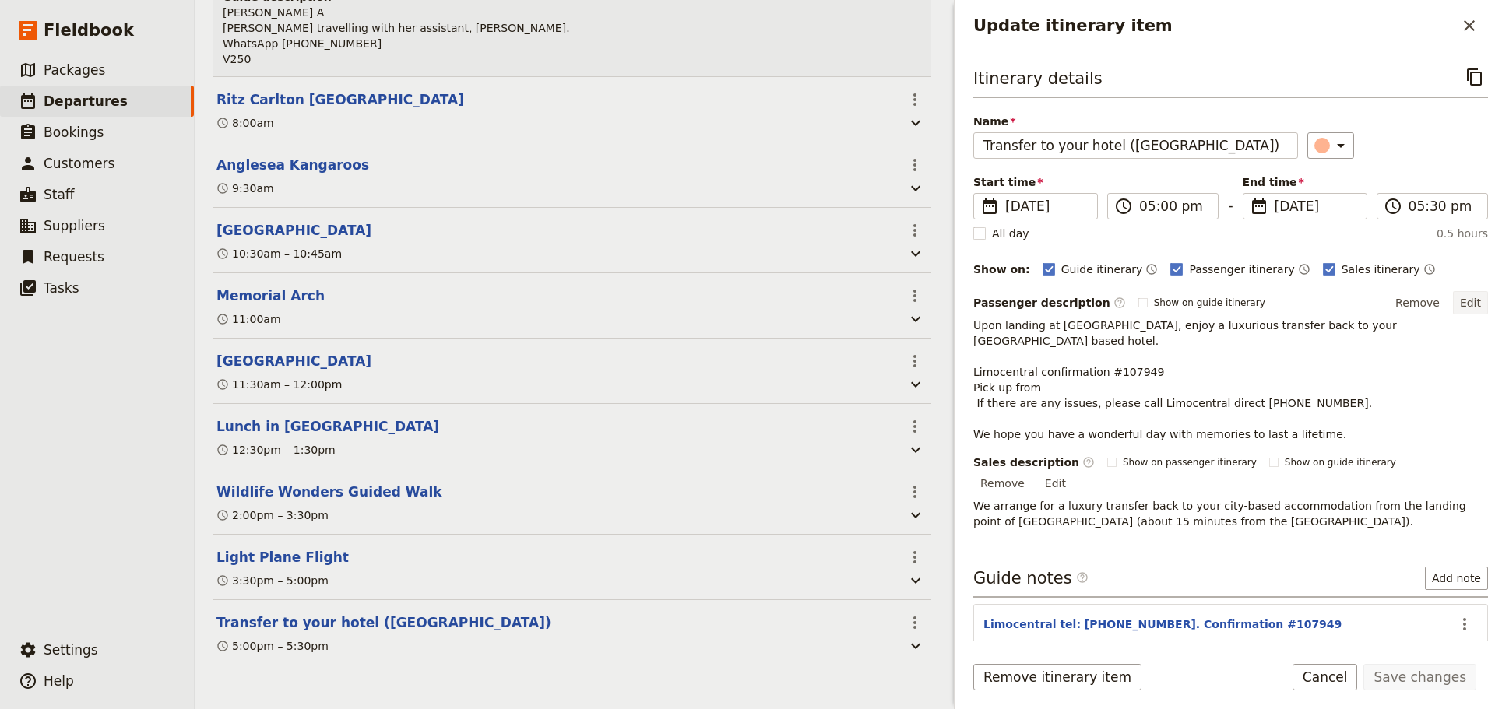
click at [1461, 306] on button "Edit" at bounding box center [1470, 302] width 35 height 23
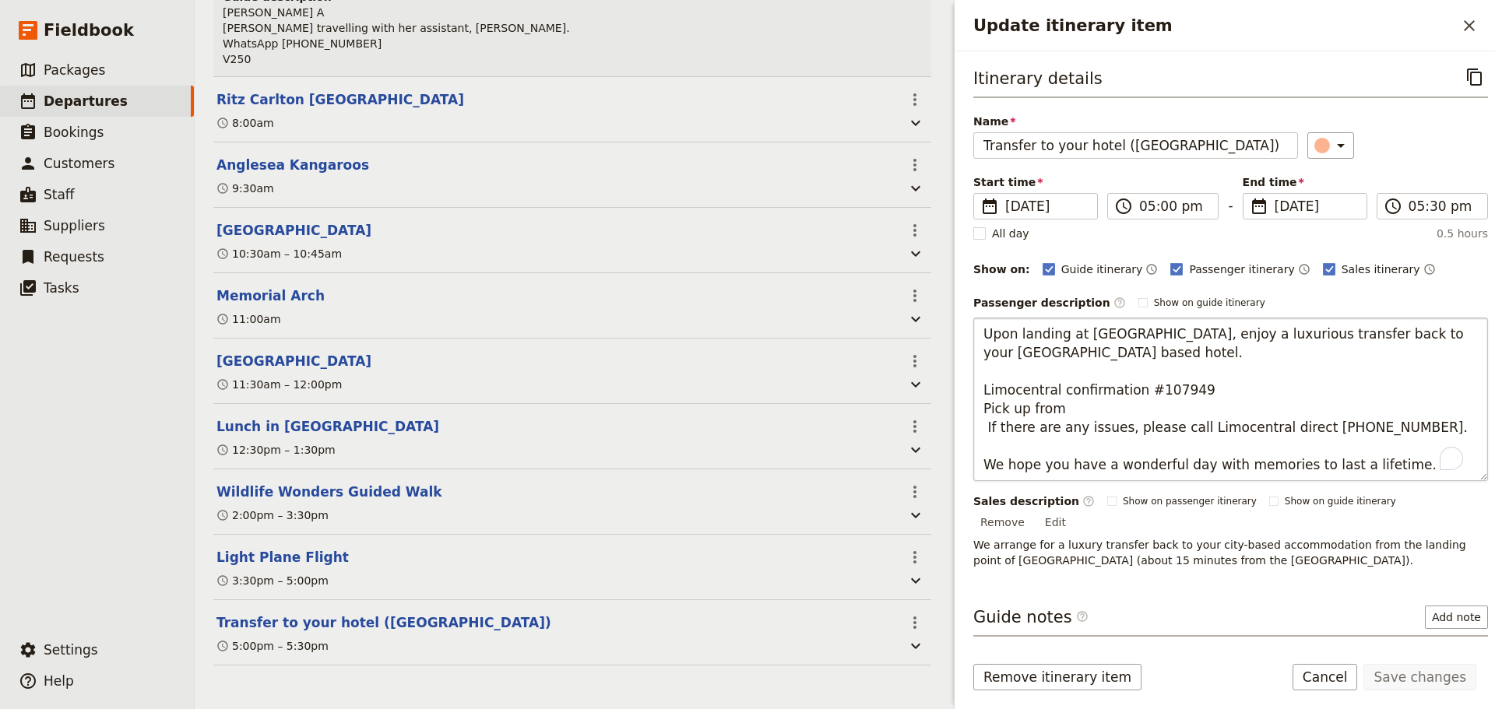
click at [1095, 410] on textarea "Upon landing at Essendon Airport, enjoy a luxurious transfer back to your Melbo…" at bounding box center [1230, 399] width 515 height 163
type textarea "Upon landing at Essendon Airport, enjoy a luxurious transfer back to your Melbo…"
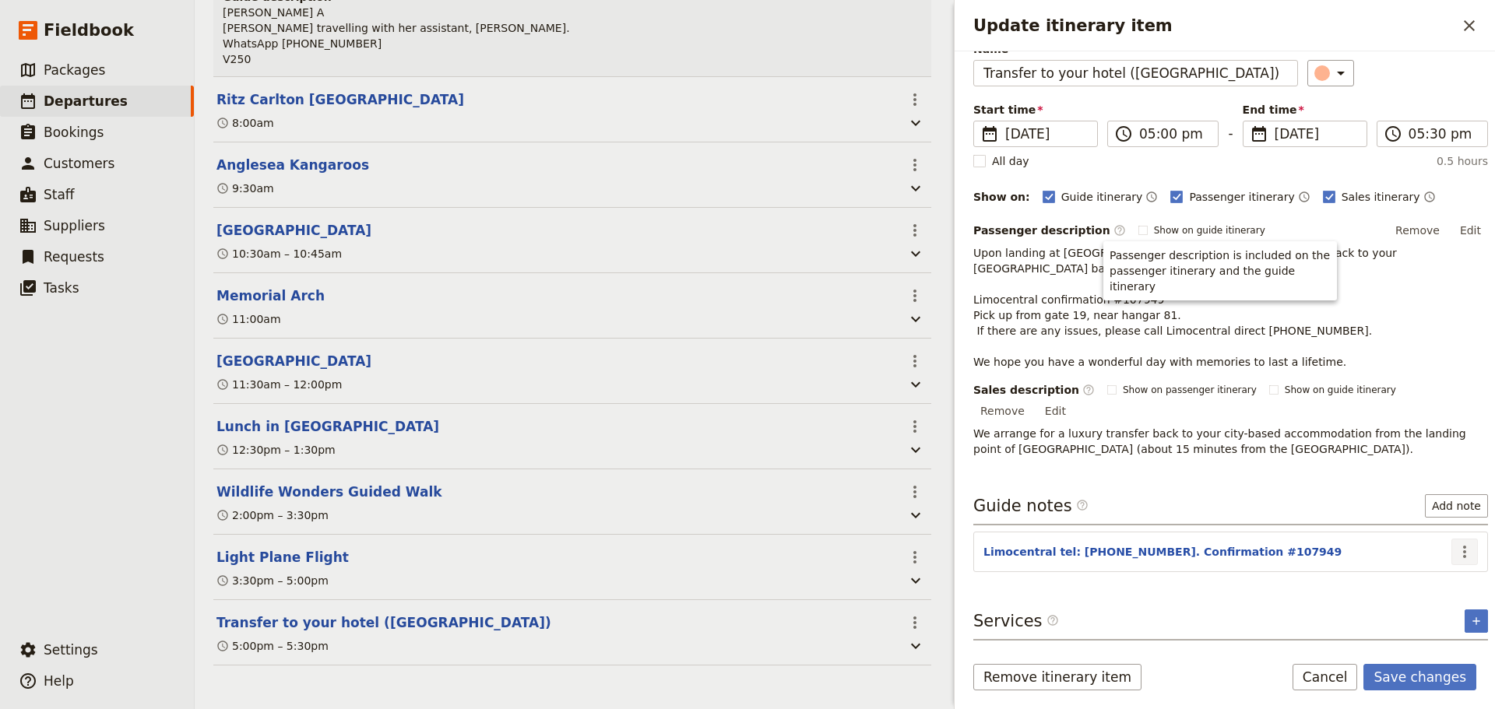
scroll to position [39, 0]
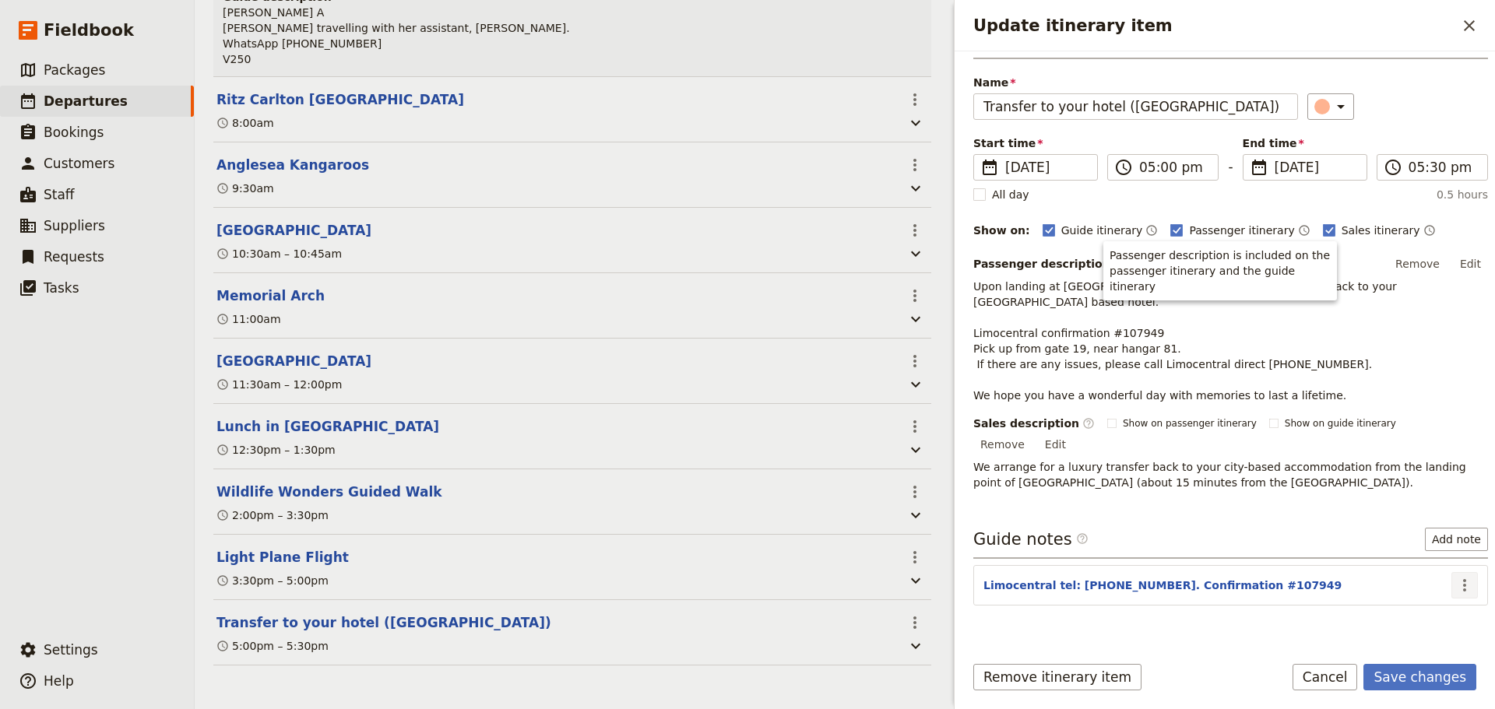
drag, startPoint x: 1433, startPoint y: 540, endPoint x: 1450, endPoint y: 543, distance: 18.3
click at [1432, 565] on section "Limocentral tel: 0416 020 222. Confirmation #107949 ​" at bounding box center [1230, 585] width 515 height 40
click at [1459, 576] on icon "Actions" at bounding box center [1464, 585] width 19 height 19
click at [1439, 590] on span "Edit note" at bounding box center [1419, 586] width 72 height 16
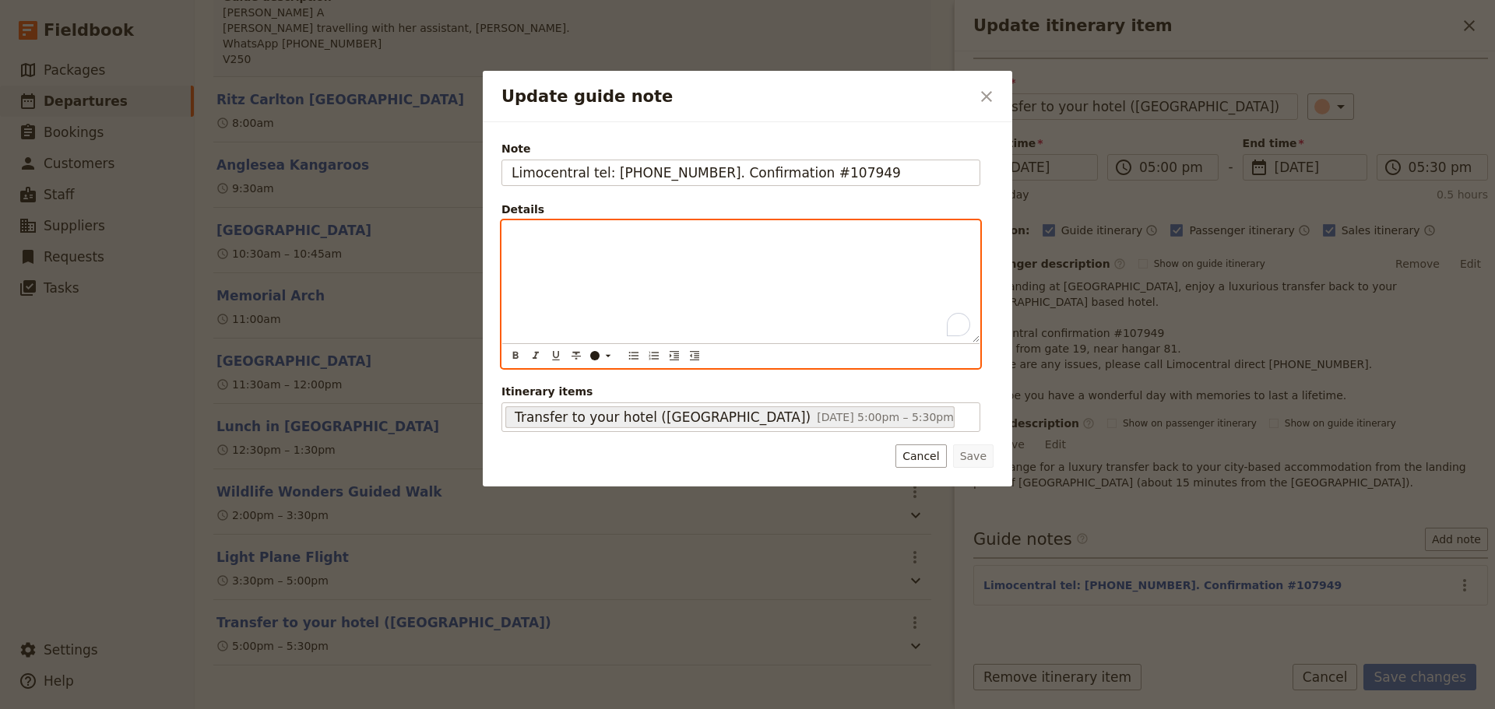
click at [557, 241] on p "To enrich screen reader interactions, please activate Accessibility in Grammarl…" at bounding box center [741, 235] width 459 height 16
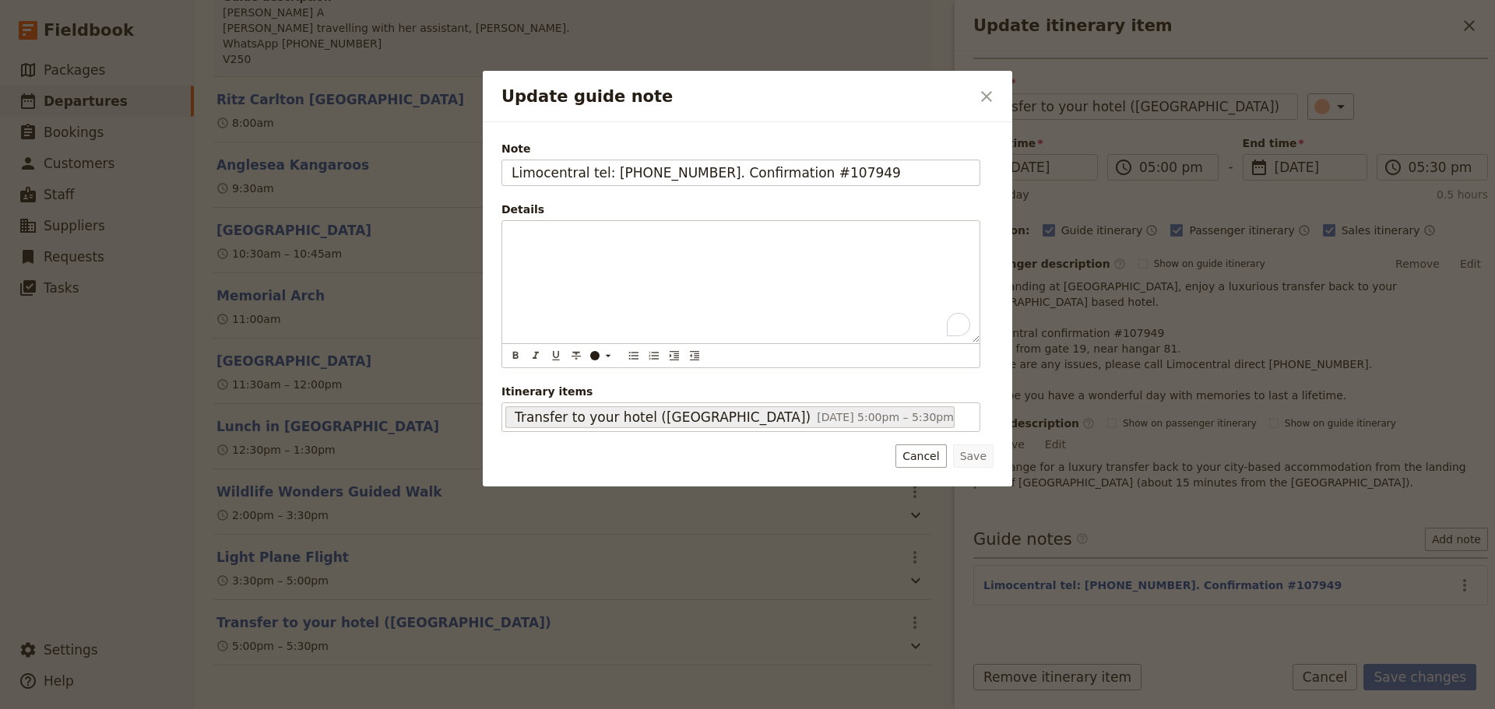
click at [902, 455] on div "Save Cancel" at bounding box center [747, 456] width 492 height 23
click at [917, 450] on button "Cancel" at bounding box center [920, 456] width 51 height 23
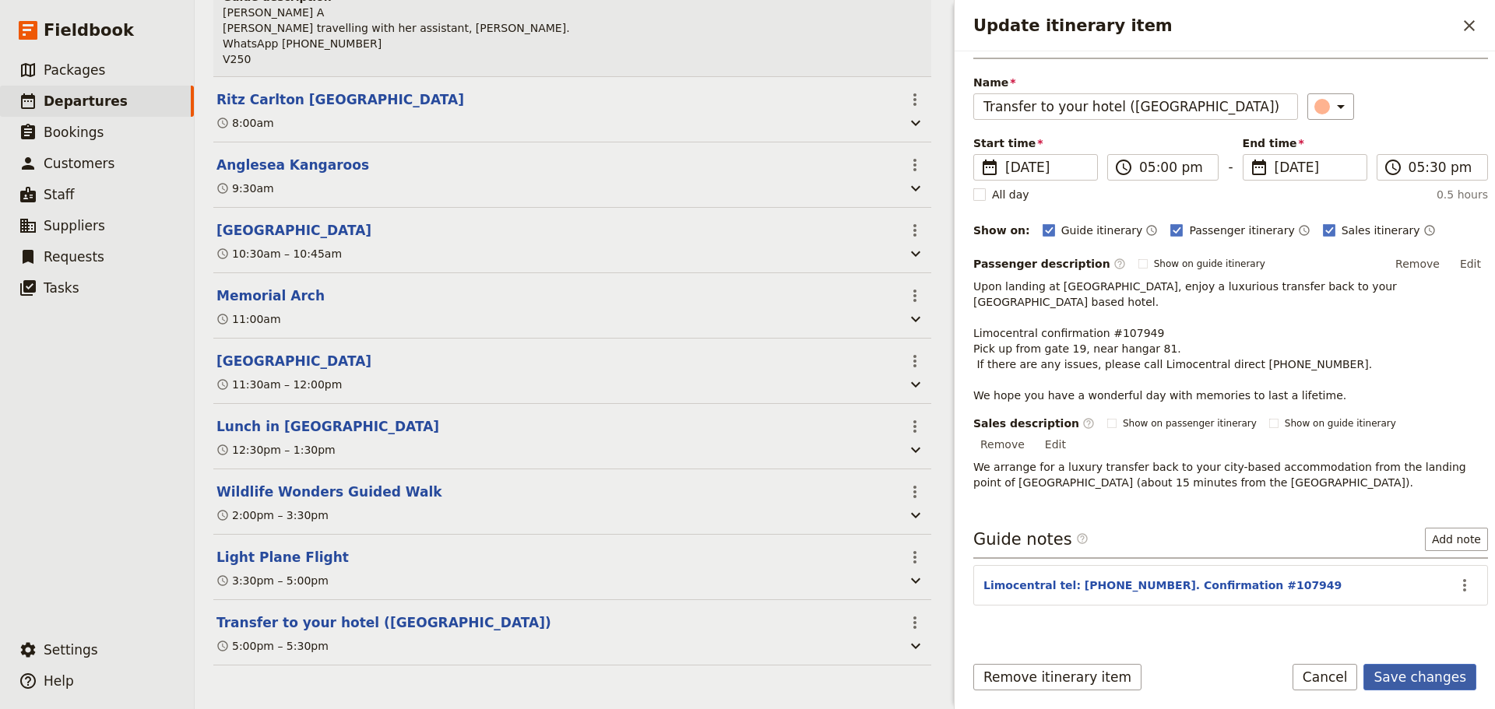
click at [1409, 680] on button "Save changes" at bounding box center [1419, 677] width 113 height 26
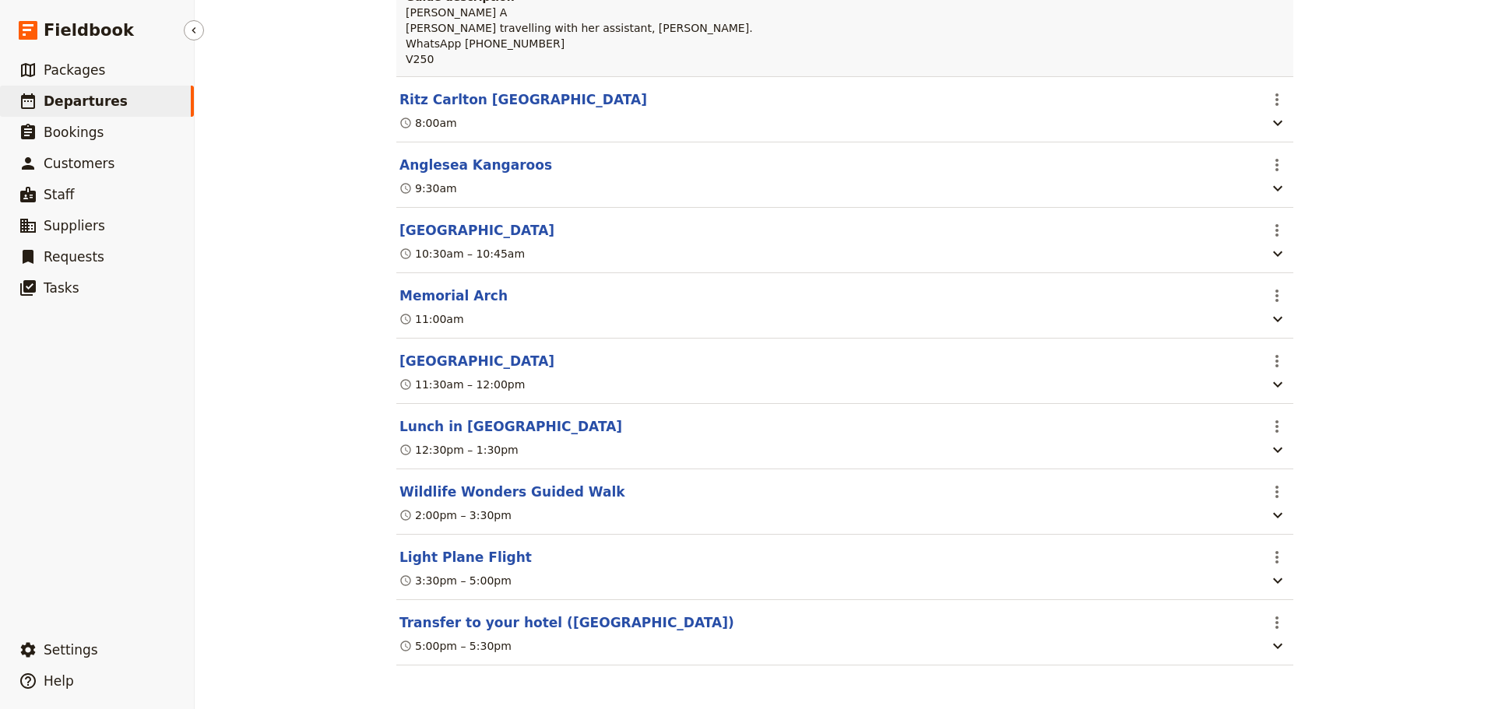
scroll to position [369, 0]
click at [469, 483] on button "Wildlife Wonders Guided Walk" at bounding box center [512, 492] width 226 height 19
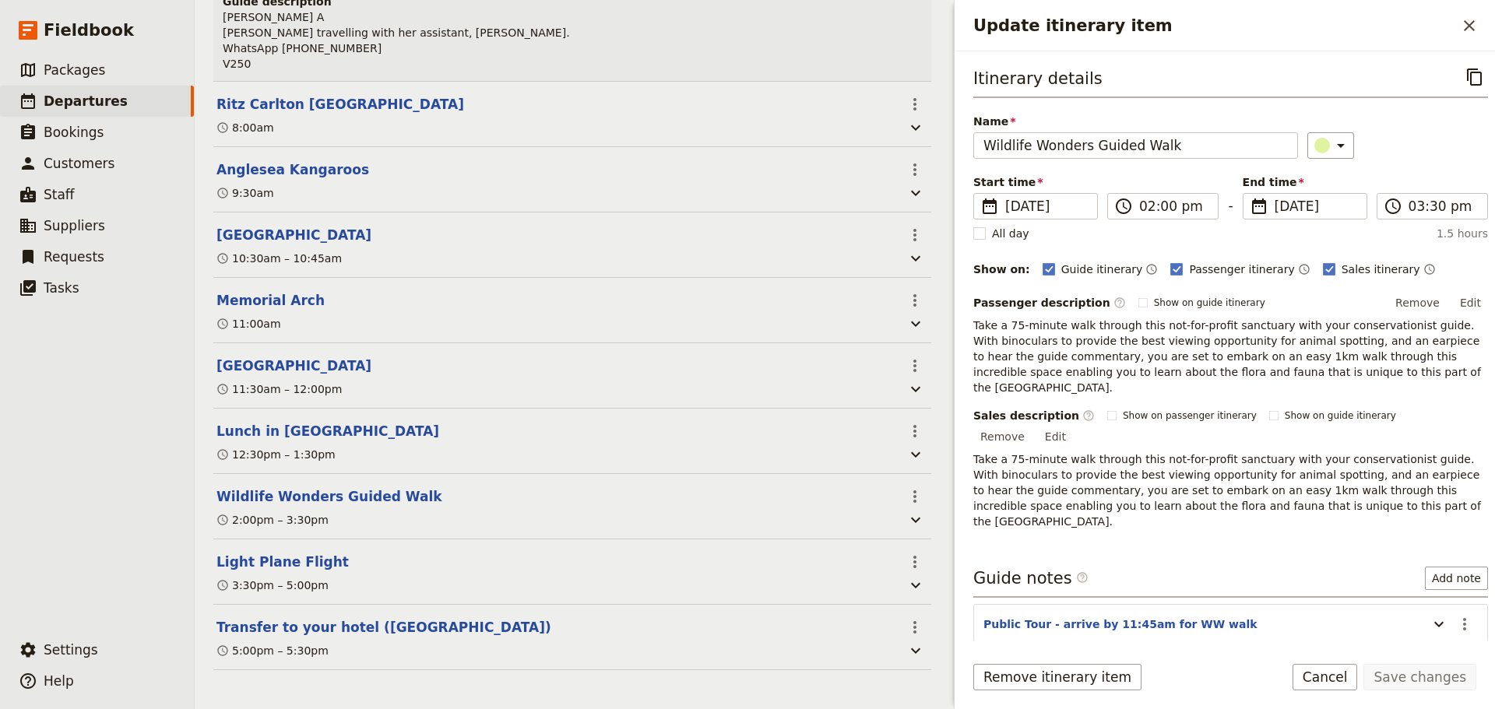
scroll to position [377, 0]
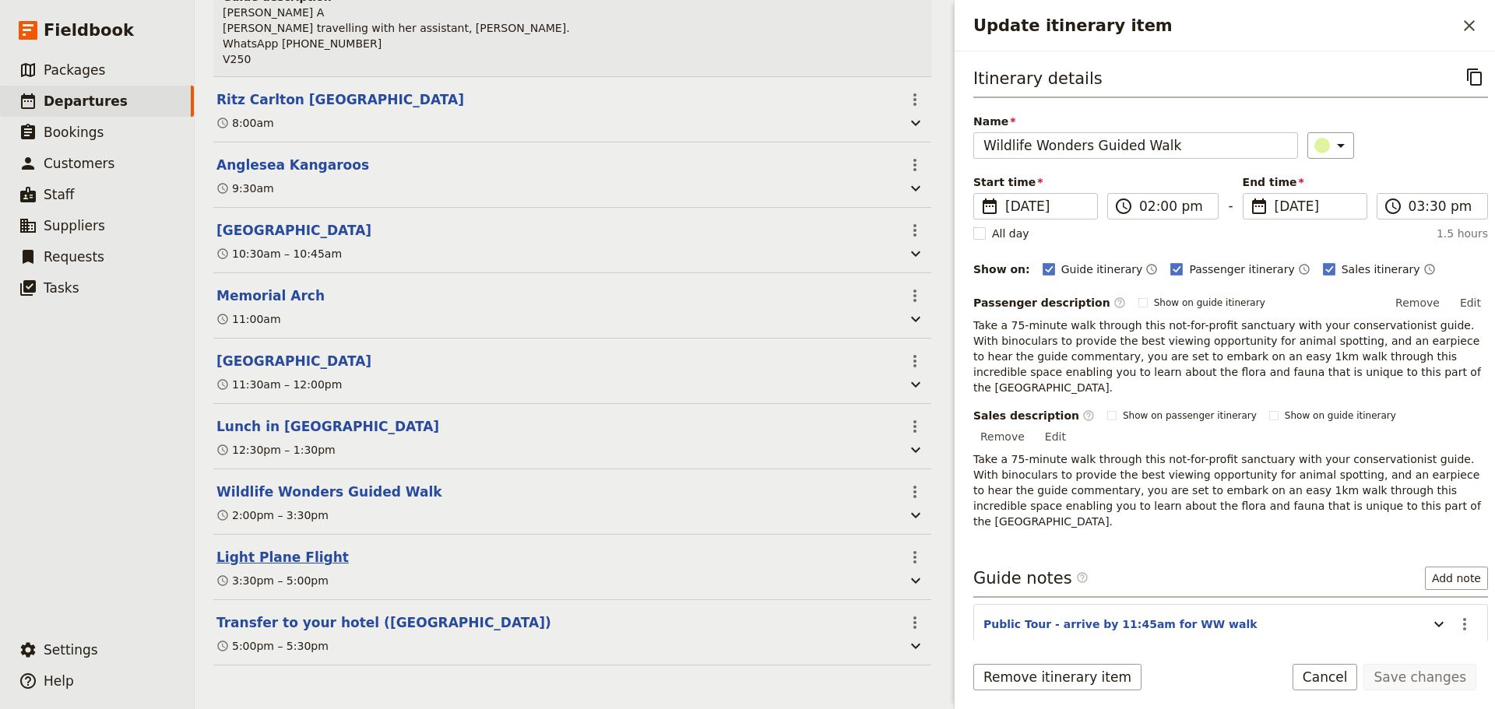
click at [304, 553] on button "Light Plane Flight" at bounding box center [282, 557] width 132 height 19
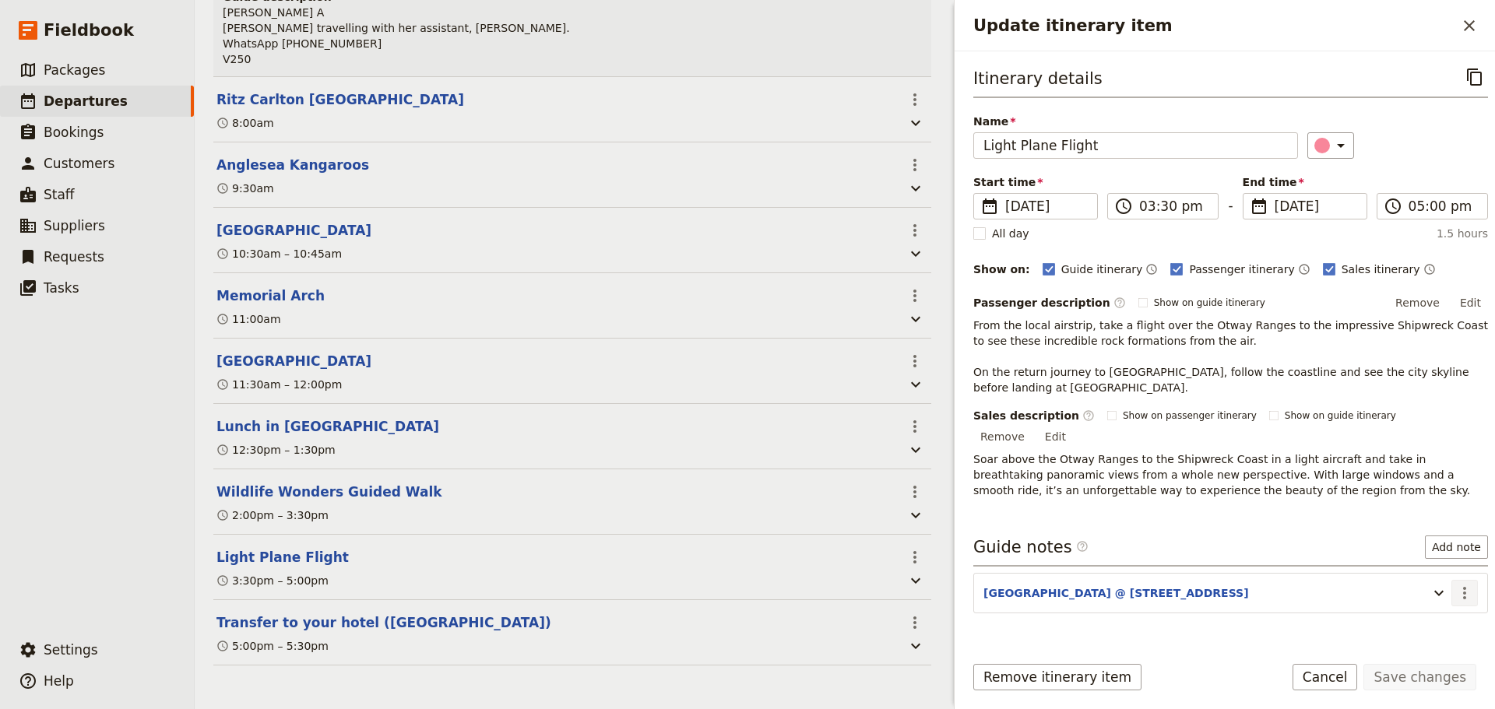
click at [1458, 584] on icon "Actions" at bounding box center [1464, 593] width 19 height 19
click at [1441, 604] on span "Edit note" at bounding box center [1419, 610] width 72 height 16
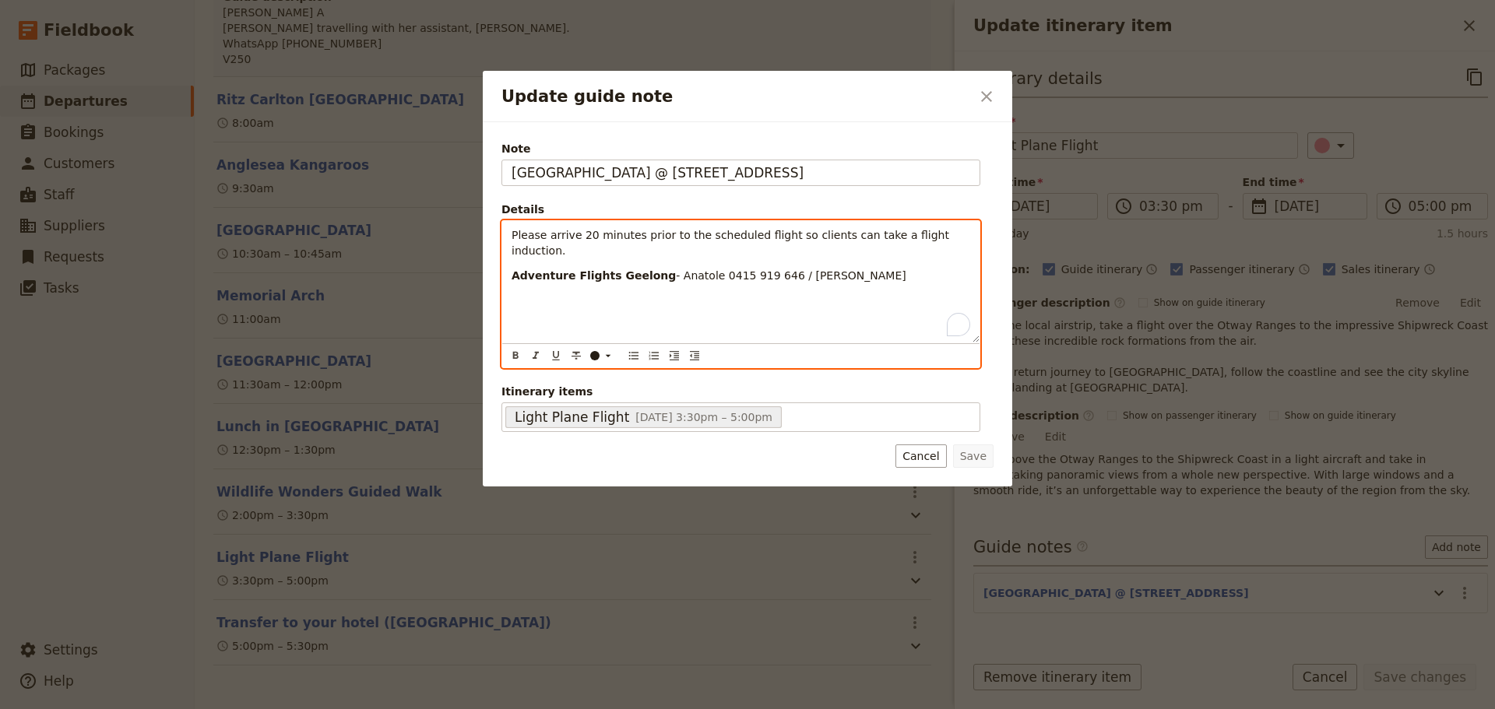
click at [882, 268] on p "Adventure Flights Geelong - Anatole 0415 919 646 / Tom" at bounding box center [741, 276] width 459 height 16
click at [633, 357] on icon "Bulleted list" at bounding box center [634, 356] width 12 height 12
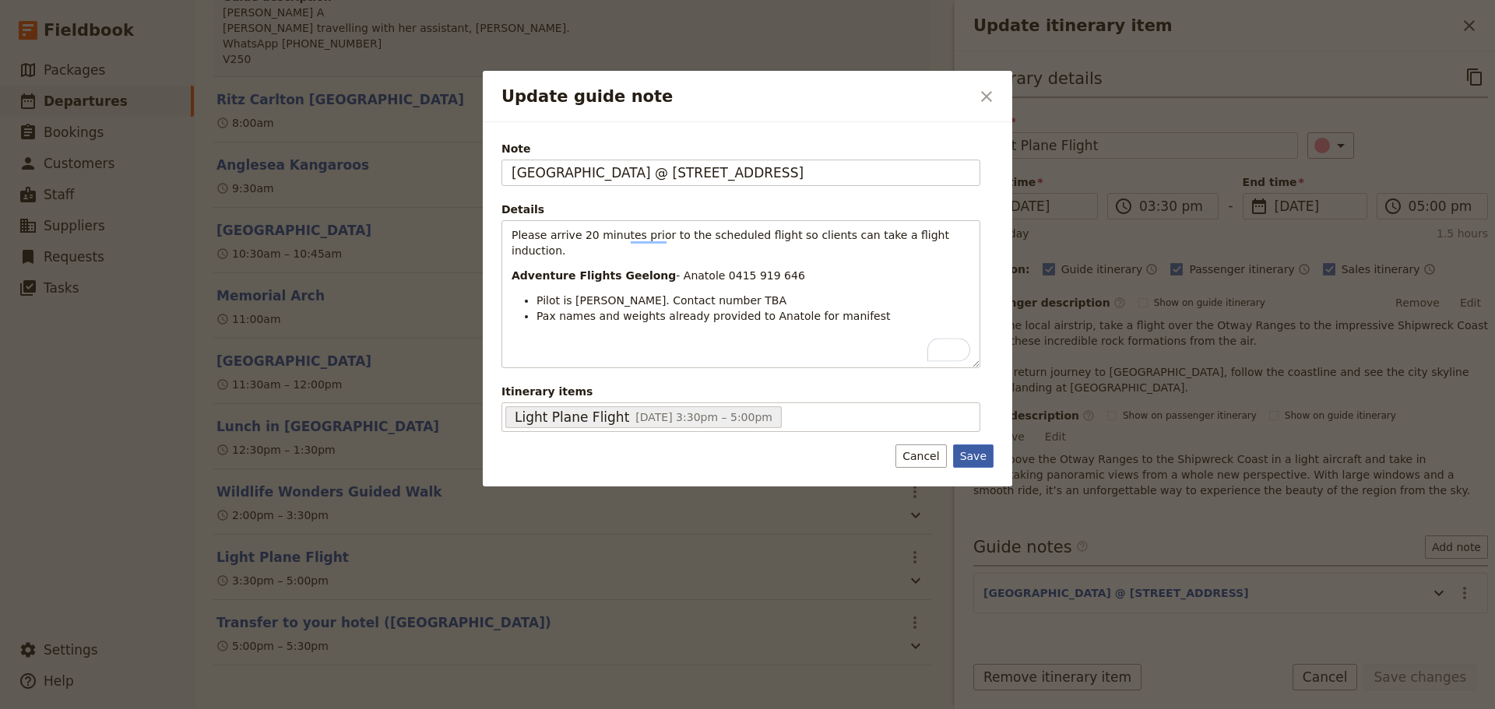
click at [981, 460] on button "Save" at bounding box center [973, 456] width 40 height 23
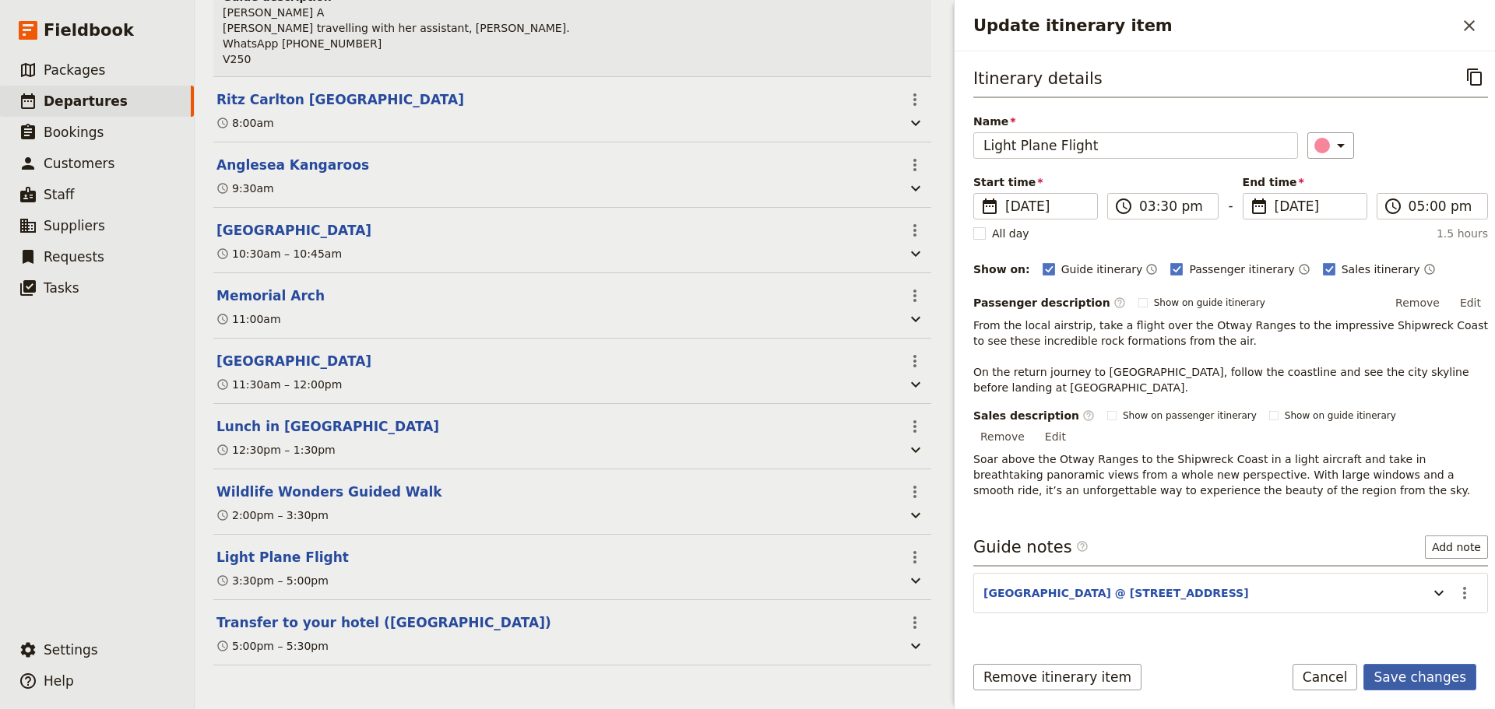
click at [1433, 677] on button "Save changes" at bounding box center [1419, 677] width 113 height 26
